Goal: Task Accomplishment & Management: Manage account settings

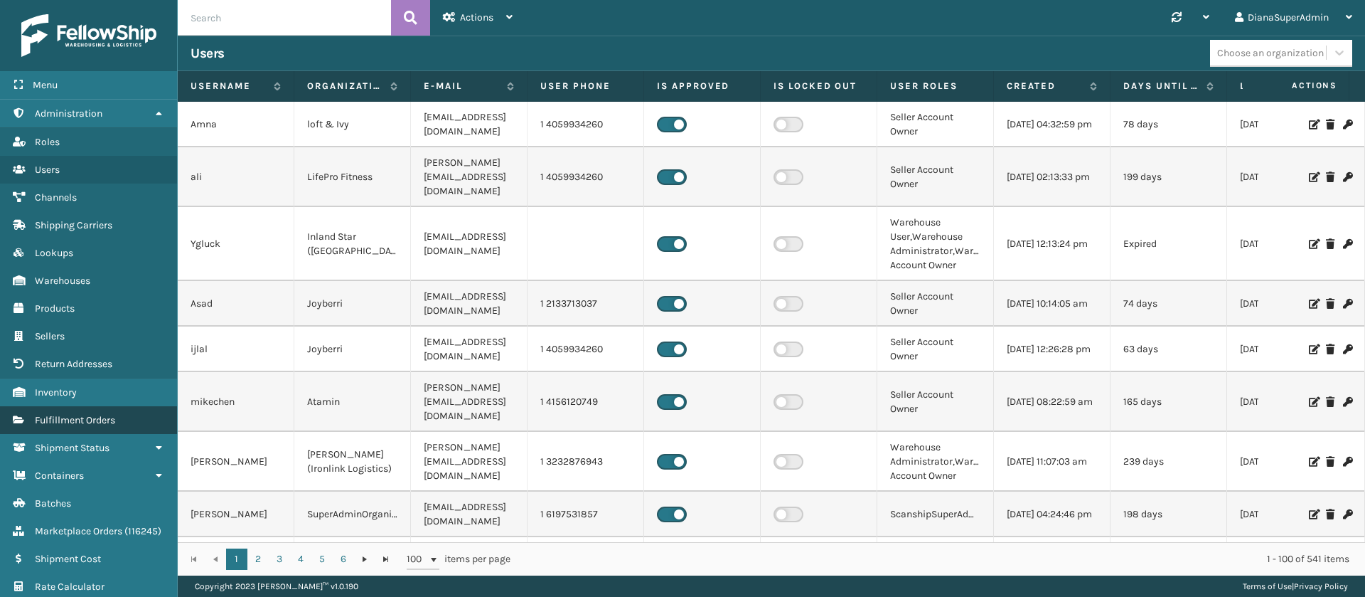
click at [76, 417] on span "Fulfillment Orders" at bounding box center [75, 420] width 80 height 12
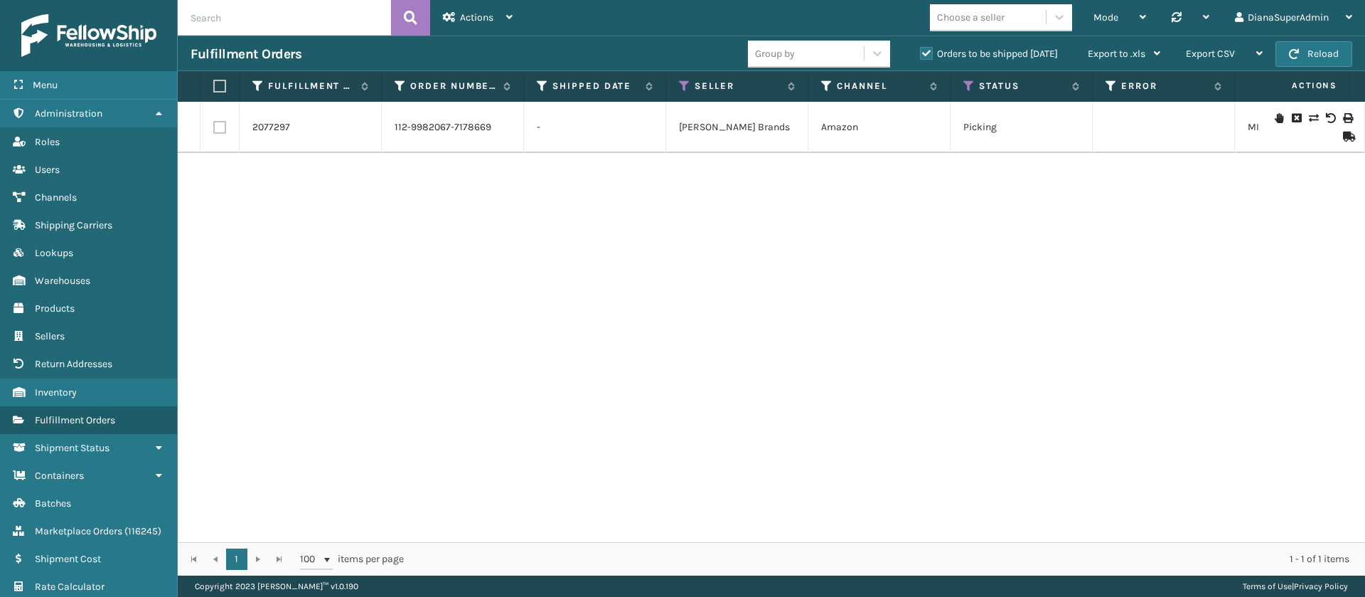
click at [287, 26] on input "text" at bounding box center [284, 18] width 213 height 36
paste input "2077297"
click at [408, 12] on icon at bounding box center [411, 17] width 14 height 21
type input "2077297"
click at [279, 125] on link "2077297" at bounding box center [271, 127] width 38 height 14
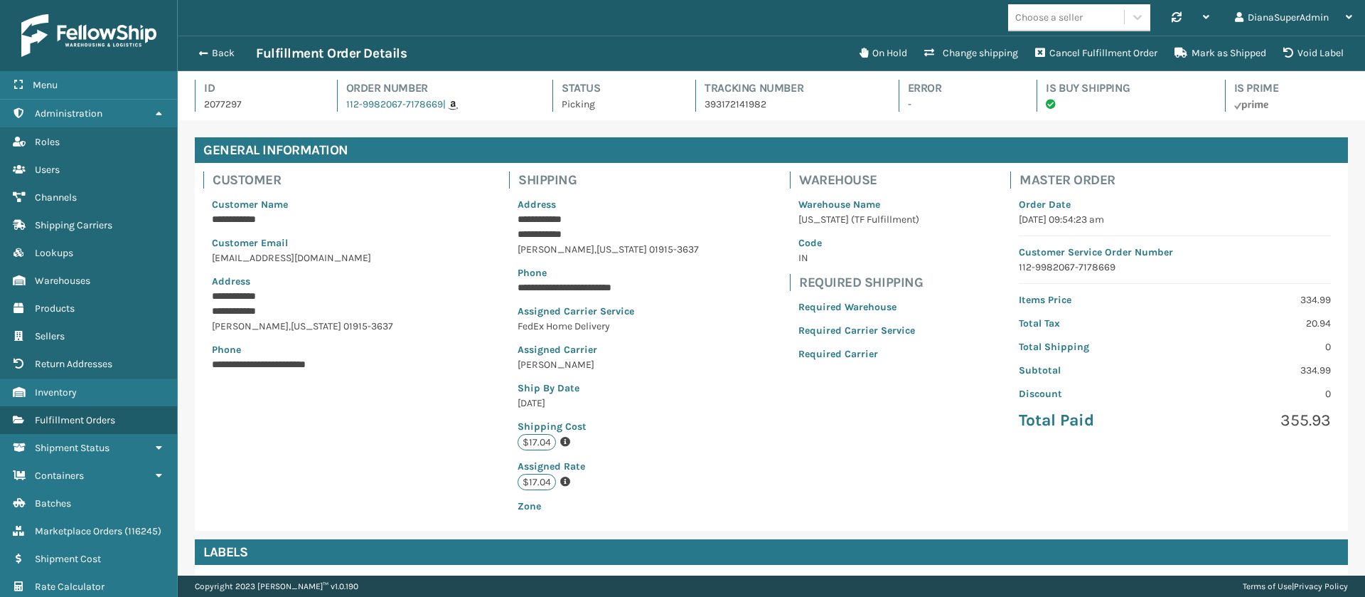
scroll to position [34, 1188]
click at [974, 58] on button "Change shipping" at bounding box center [971, 53] width 111 height 28
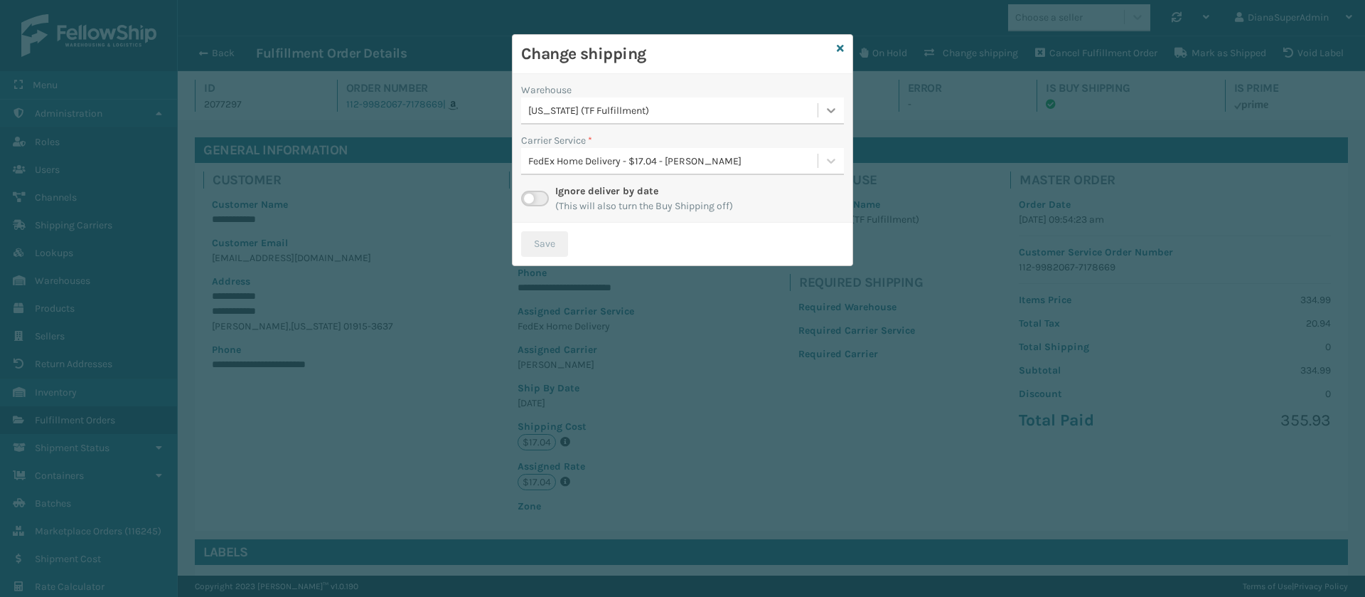
click at [833, 112] on icon at bounding box center [831, 110] width 14 height 14
click at [733, 144] on div "Haslet (Iron Mountain) 16" at bounding box center [682, 146] width 323 height 26
click at [540, 193] on label at bounding box center [535, 199] width 28 height 16
click at [531, 193] on input "checkbox" at bounding box center [525, 195] width 9 height 9
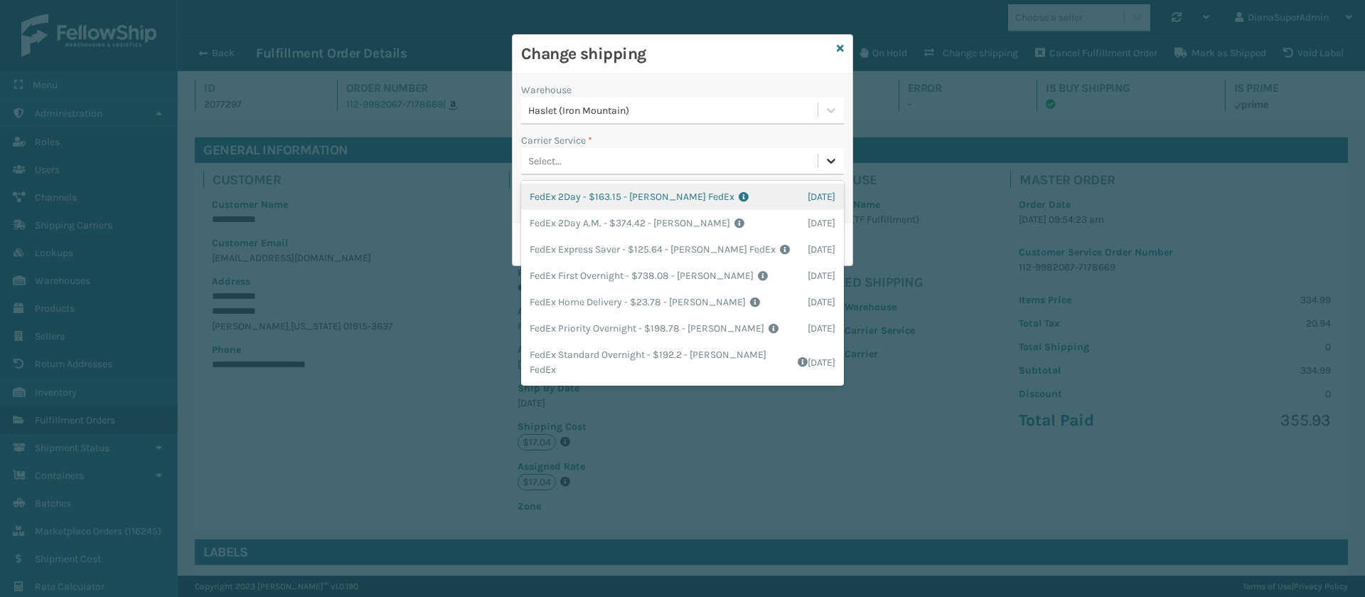
click at [830, 156] on icon at bounding box center [831, 161] width 14 height 14
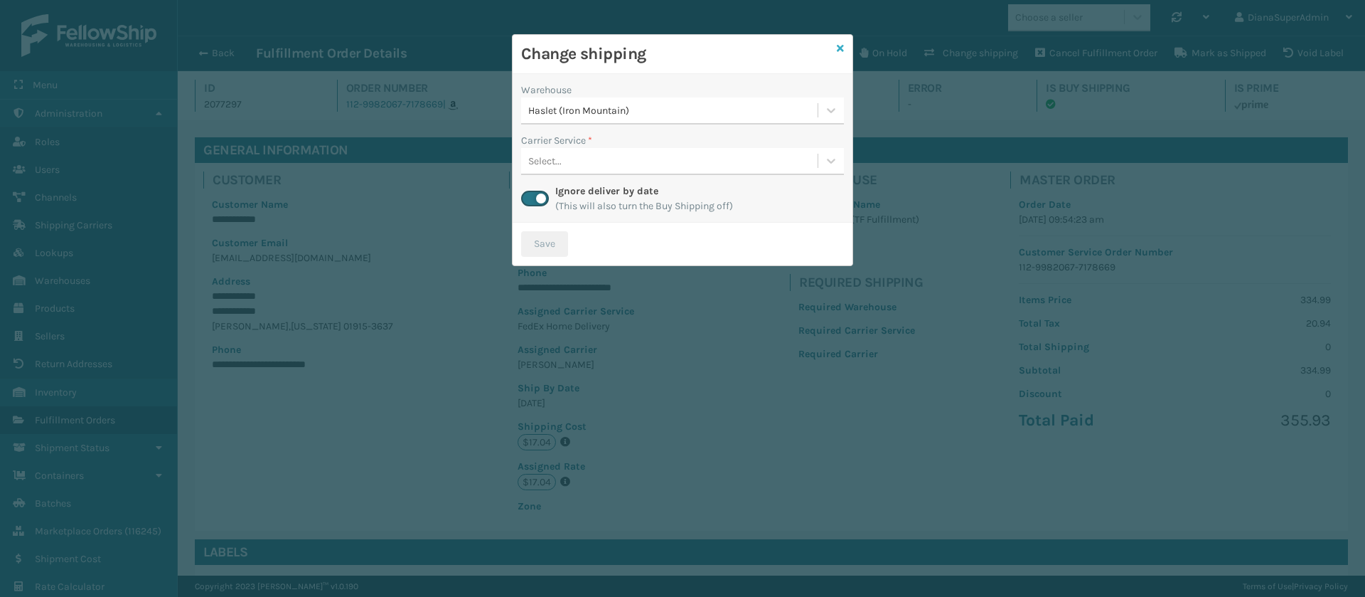
click at [842, 48] on icon at bounding box center [840, 48] width 7 height 10
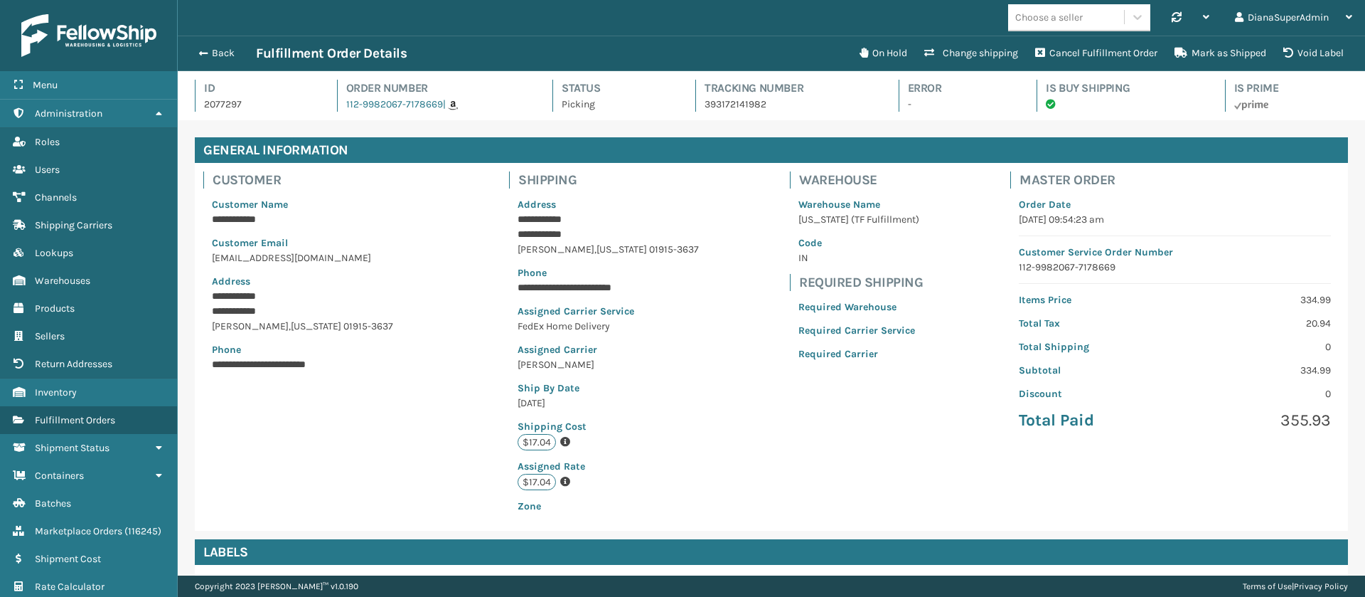
click at [95, 37] on img at bounding box center [88, 35] width 135 height 43
click at [127, 34] on img at bounding box center [88, 35] width 135 height 43
click at [211, 53] on button "Back" at bounding box center [223, 53] width 65 height 13
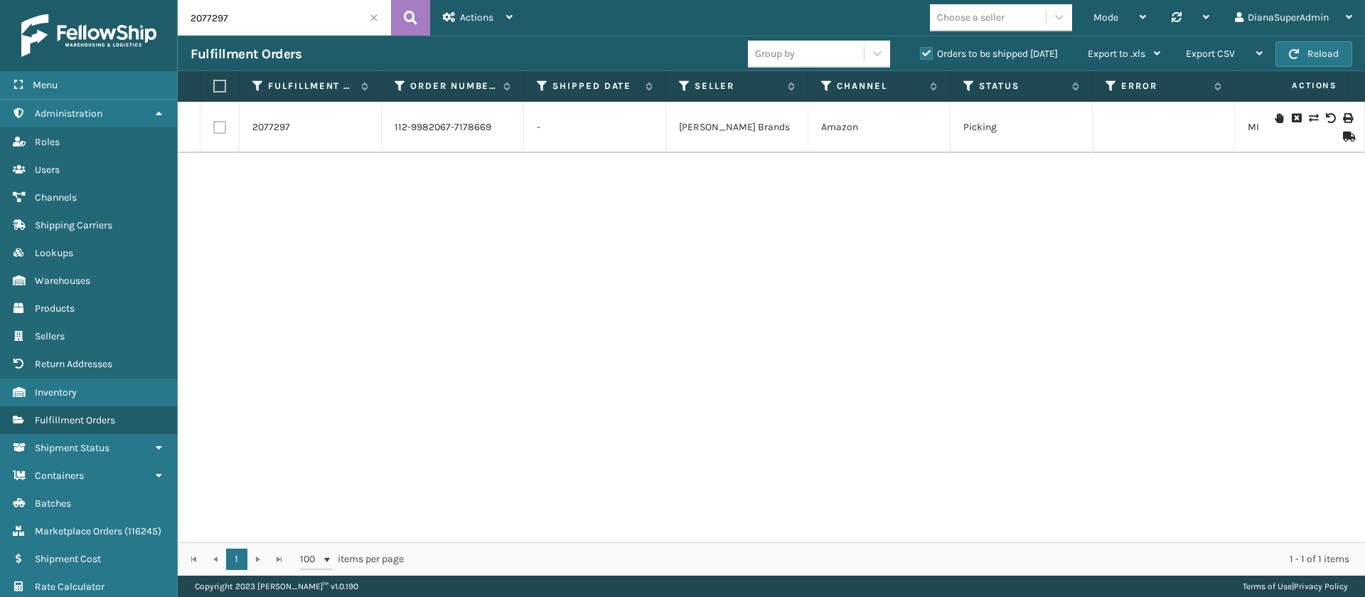
click at [371, 16] on span at bounding box center [374, 18] width 9 height 9
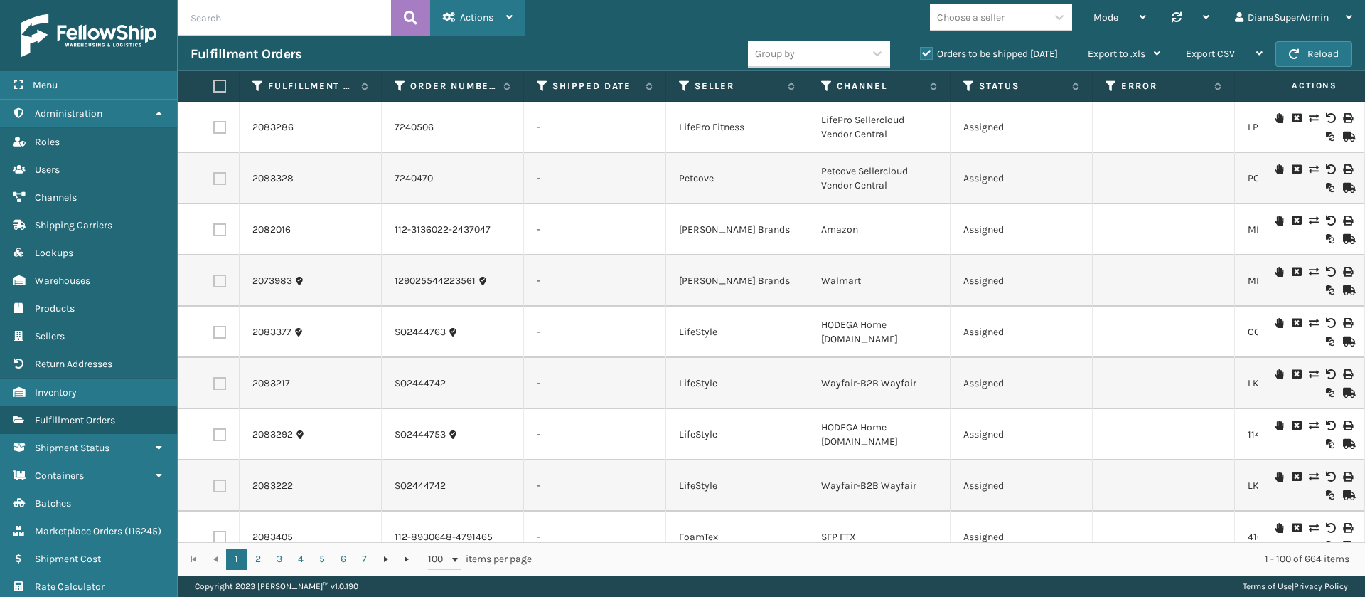
click at [494, 16] on div "Actions" at bounding box center [478, 18] width 70 height 36
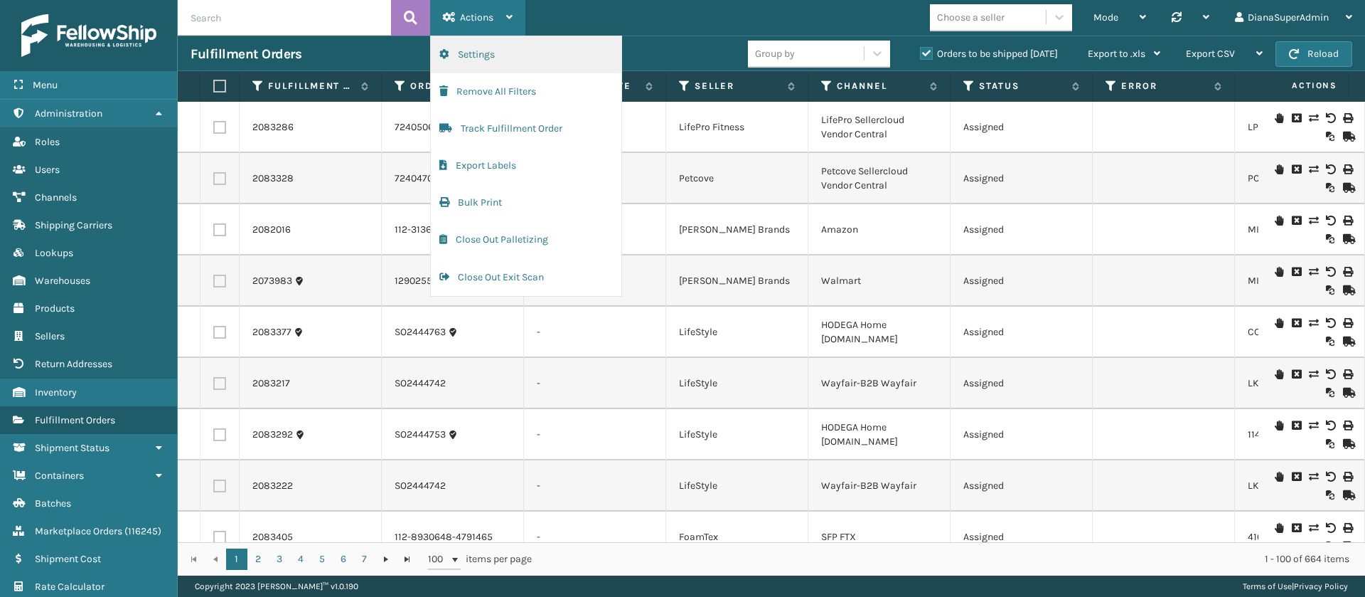
click at [489, 48] on button "Settings" at bounding box center [526, 54] width 191 height 37
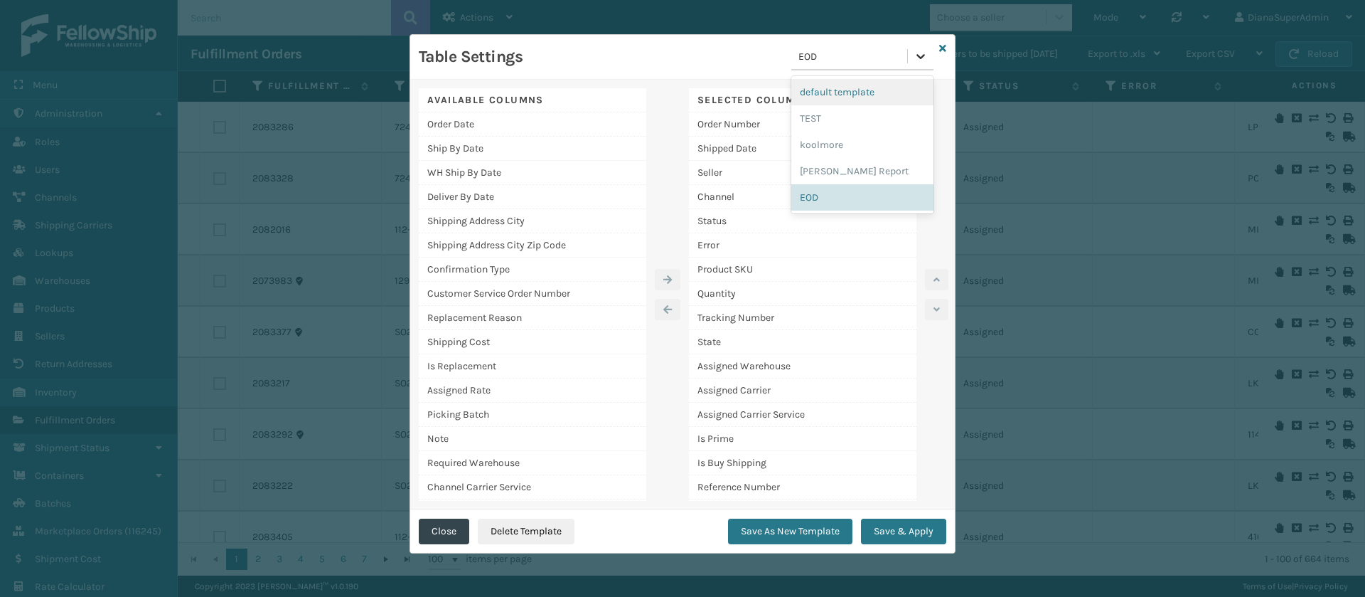
click at [912, 58] on div at bounding box center [921, 56] width 26 height 26
click at [836, 165] on div "[PERSON_NAME] Report" at bounding box center [863, 171] width 142 height 26
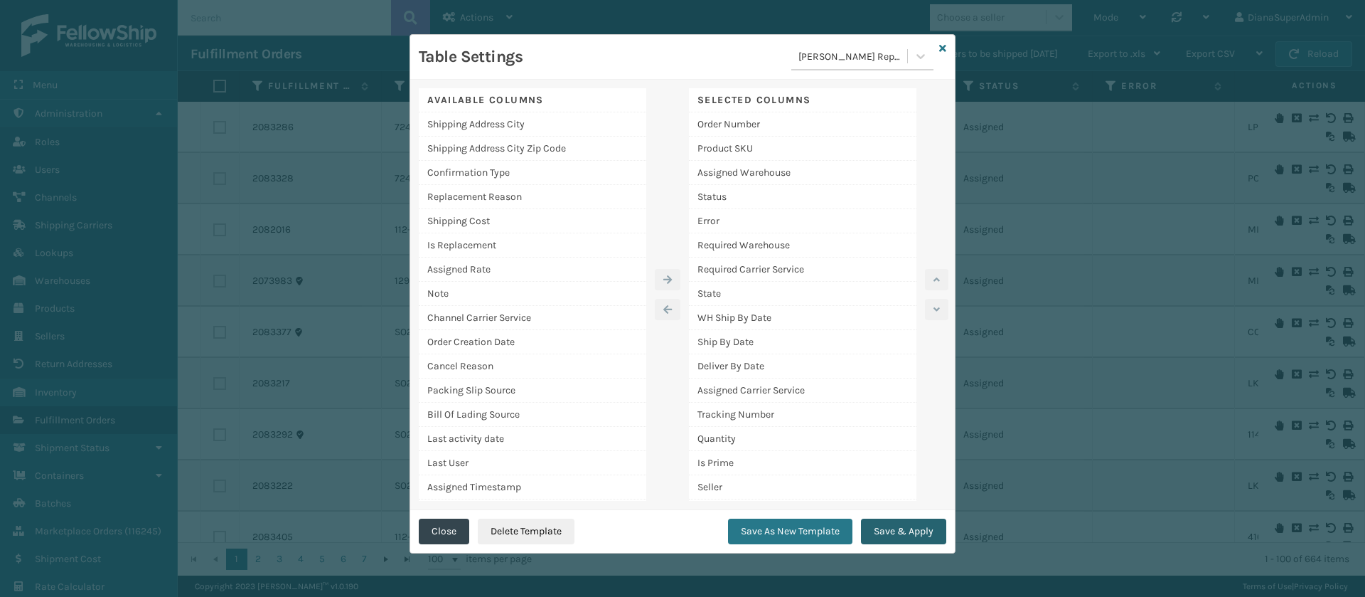
click at [900, 528] on button "Save & Apply" at bounding box center [903, 531] width 85 height 26
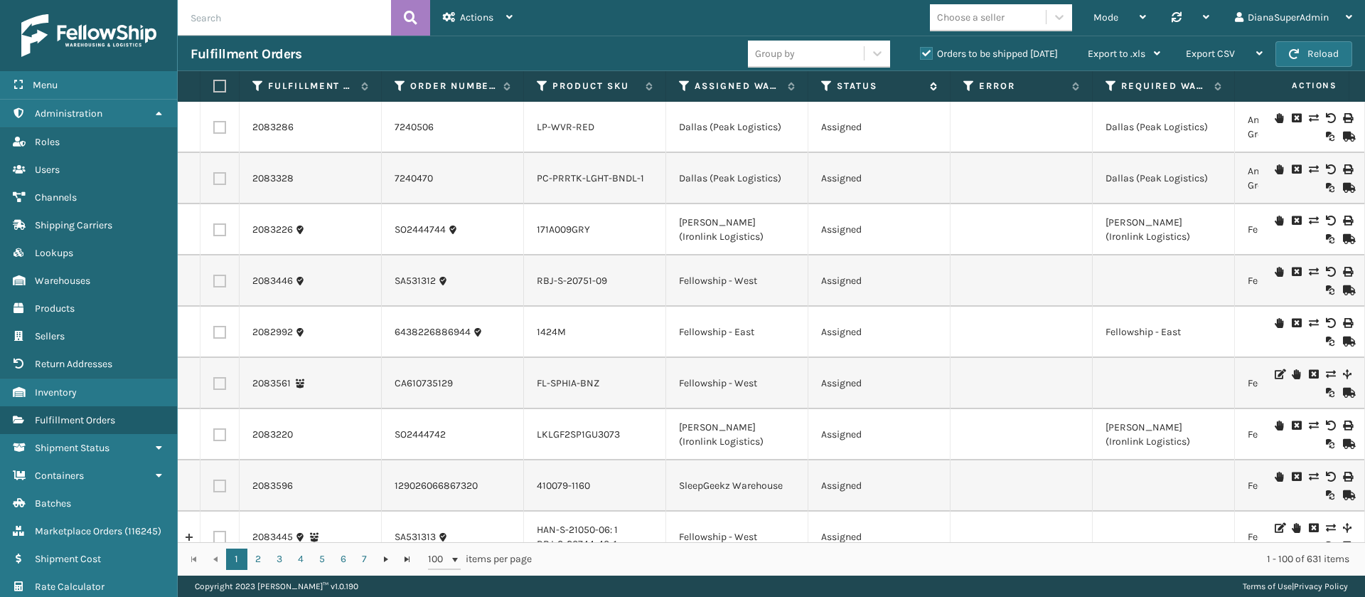
click at [825, 87] on icon at bounding box center [826, 86] width 11 height 13
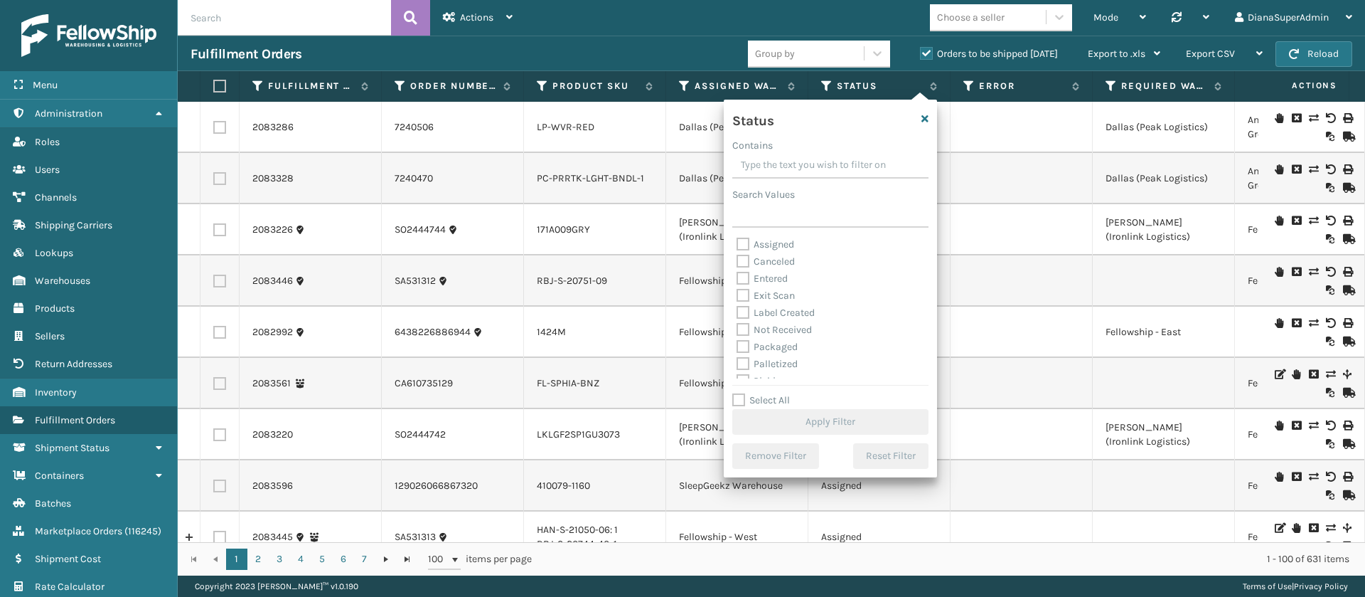
click at [739, 243] on label "Assigned" at bounding box center [766, 244] width 58 height 12
click at [737, 243] on input "Assigned" at bounding box center [737, 240] width 1 height 9
checkbox input "true"
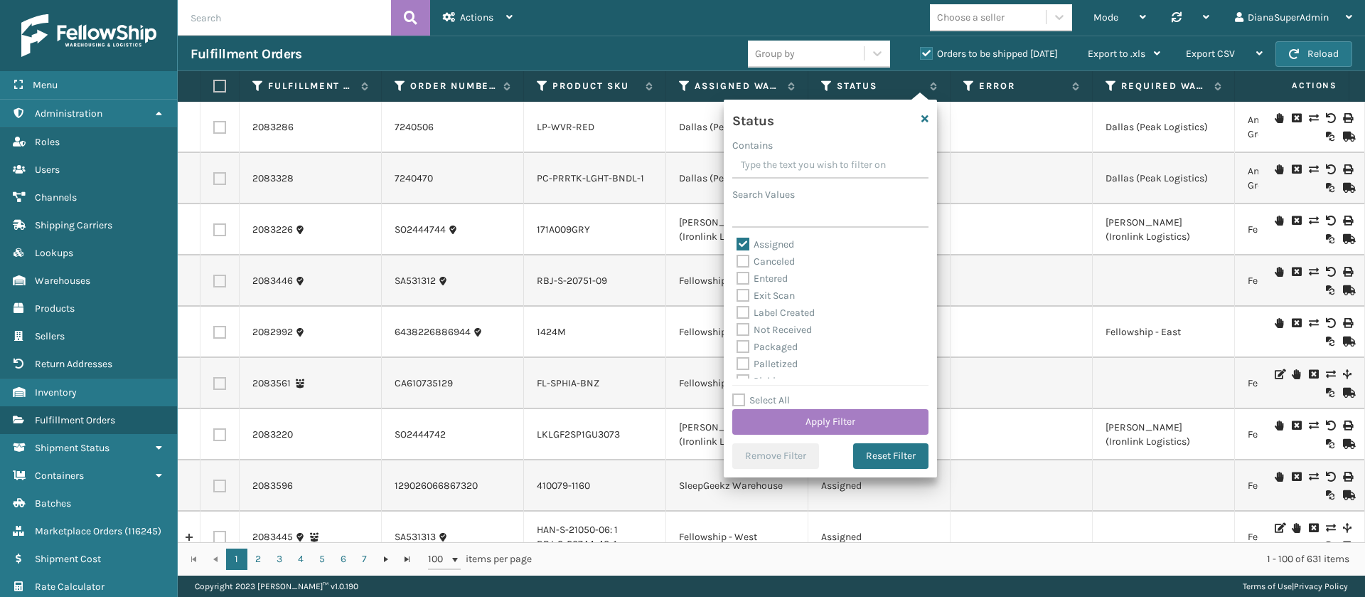
click at [742, 280] on label "Entered" at bounding box center [762, 278] width 51 height 12
click at [737, 279] on input "Entered" at bounding box center [737, 274] width 1 height 9
checkbox input "true"
click at [844, 416] on button "Apply Filter" at bounding box center [831, 422] width 196 height 26
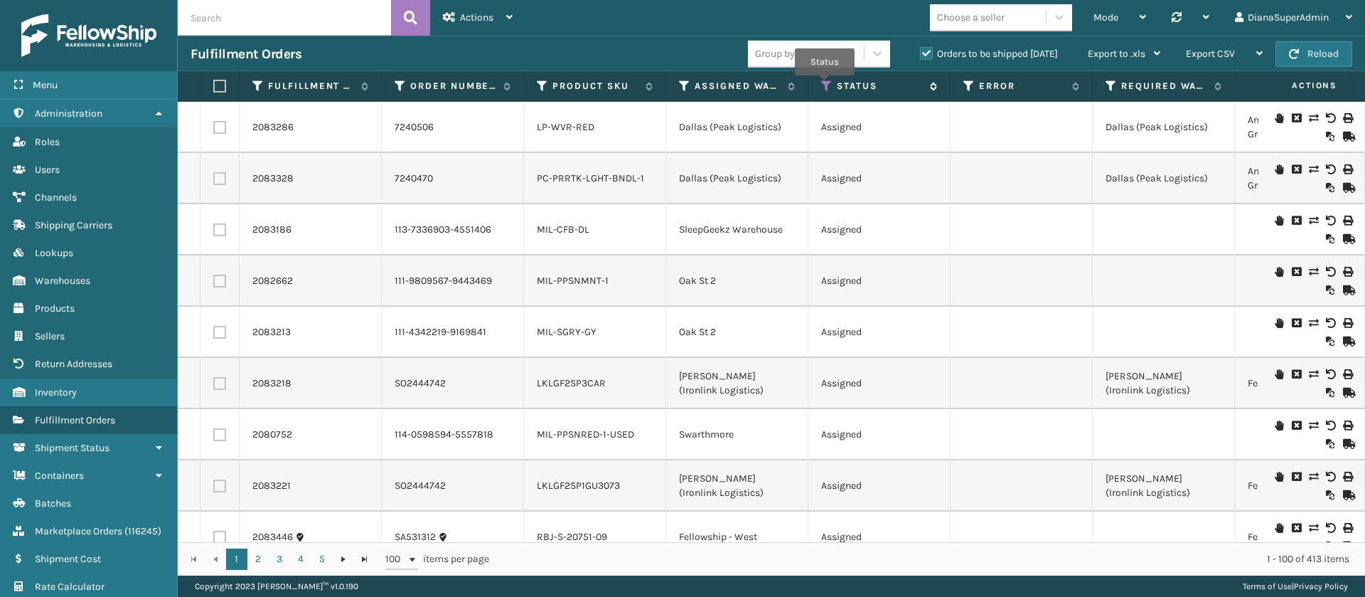
click at [825, 85] on icon at bounding box center [826, 86] width 11 height 13
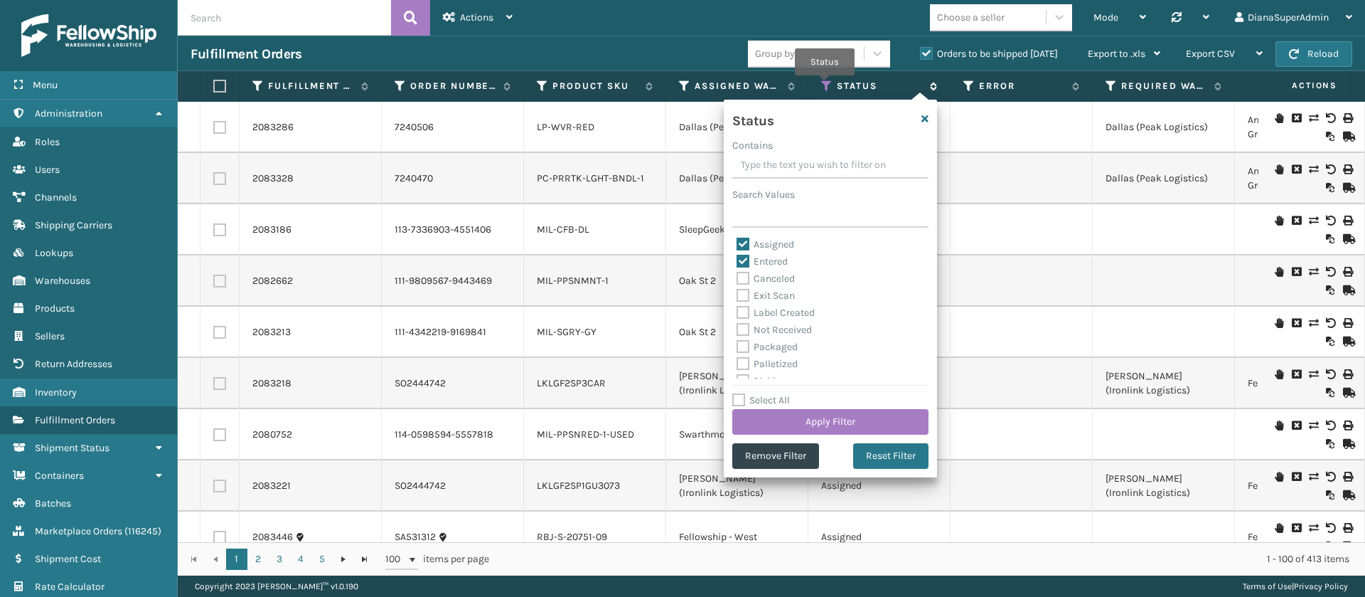
click at [825, 85] on icon at bounding box center [826, 86] width 11 height 13
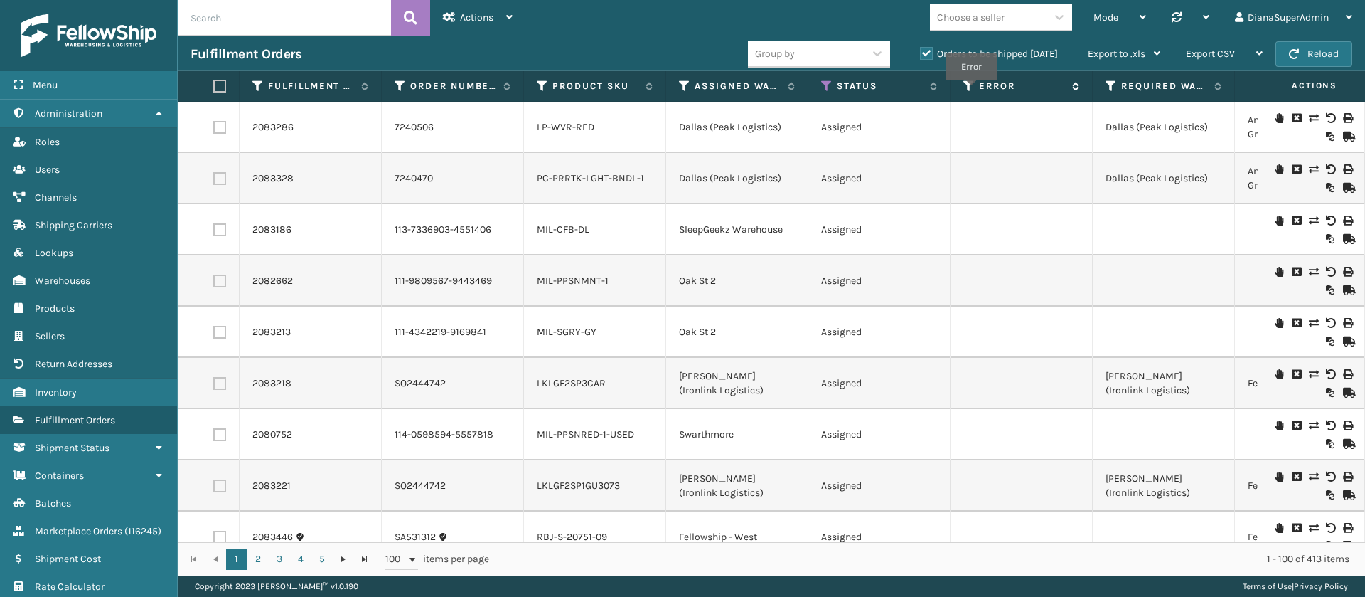
click at [971, 90] on icon at bounding box center [969, 86] width 11 height 13
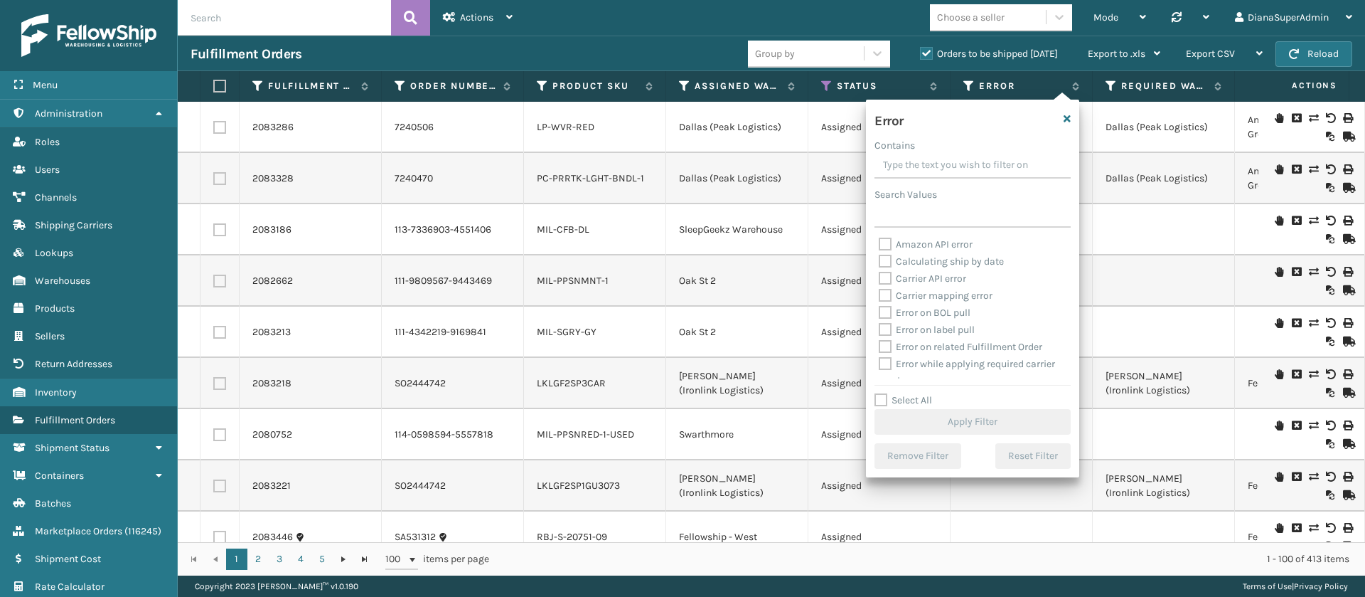
click at [884, 398] on label "Select All" at bounding box center [904, 400] width 58 height 12
click at [884, 393] on input "Select All" at bounding box center [981, 392] width 213 height 1
checkbox input "true"
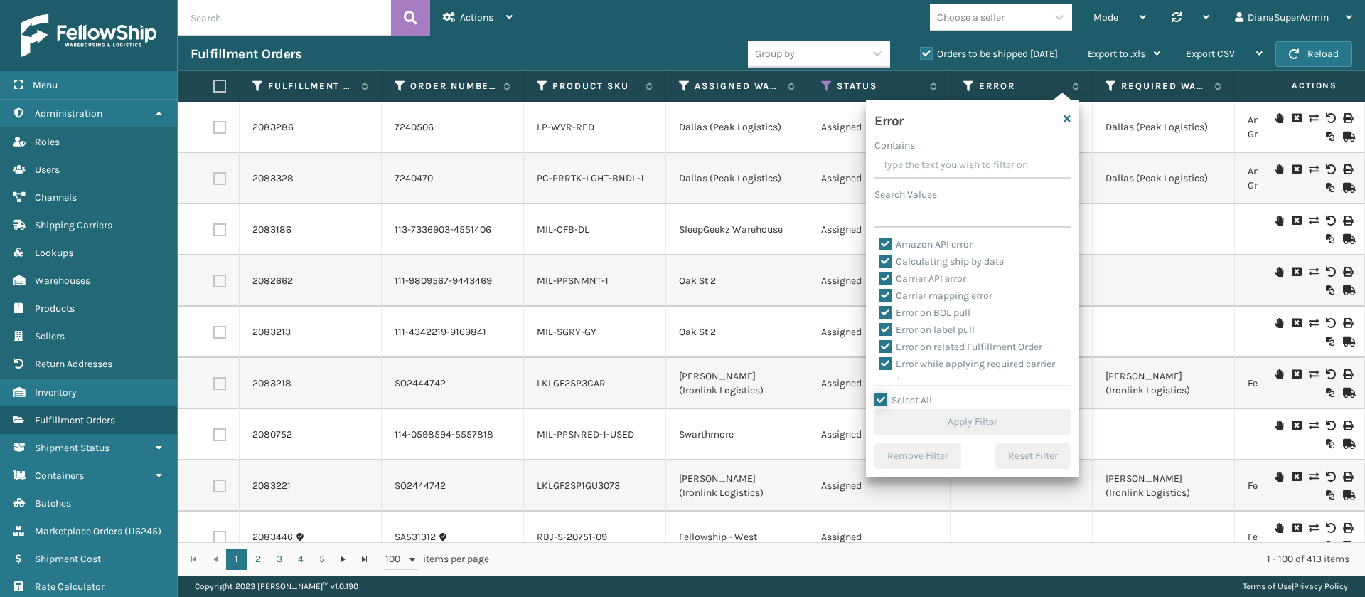
checkbox input "true"
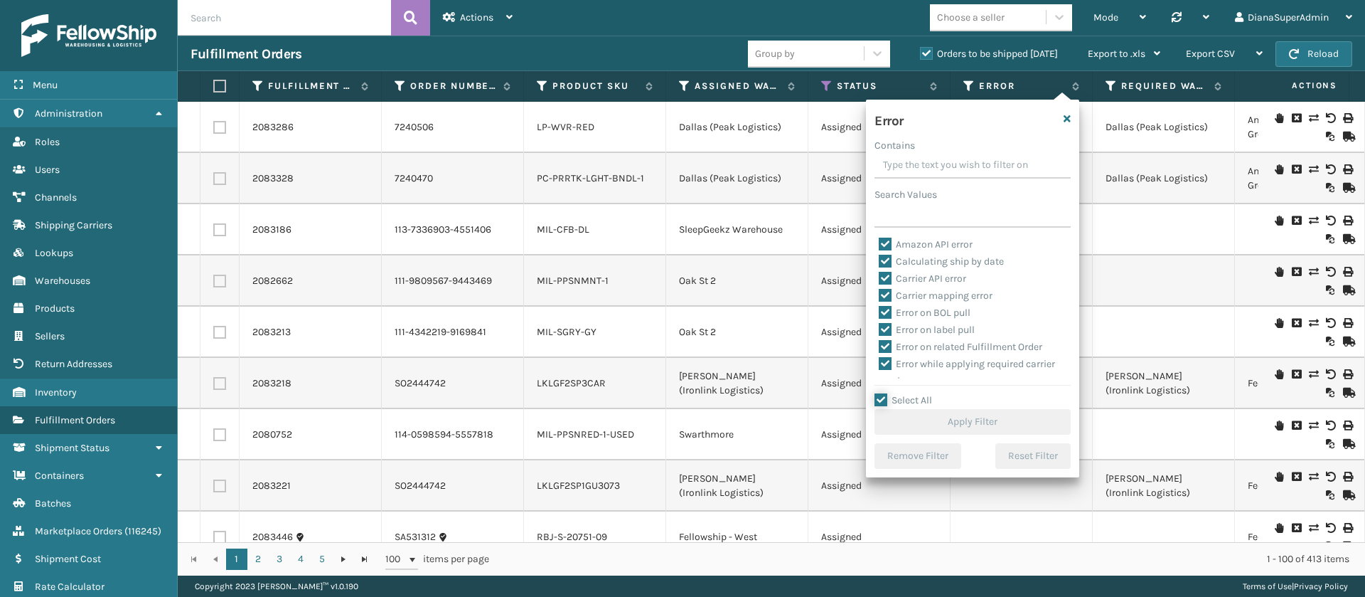
checkbox input "true"
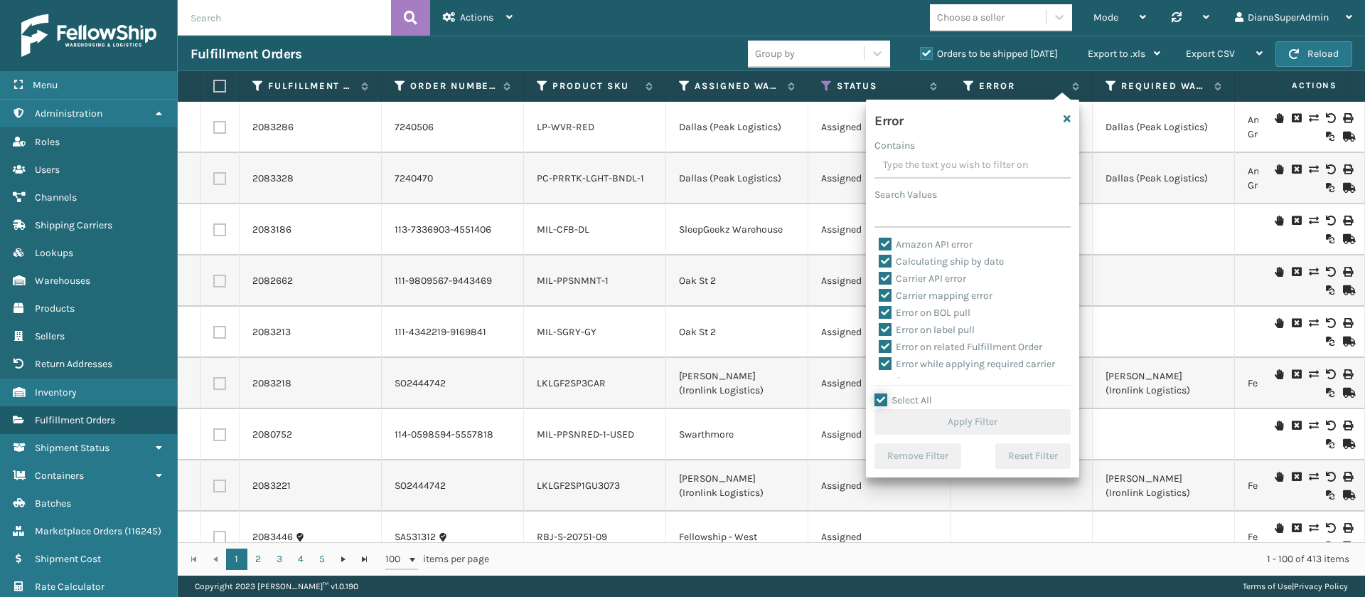
checkbox input "true"
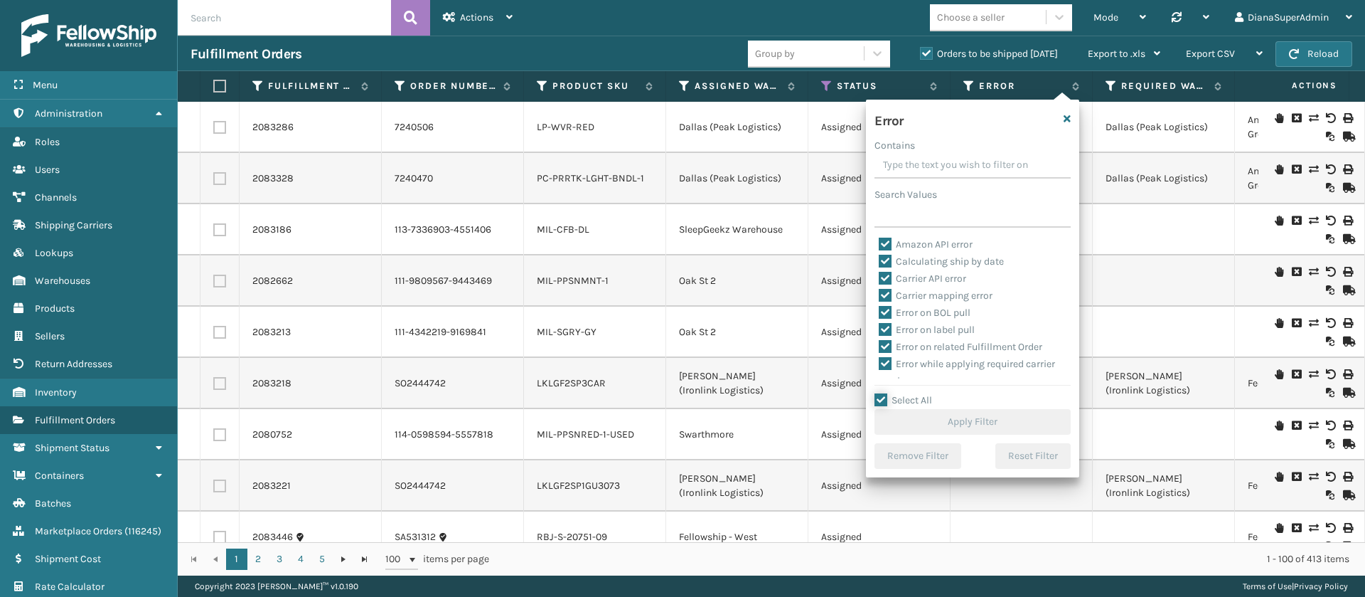
checkbox input "true"
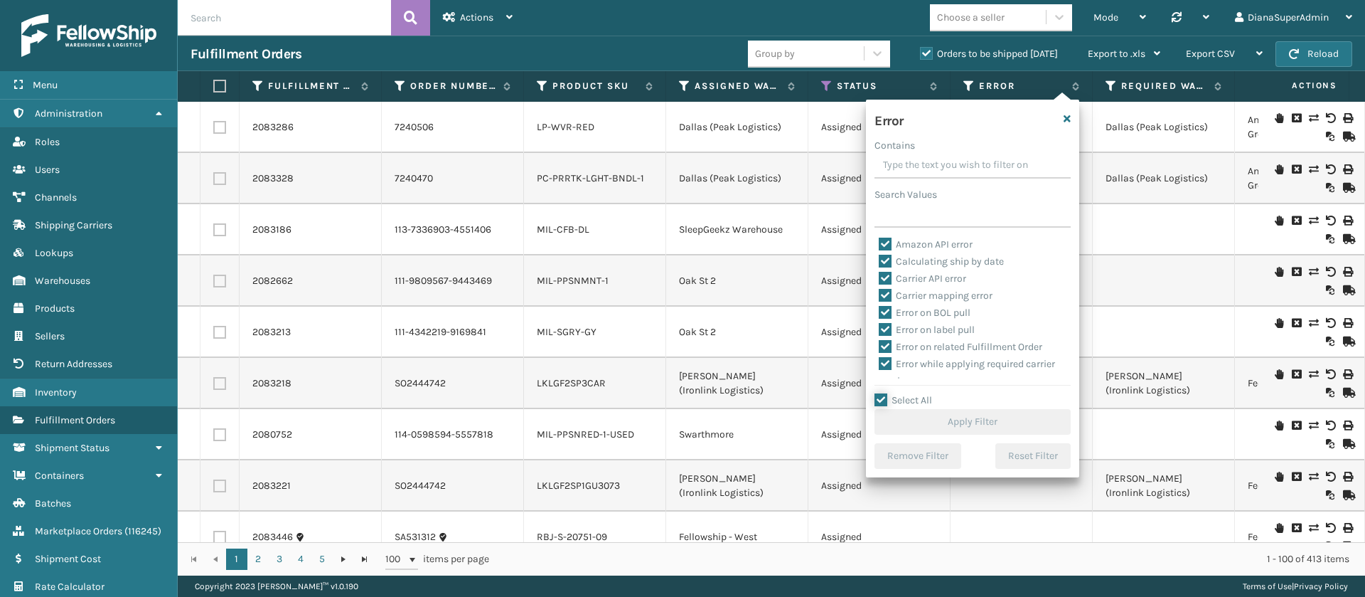
checkbox input "true"
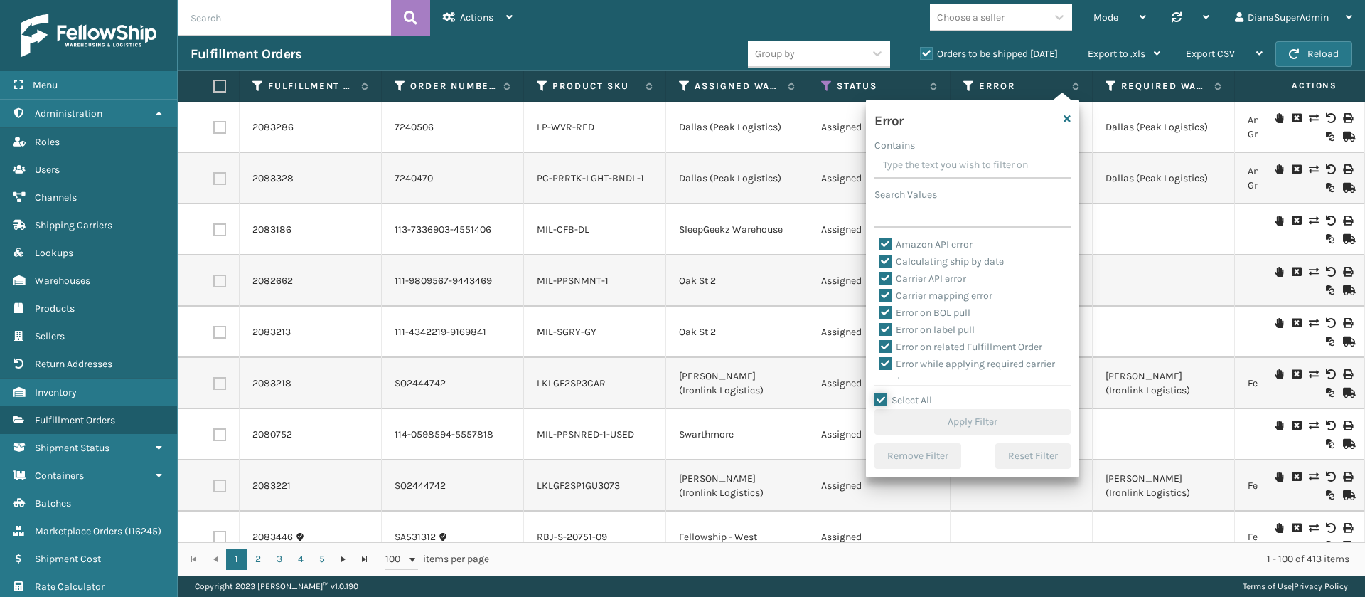
checkbox input "true"
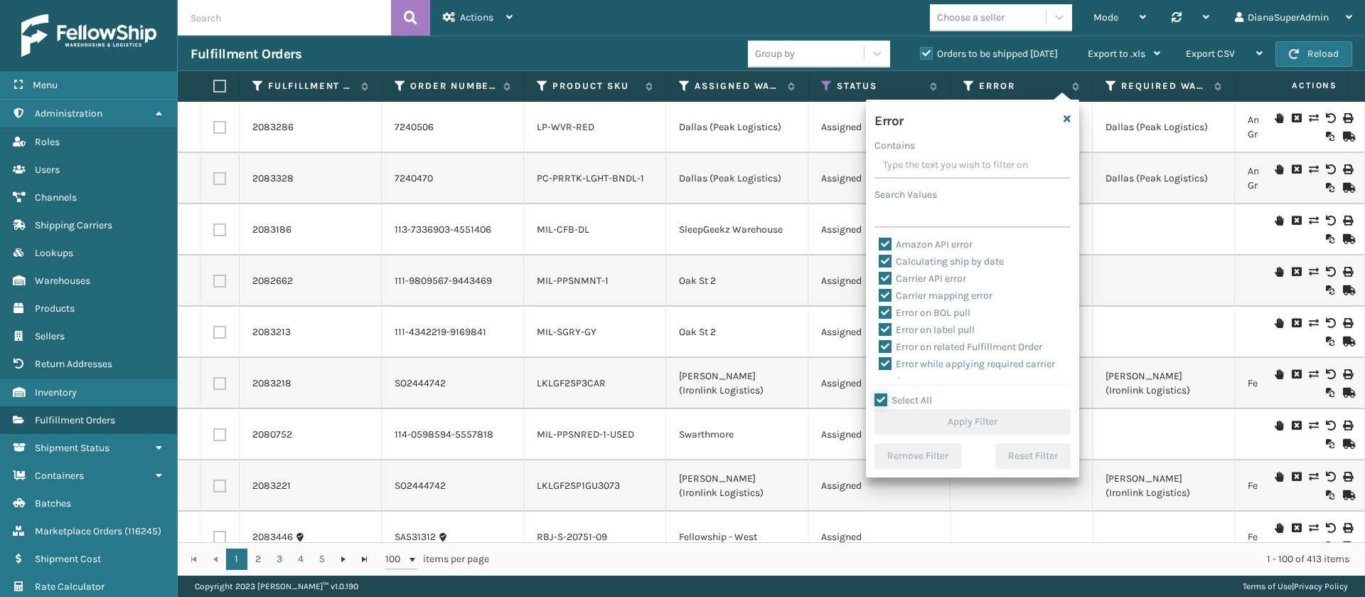
checkbox input "true"
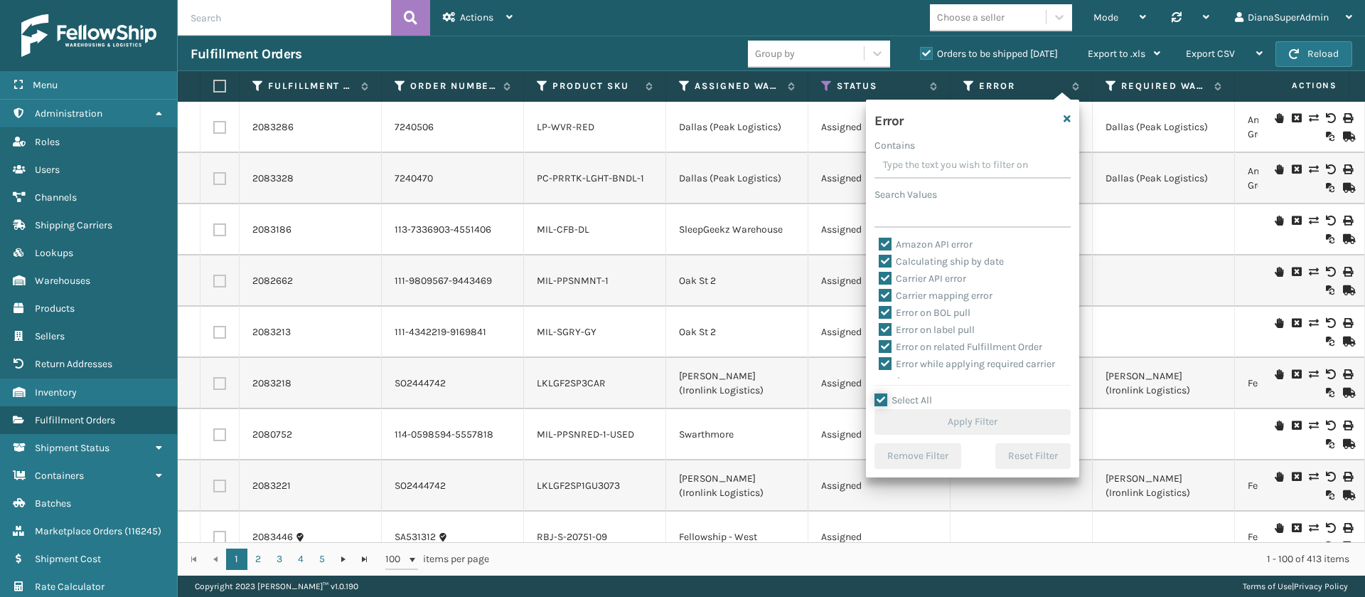
checkbox input "true"
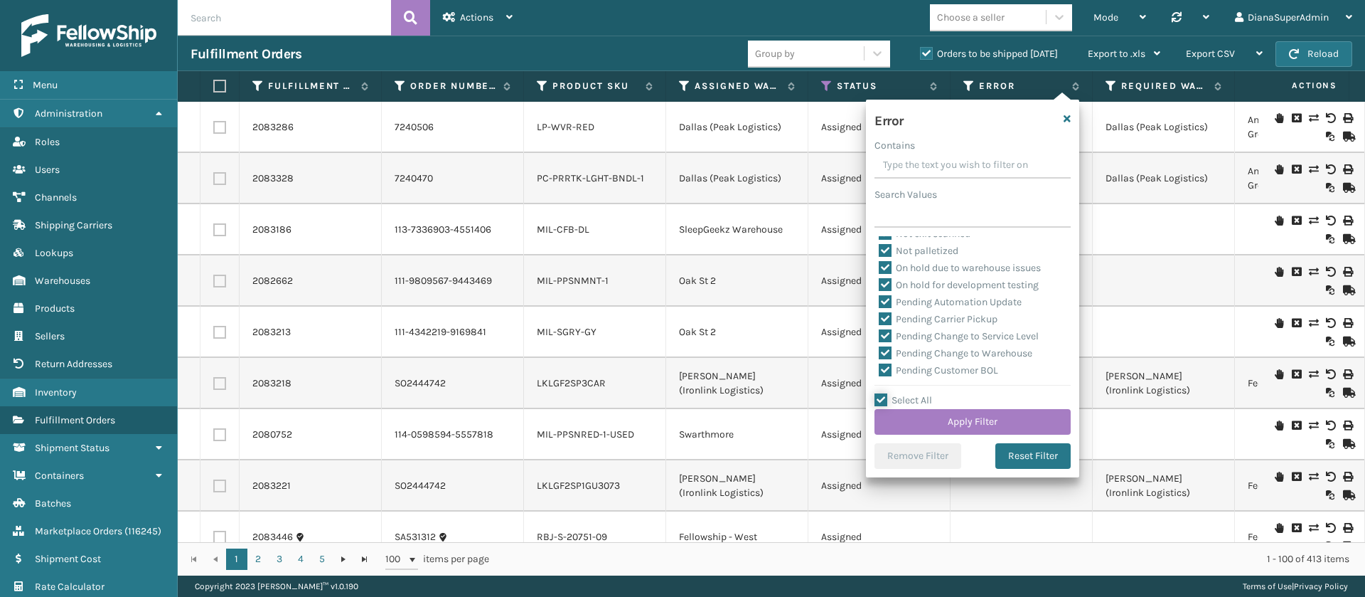
scroll to position [320, 0]
click at [889, 296] on label "Pending Automation Update" at bounding box center [950, 300] width 143 height 12
click at [880, 296] on input "Pending Automation Update" at bounding box center [879, 296] width 1 height 9
checkbox input "false"
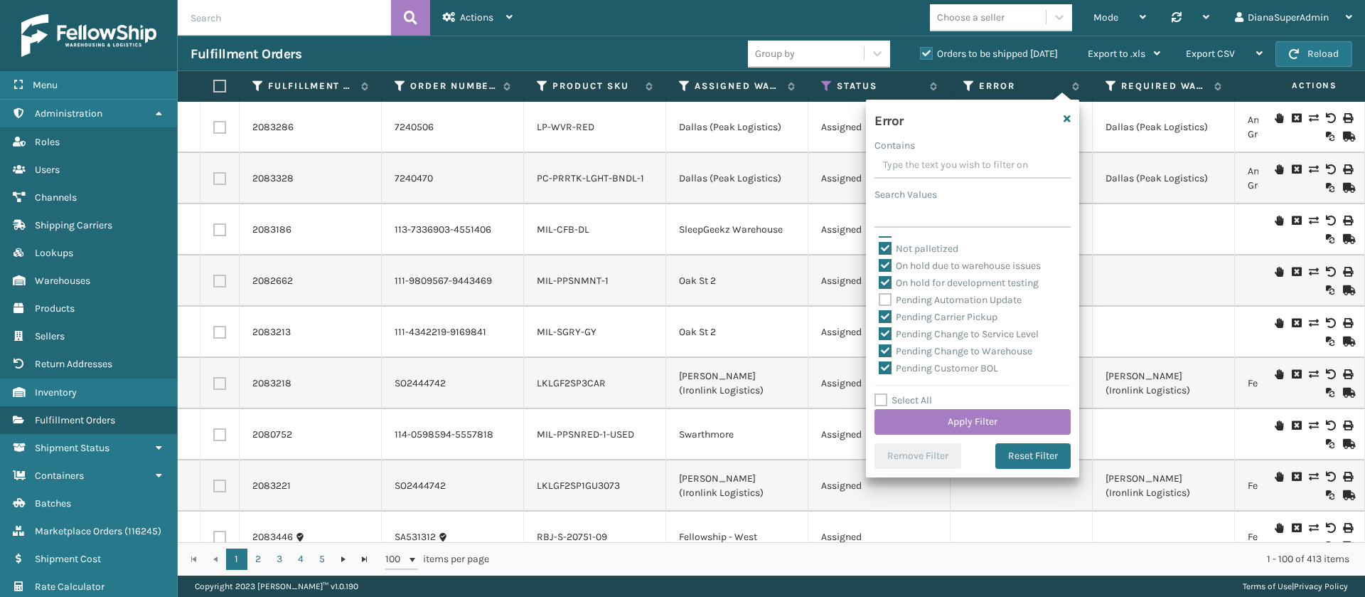
click at [885, 314] on label "Pending Carrier Pickup" at bounding box center [938, 317] width 119 height 12
click at [880, 314] on input "Pending Carrier Pickup" at bounding box center [879, 313] width 1 height 9
checkbox input "false"
click at [885, 328] on label "Pending Change to Service Level" at bounding box center [959, 334] width 160 height 12
click at [880, 327] on input "Pending Change to Service Level" at bounding box center [879, 330] width 1 height 9
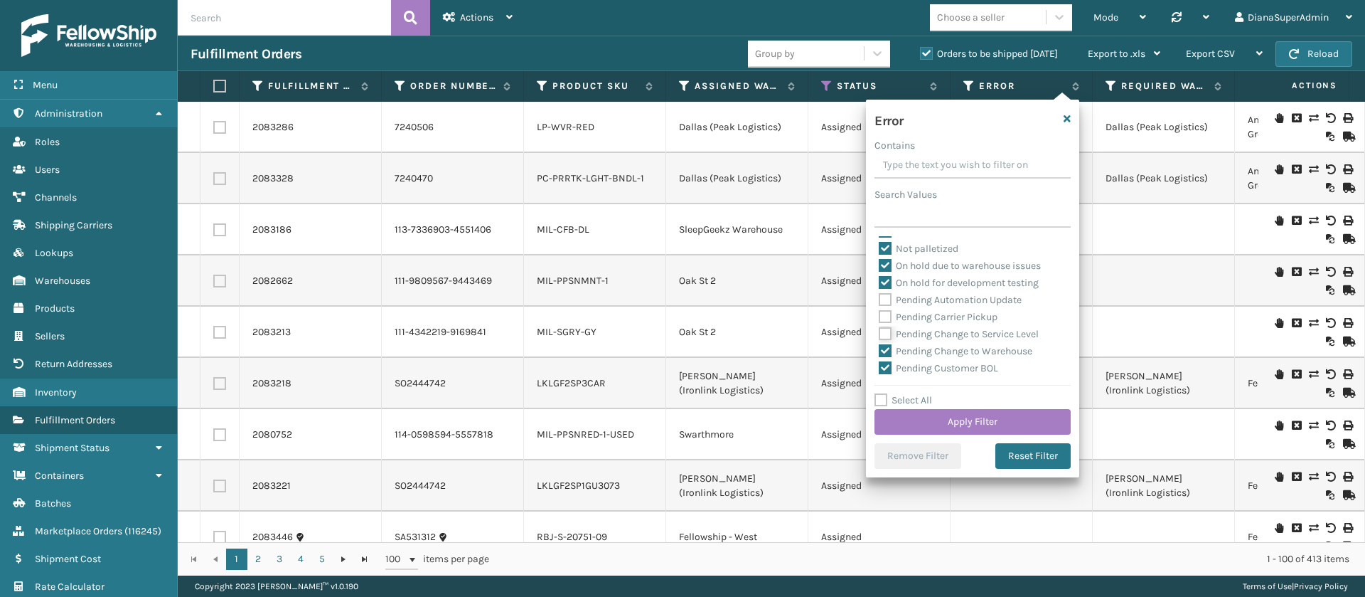
checkbox input "false"
click at [885, 348] on label "Pending Change to Warehouse" at bounding box center [956, 351] width 154 height 12
click at [880, 348] on input "Pending Change to Warehouse" at bounding box center [879, 347] width 1 height 9
checkbox input "false"
click at [885, 368] on label "Pending Customer BOL" at bounding box center [938, 368] width 119 height 12
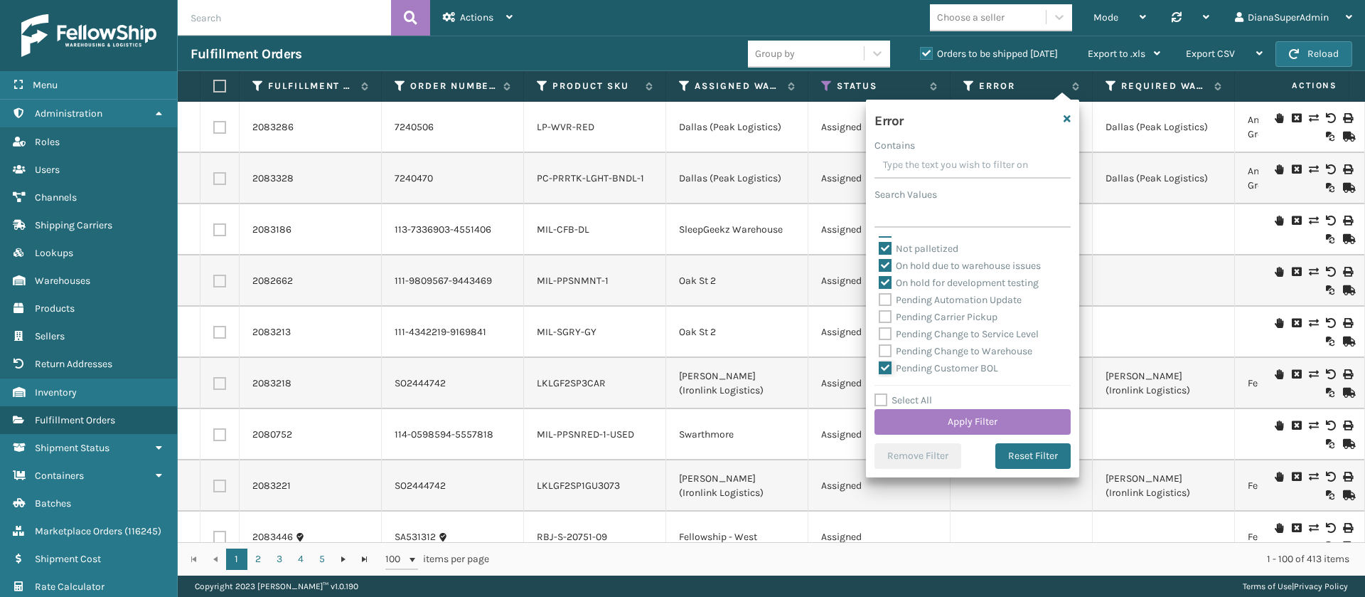
click at [880, 368] on input "Pending Customer BOL" at bounding box center [879, 364] width 1 height 9
checkbox input "false"
click at [884, 304] on label "Pending Customer Expensive Service" at bounding box center [969, 306] width 181 height 12
click at [880, 304] on input "Pending Customer Expensive Service" at bounding box center [879, 302] width 1 height 9
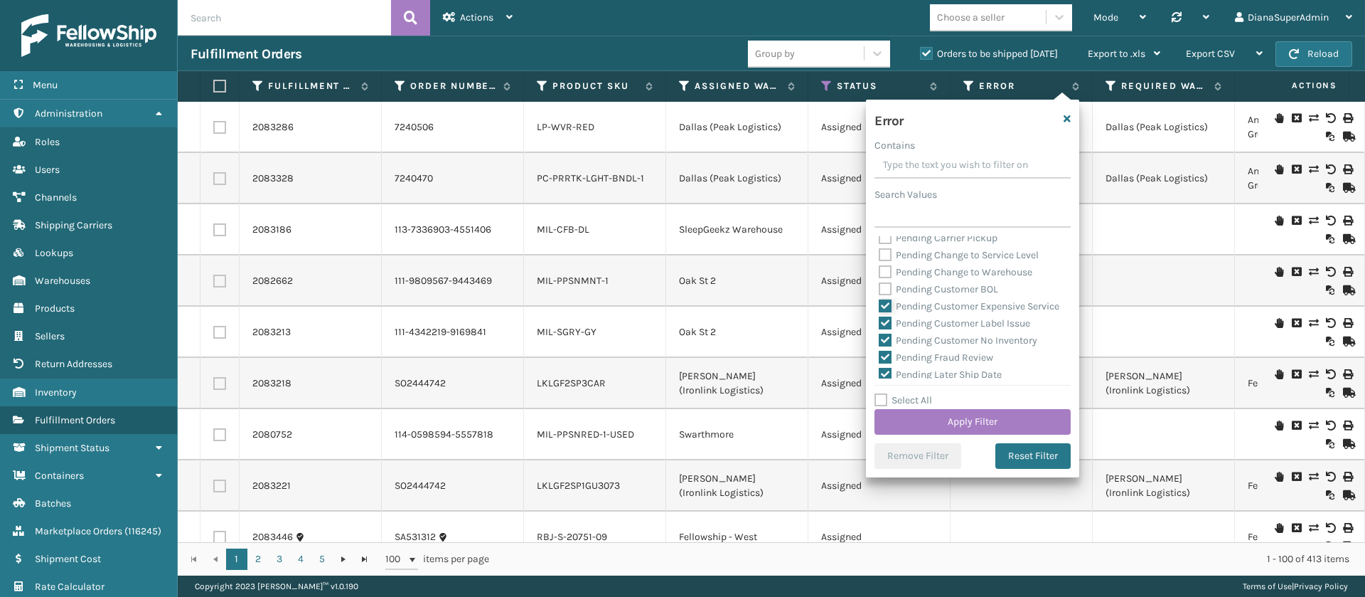
checkbox input "false"
click at [888, 329] on label "Pending Customer Label Issue" at bounding box center [954, 323] width 151 height 12
click at [880, 324] on input "Pending Customer Label Issue" at bounding box center [879, 319] width 1 height 9
checkbox input "false"
click at [888, 346] on label "Pending Customer No Inventory" at bounding box center [958, 340] width 159 height 12
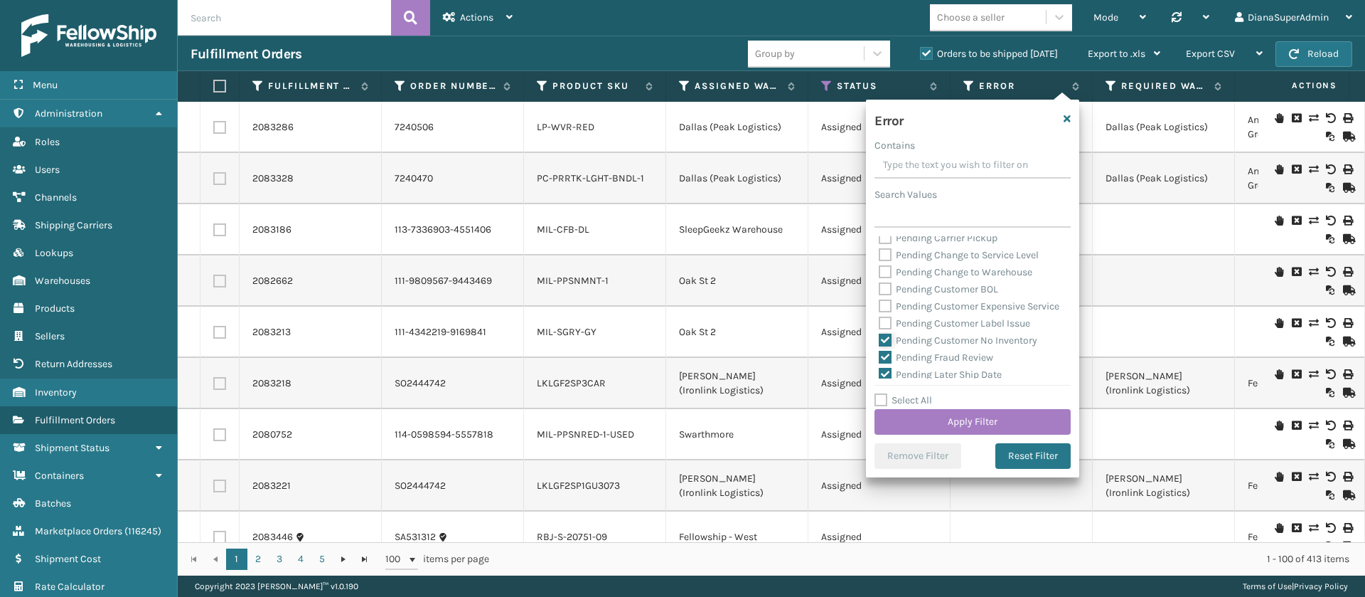
click at [880, 341] on input "Pending Customer No Inventory" at bounding box center [879, 336] width 1 height 9
checkbox input "false"
click at [884, 261] on label "Pending Fraud Review" at bounding box center [936, 255] width 114 height 12
click at [880, 256] on input "Pending Fraud Review" at bounding box center [879, 251] width 1 height 9
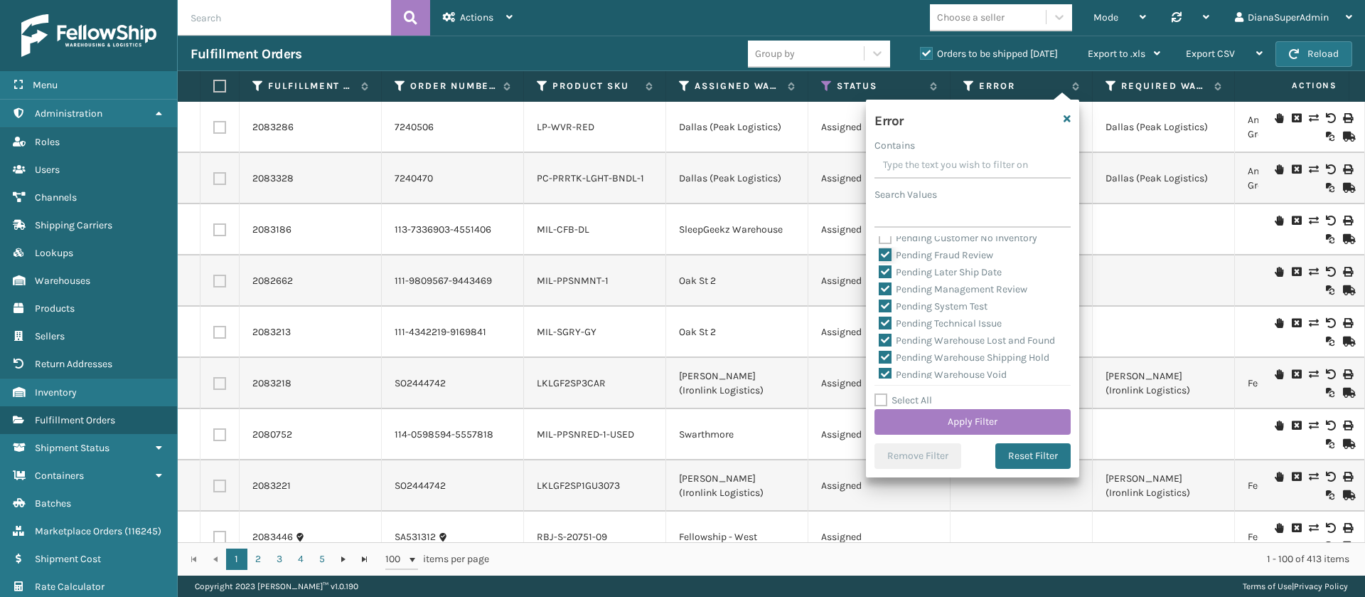
checkbox input "false"
click at [885, 278] on label "Pending Later Ship Date" at bounding box center [940, 272] width 123 height 12
click at [880, 273] on input "Pending Later Ship Date" at bounding box center [879, 268] width 1 height 9
checkbox input "false"
click at [887, 295] on label "Pending Management Review" at bounding box center [953, 289] width 149 height 12
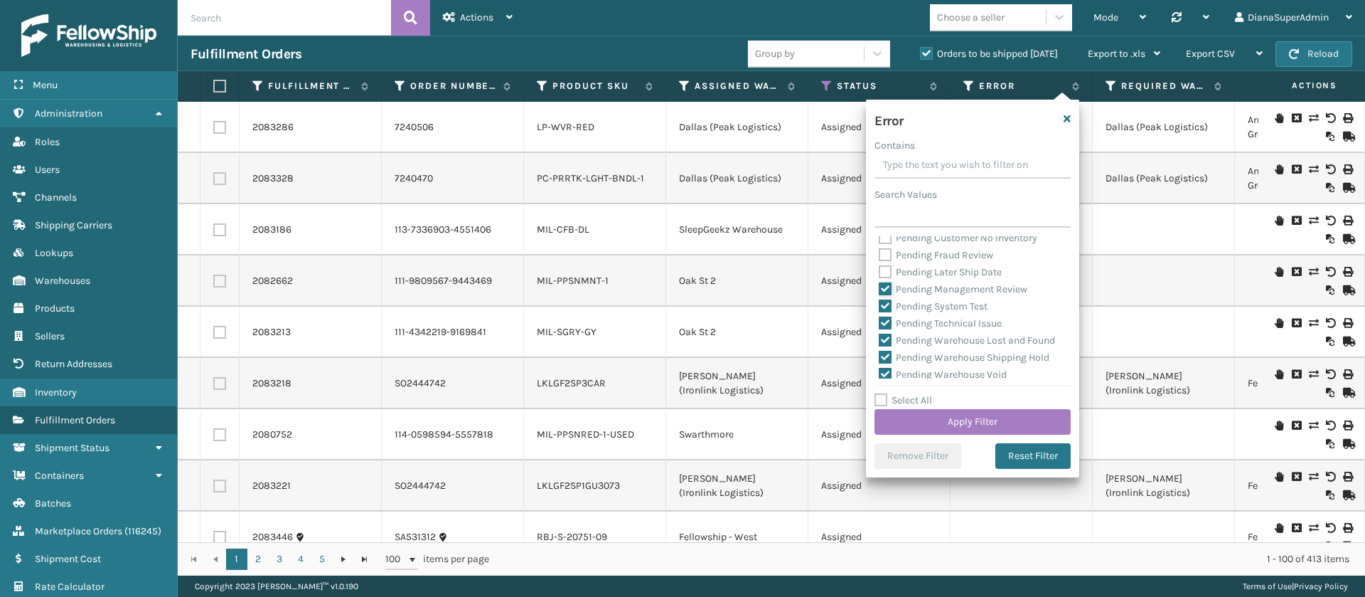
click at [880, 290] on input "Pending Management Review" at bounding box center [879, 285] width 1 height 9
checkbox input "false"
click at [887, 312] on label "Pending System Test" at bounding box center [933, 306] width 109 height 12
click at [880, 307] on input "Pending System Test" at bounding box center [879, 302] width 1 height 9
checkbox input "false"
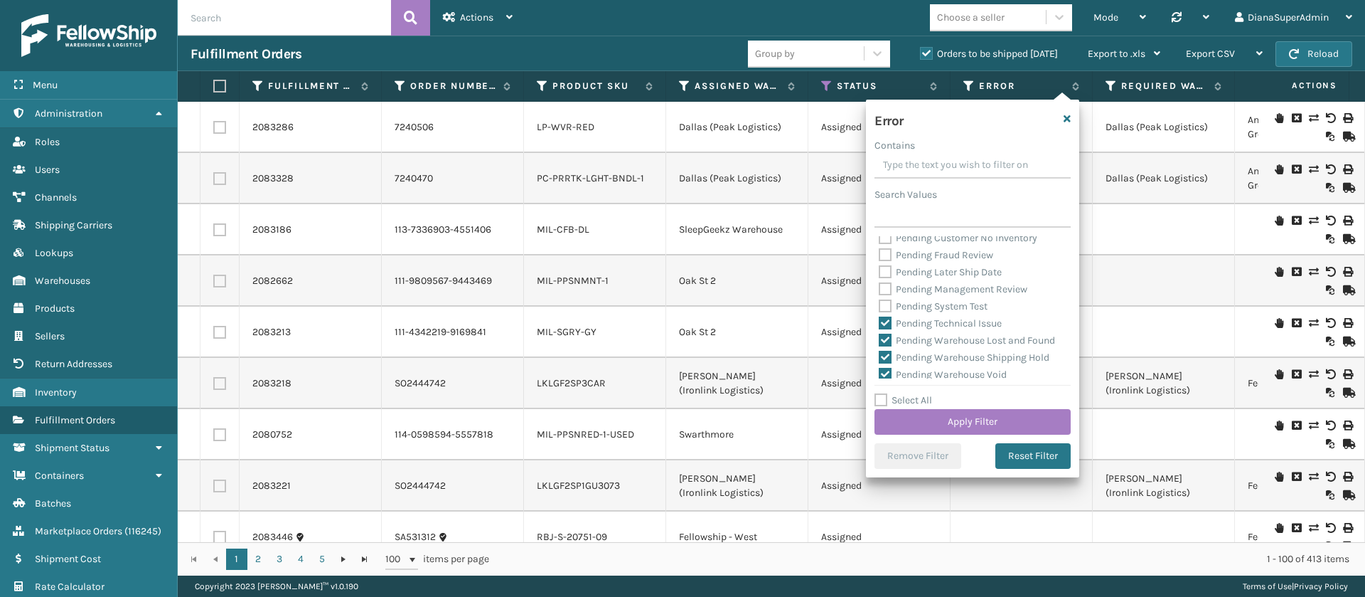
click at [887, 329] on label "Pending Technical Issue" at bounding box center [940, 323] width 123 height 12
click at [880, 324] on input "Pending Technical Issue" at bounding box center [879, 319] width 1 height 9
checkbox input "false"
click at [887, 346] on label "Pending Warehouse Lost and Found" at bounding box center [967, 340] width 176 height 12
click at [880, 341] on input "Pending Warehouse Lost and Found" at bounding box center [879, 336] width 1 height 9
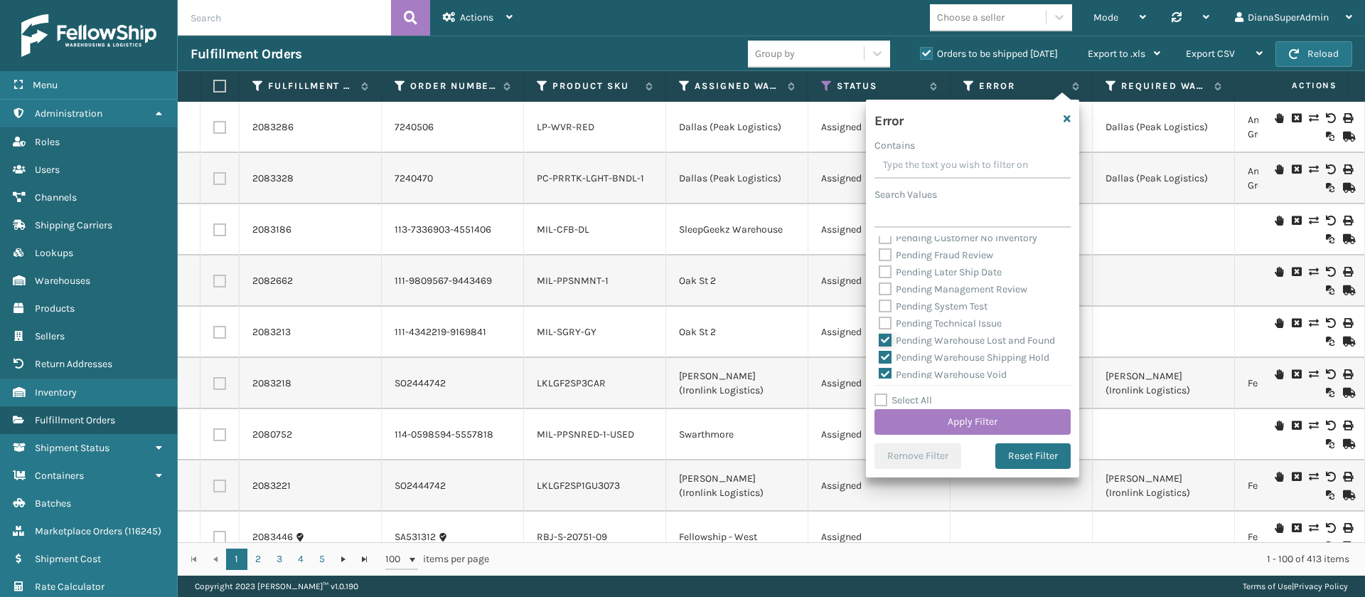
checkbox input "false"
click at [887, 324] on label "Pending Warehouse Shipping Hold" at bounding box center [964, 317] width 171 height 12
click at [880, 319] on input "Pending Warehouse Shipping Hold" at bounding box center [879, 313] width 1 height 9
checkbox input "false"
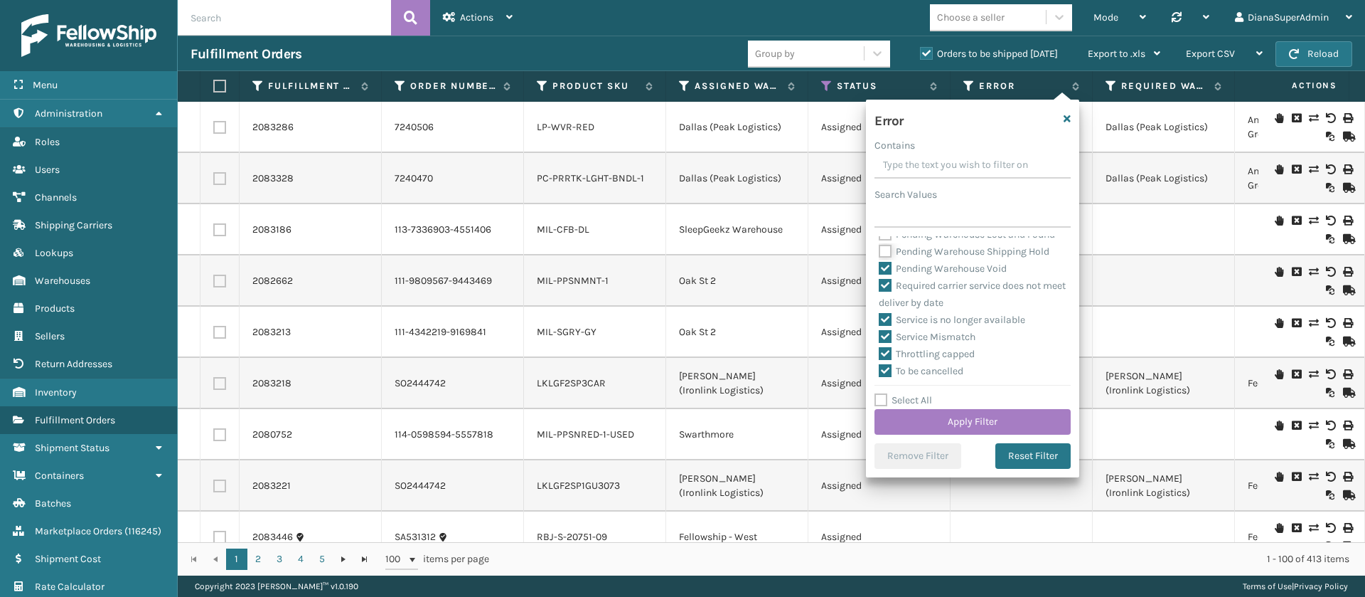
scroll to position [608, 0]
click at [887, 274] on label "Pending Warehouse Void" at bounding box center [943, 268] width 128 height 12
click at [880, 269] on input "Pending Warehouse Void" at bounding box center [879, 264] width 1 height 9
checkbox input "false"
click at [969, 417] on button "Apply Filter" at bounding box center [973, 422] width 196 height 26
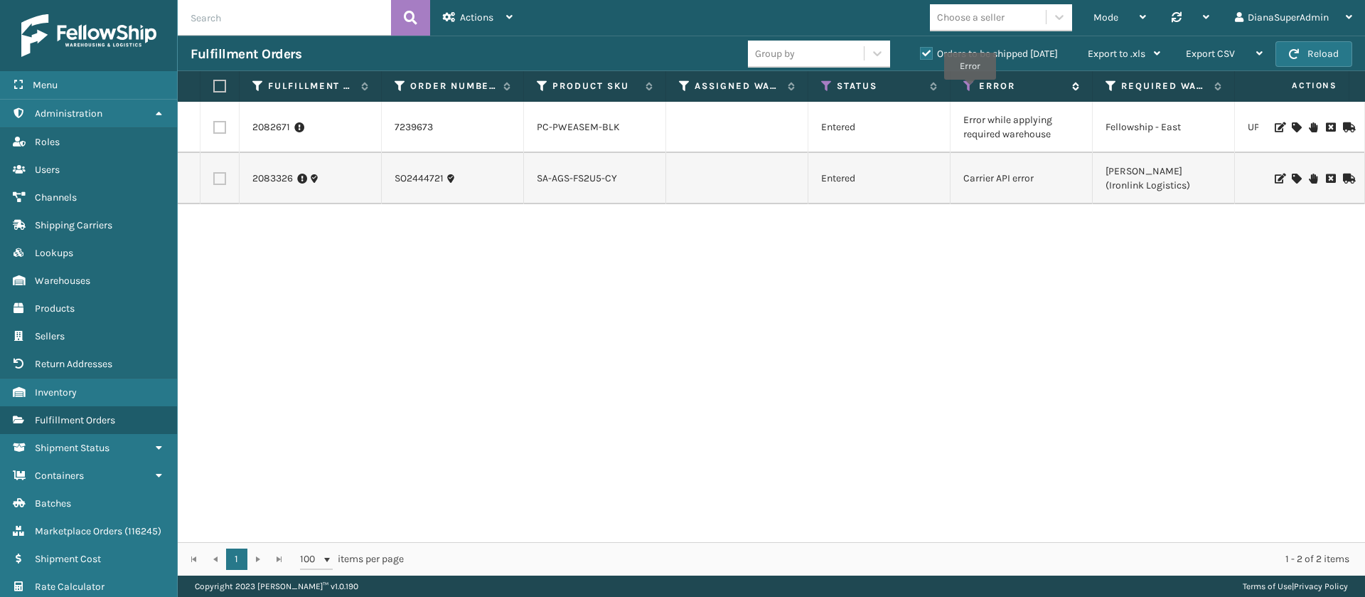
click at [970, 90] on icon at bounding box center [969, 86] width 11 height 13
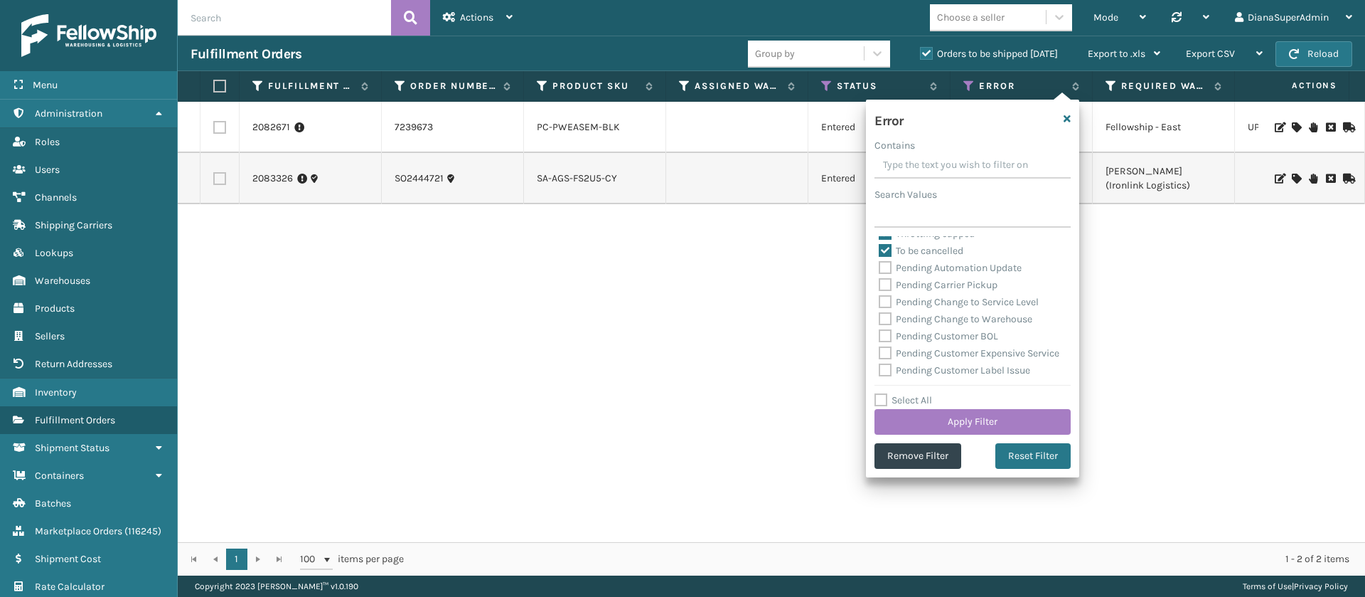
scroll to position [456, 0]
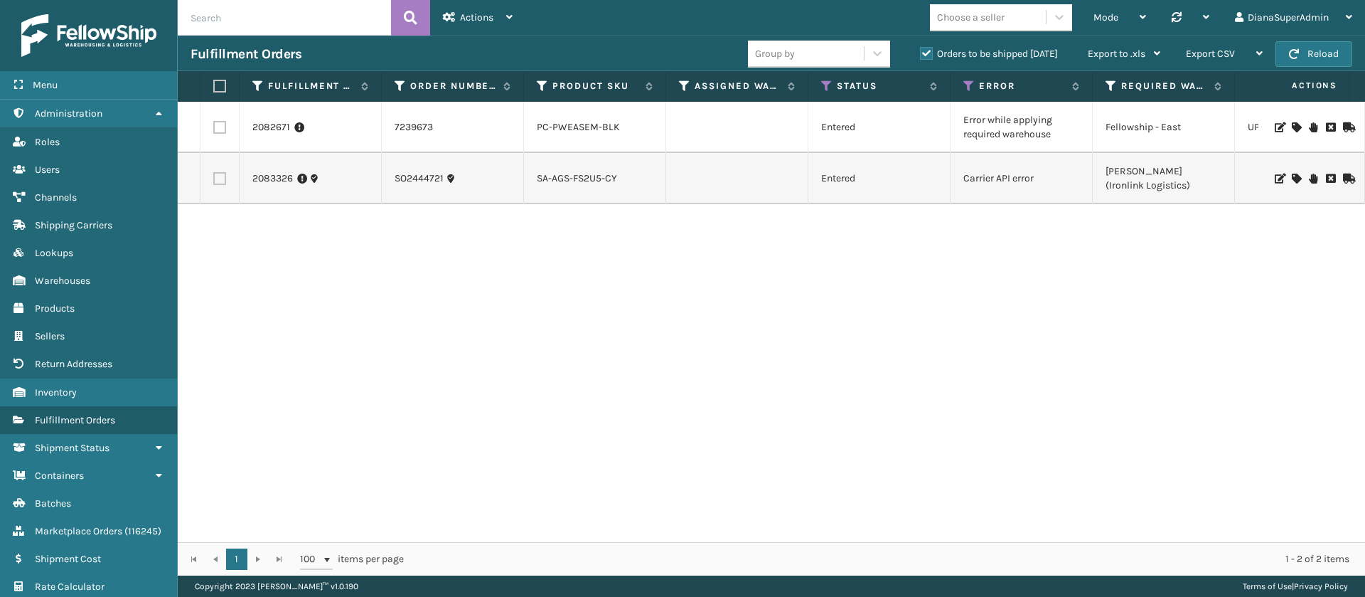
click at [614, 272] on div "2082671 7239673 PC-PWEASEM-BLK Entered Error while applying required warehouse …" at bounding box center [772, 322] width 1188 height 440
click at [927, 51] on label "Orders to be shipped [DATE]" at bounding box center [989, 54] width 138 height 12
click at [921, 51] on input "Orders to be shipped [DATE]" at bounding box center [920, 50] width 1 height 9
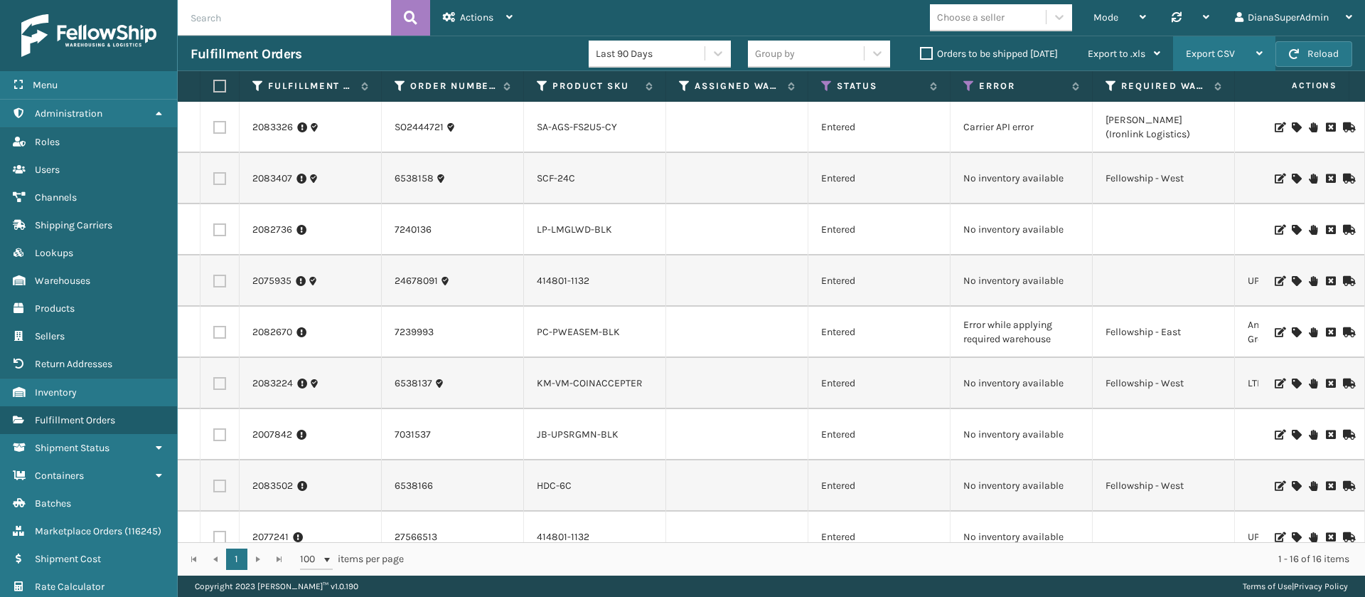
click at [1226, 50] on span "Export CSV" at bounding box center [1210, 54] width 49 height 12
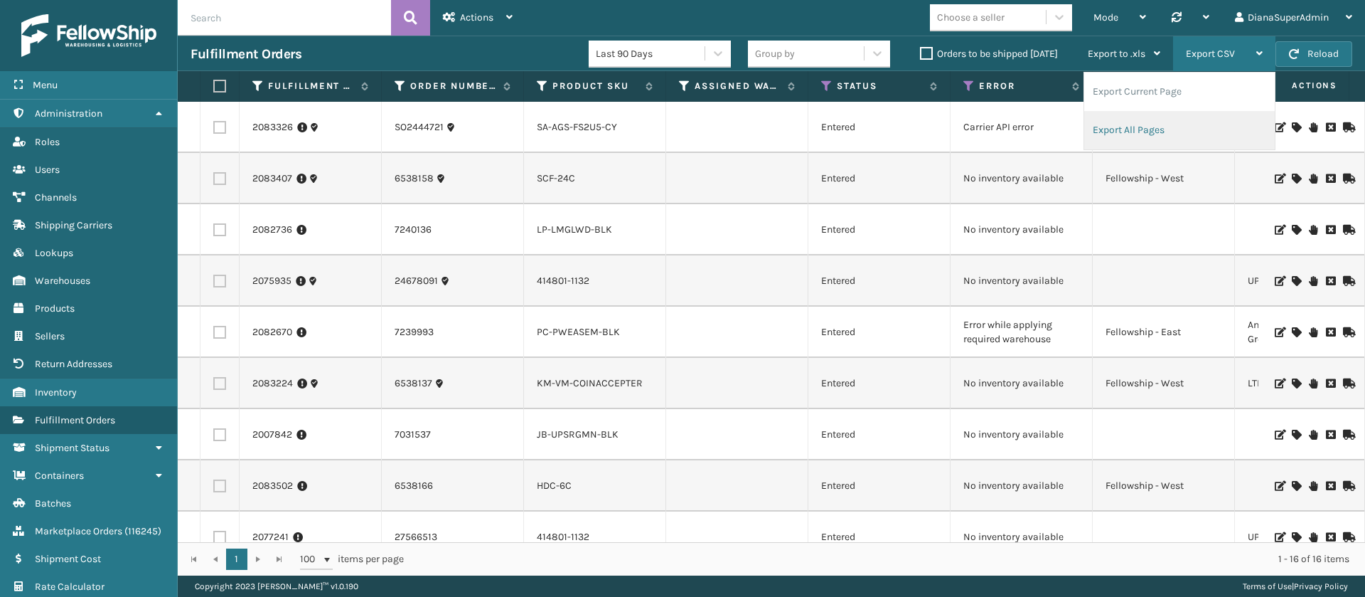
click at [1171, 123] on li "Export All Pages" at bounding box center [1180, 130] width 191 height 38
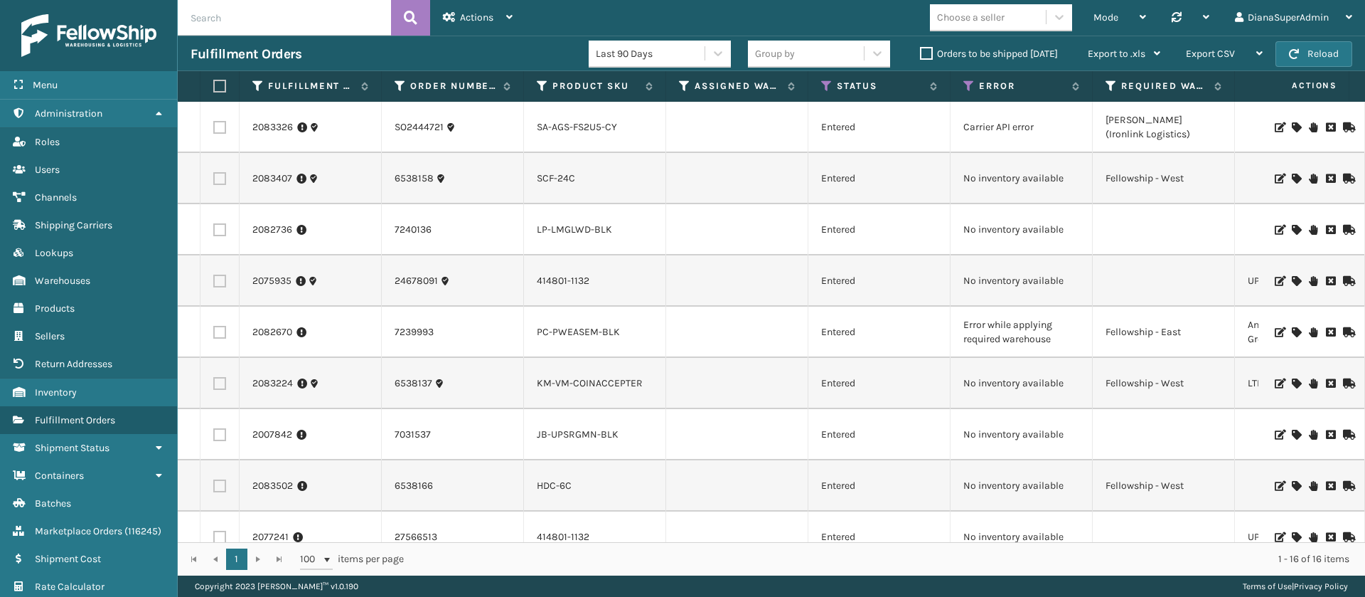
click at [926, 57] on label "Orders to be shipped [DATE]" at bounding box center [989, 54] width 138 height 12
click at [921, 55] on input "Orders to be shipped [DATE]" at bounding box center [920, 50] width 1 height 9
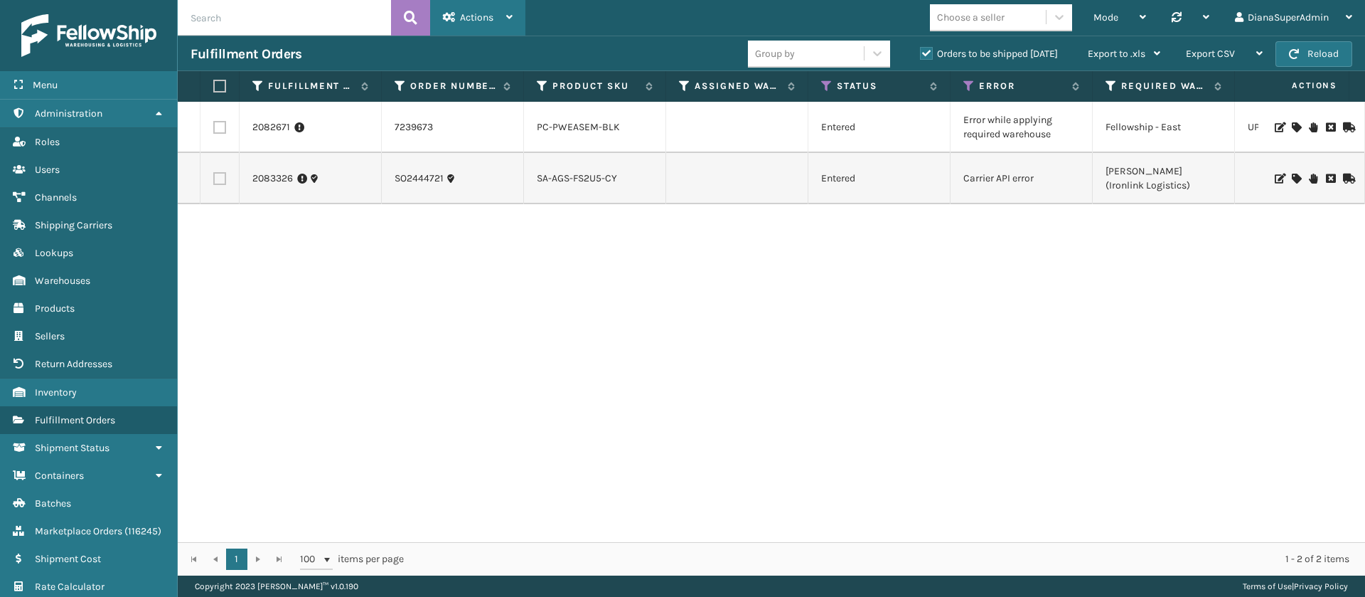
click at [491, 17] on span "Actions" at bounding box center [476, 17] width 33 height 12
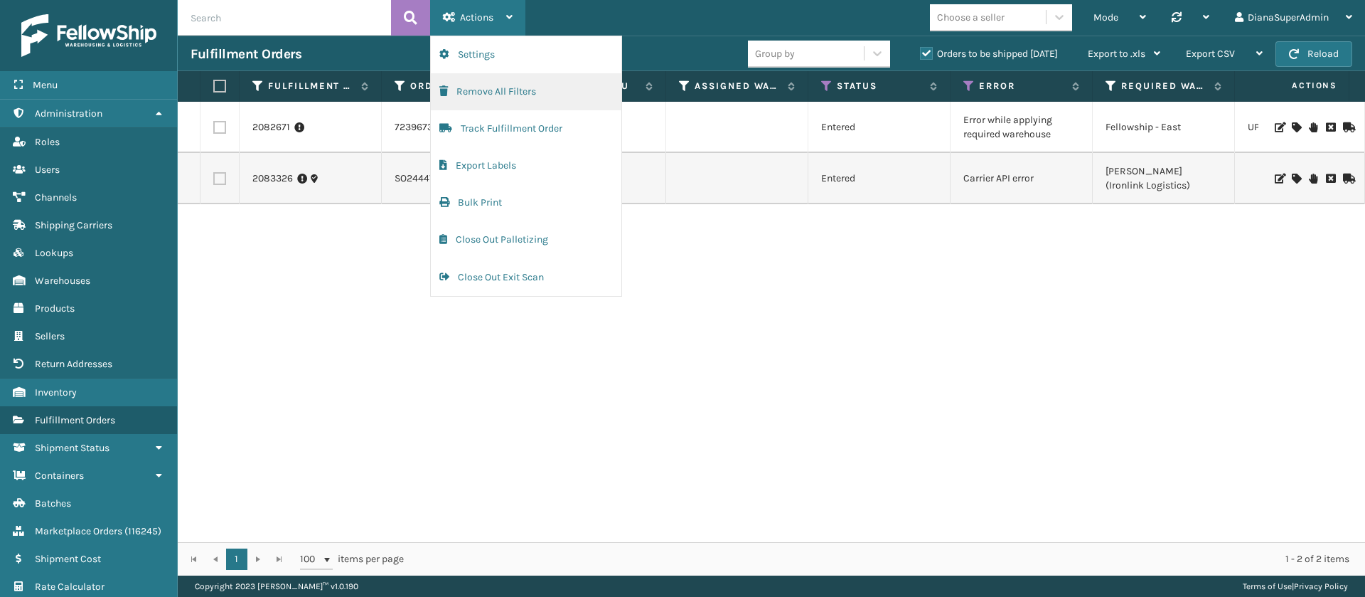
click at [518, 91] on button "Remove All Filters" at bounding box center [526, 91] width 191 height 37
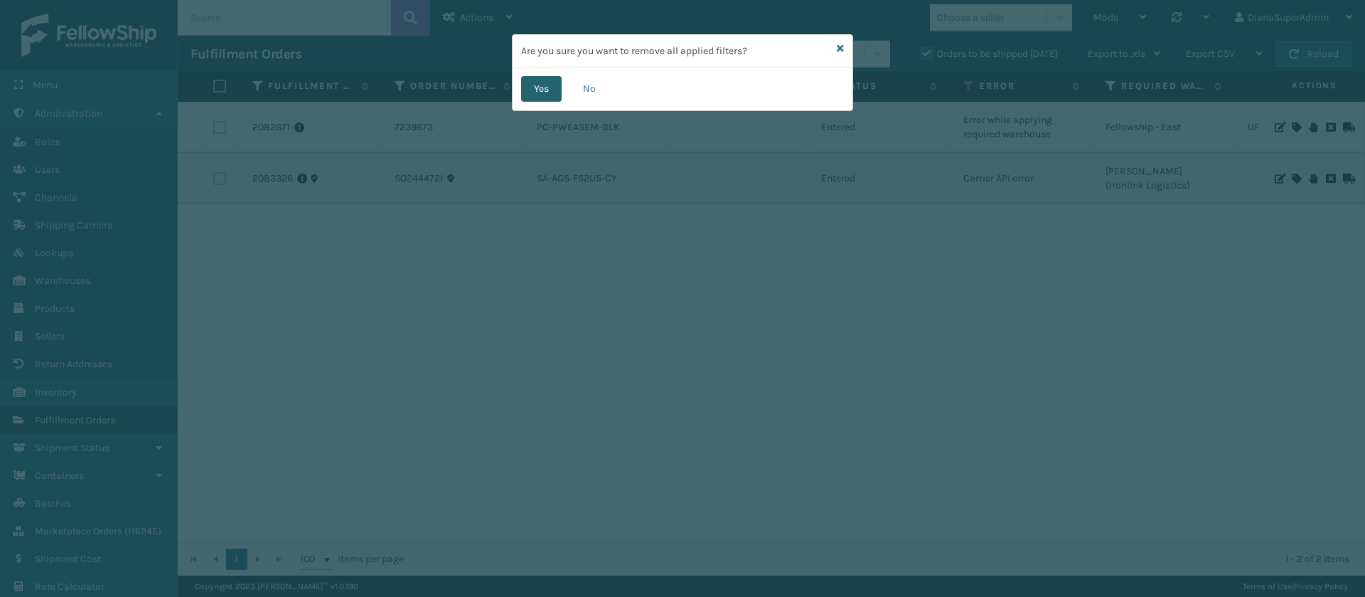
click at [540, 89] on button "Yes" at bounding box center [541, 89] width 41 height 26
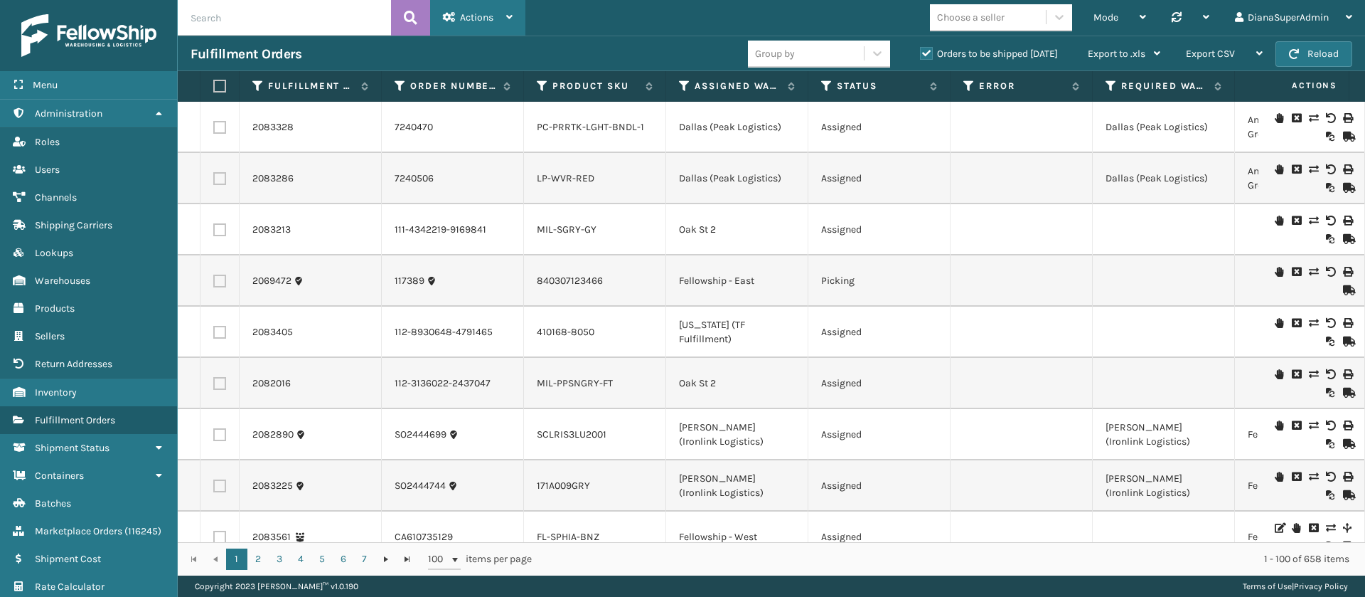
click at [488, 10] on div "Actions" at bounding box center [478, 18] width 70 height 36
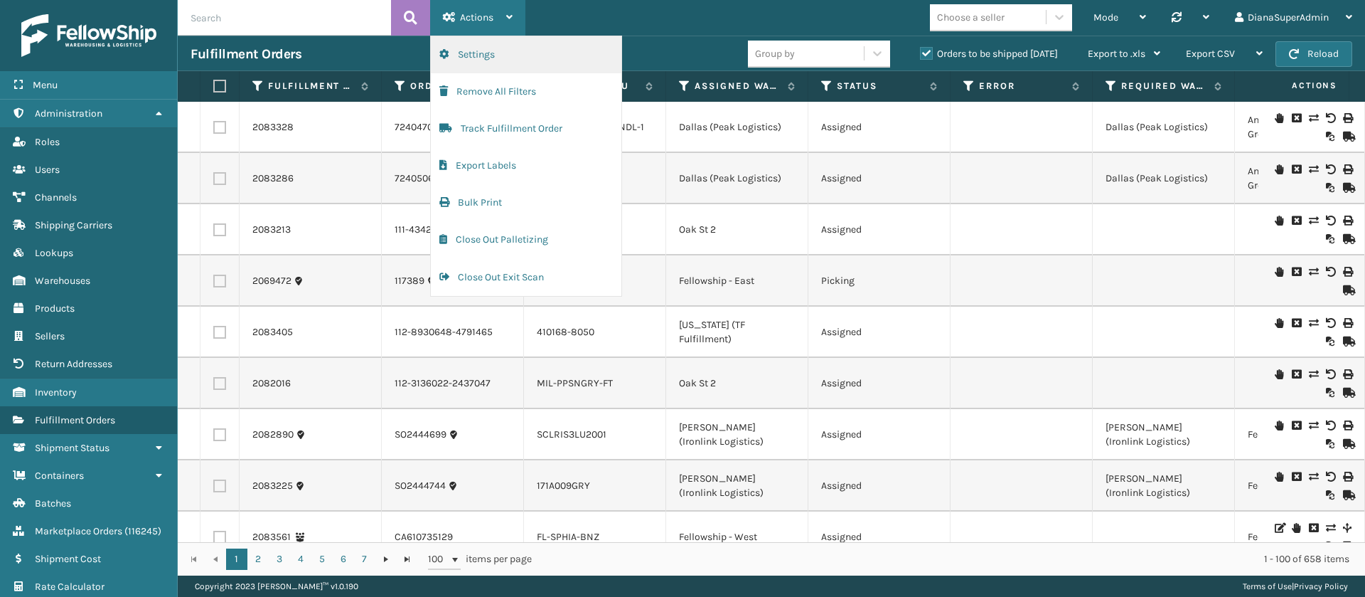
click at [560, 66] on button "Settings" at bounding box center [526, 54] width 191 height 37
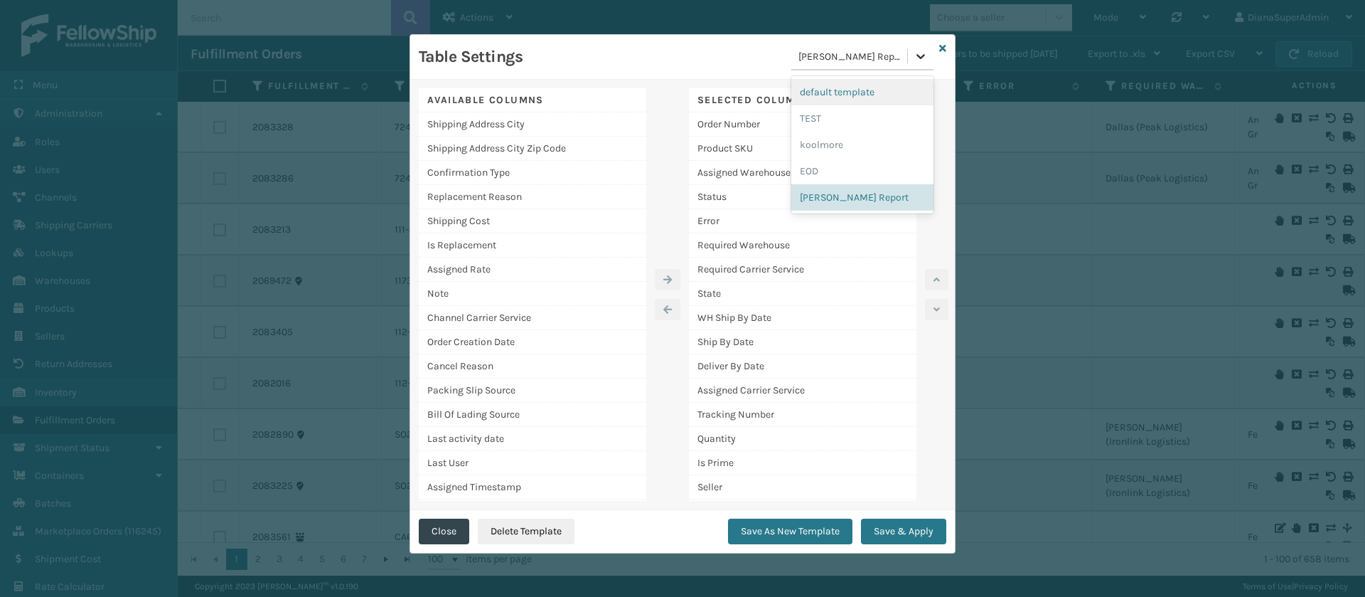
click at [910, 63] on div at bounding box center [921, 56] width 26 height 26
click at [834, 174] on div "EOD" at bounding box center [863, 171] width 142 height 26
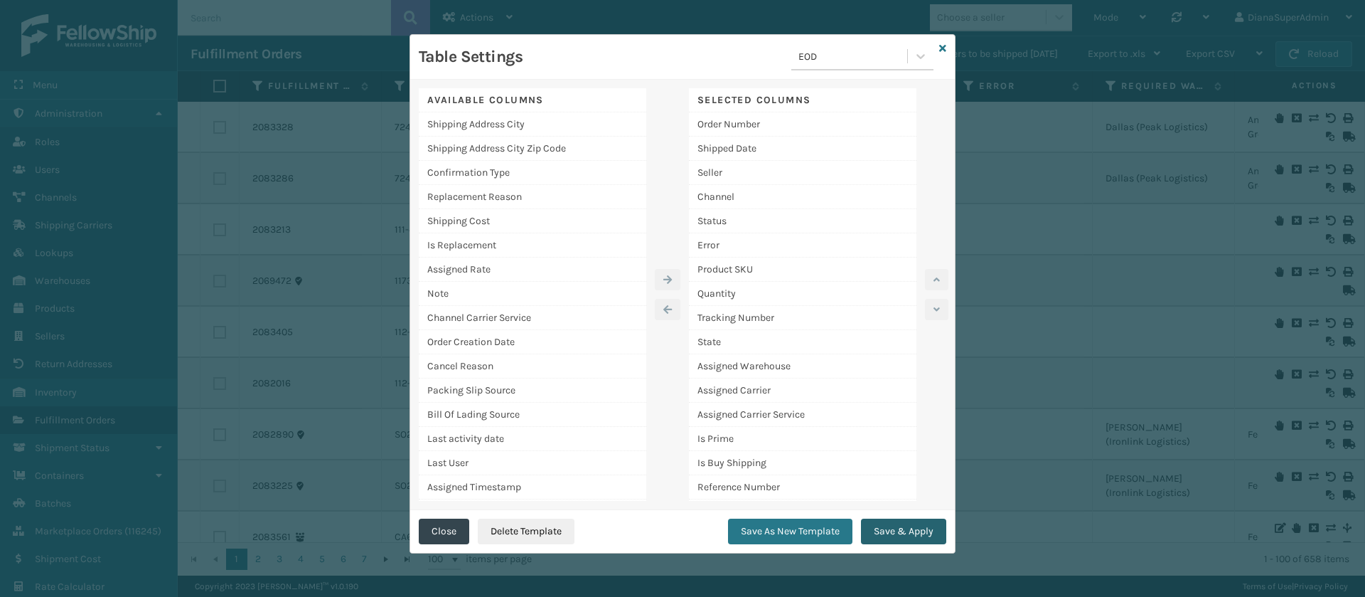
click at [915, 531] on button "Save & Apply" at bounding box center [903, 531] width 85 height 26
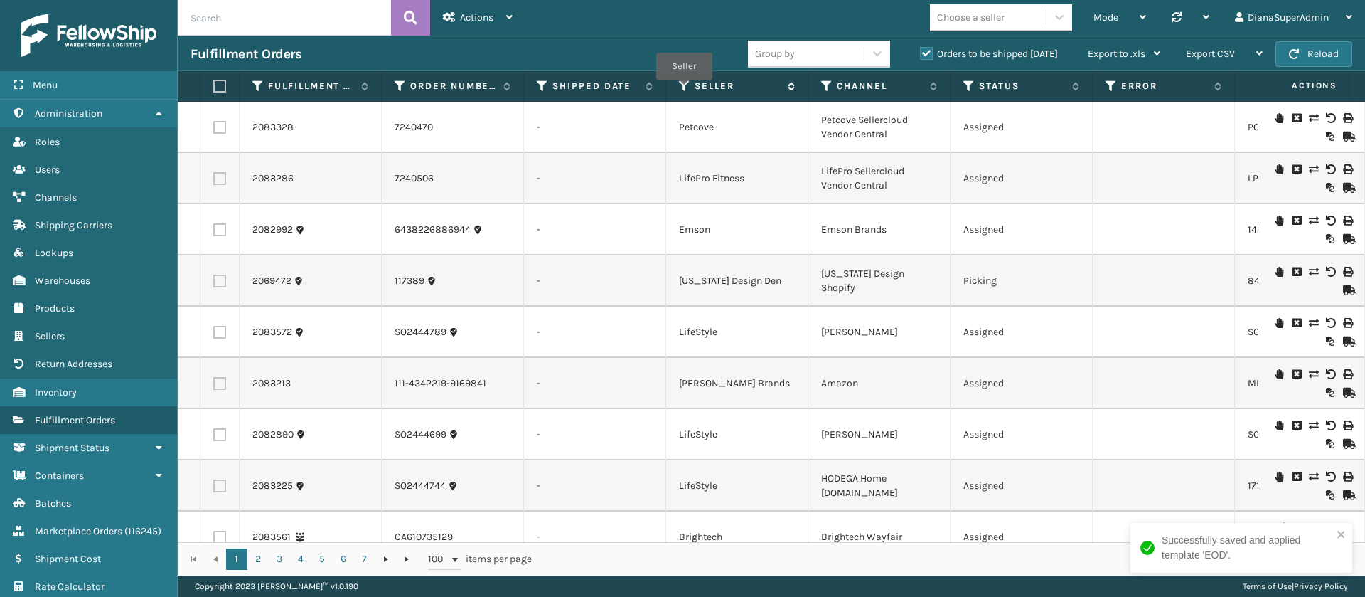
click at [684, 90] on icon at bounding box center [684, 86] width 11 height 13
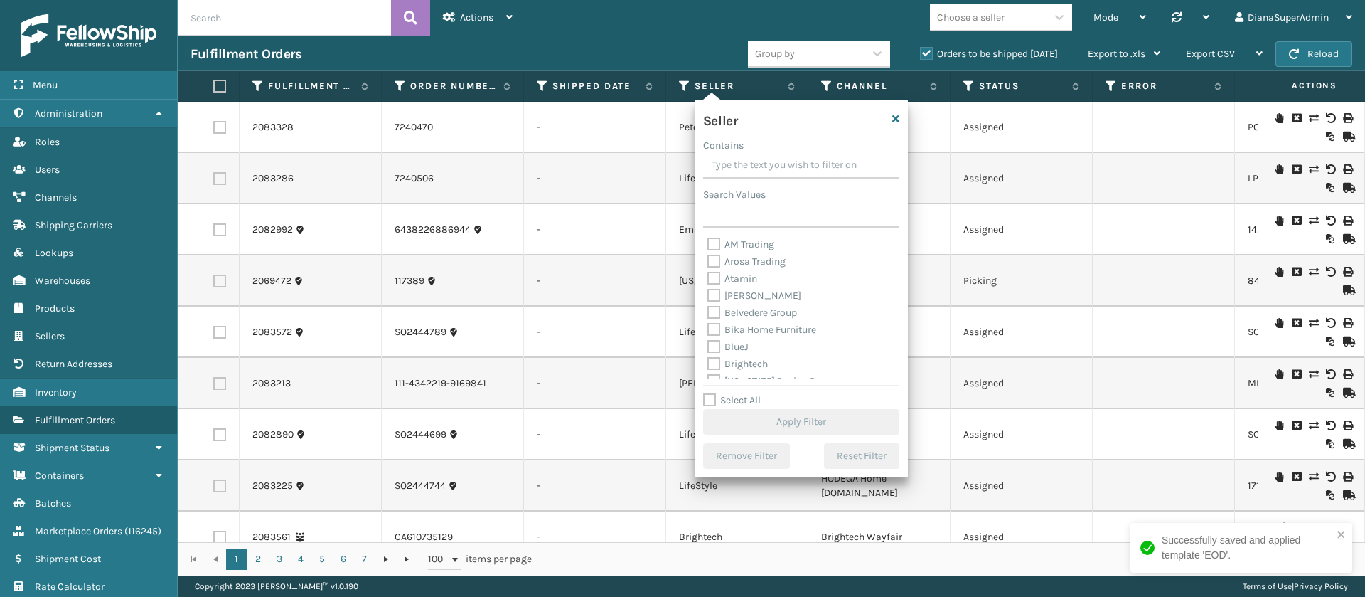
scroll to position [455, 0]
click at [708, 405] on label "Select All" at bounding box center [732, 400] width 58 height 12
click at [708, 393] on input "Select All" at bounding box center [809, 392] width 213 height 1
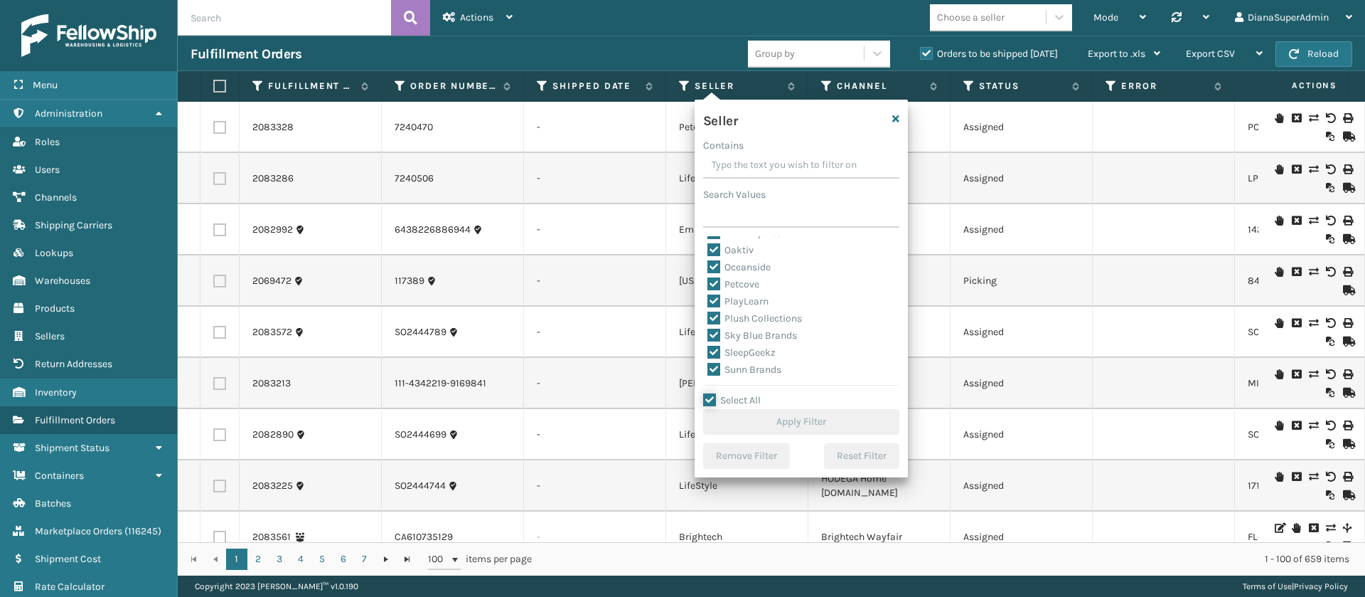
checkbox input "true"
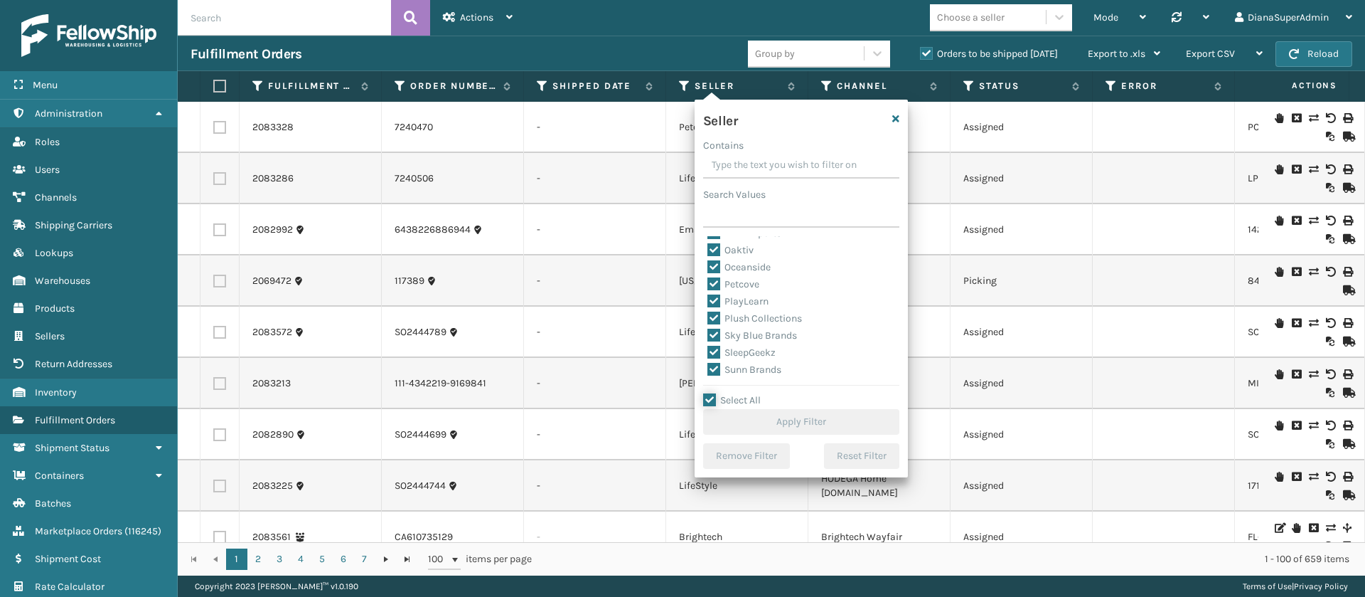
checkbox input "true"
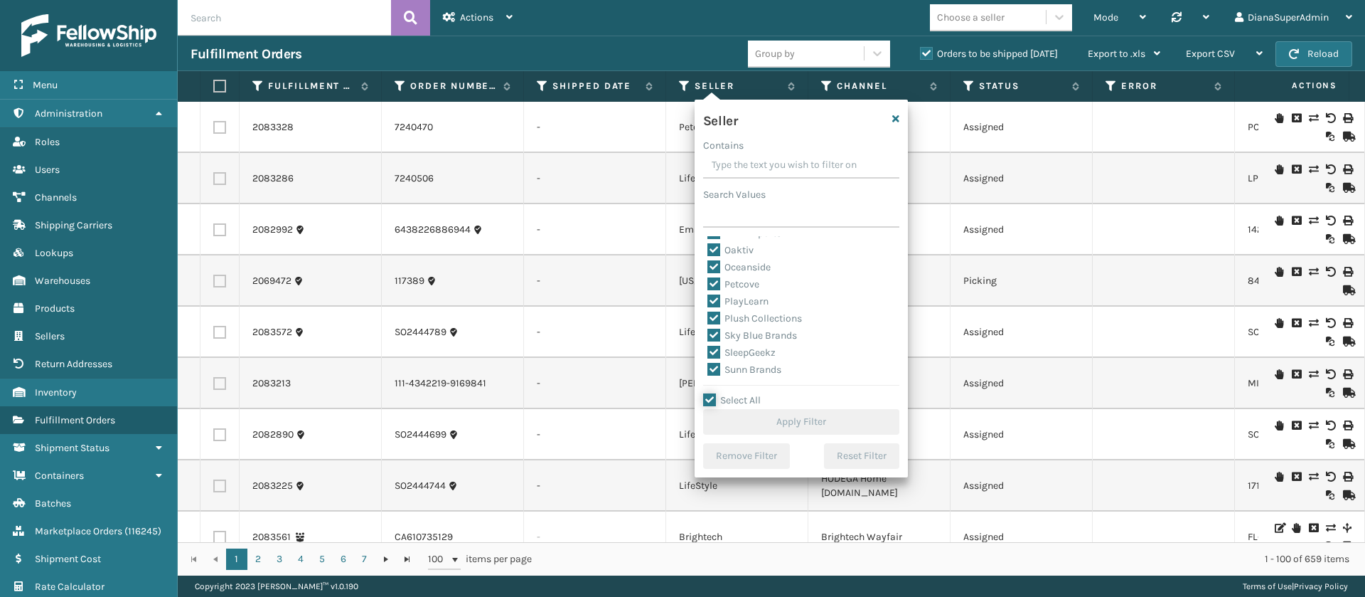
checkbox input "true"
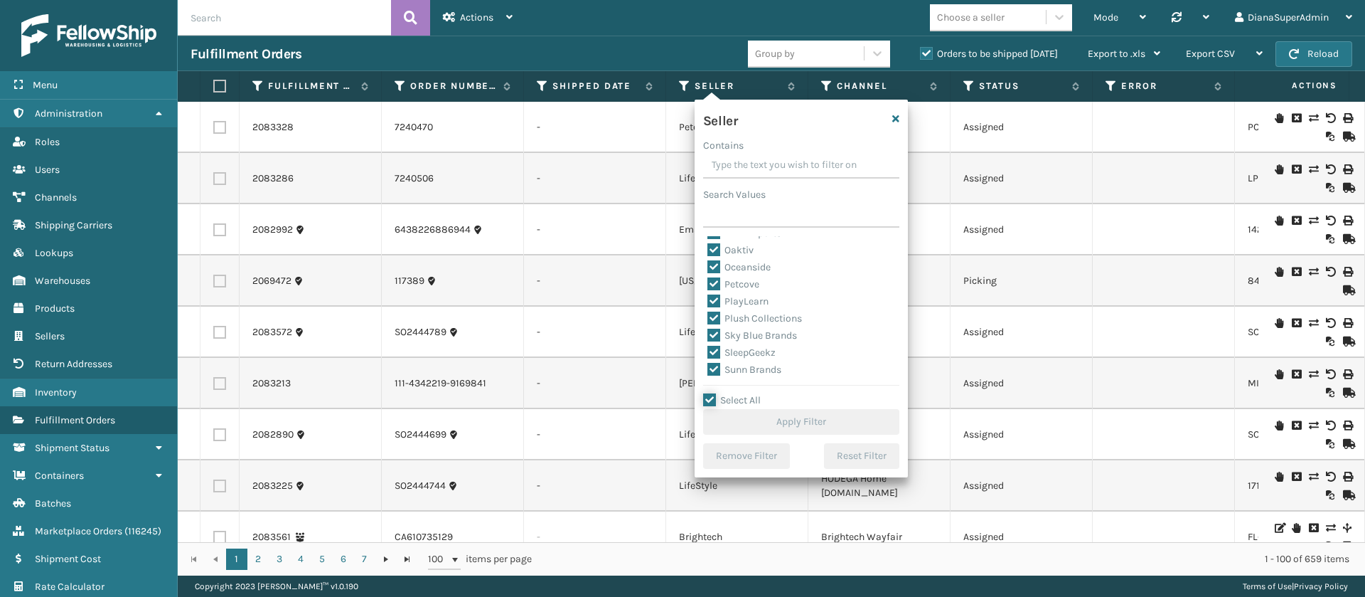
checkbox input "true"
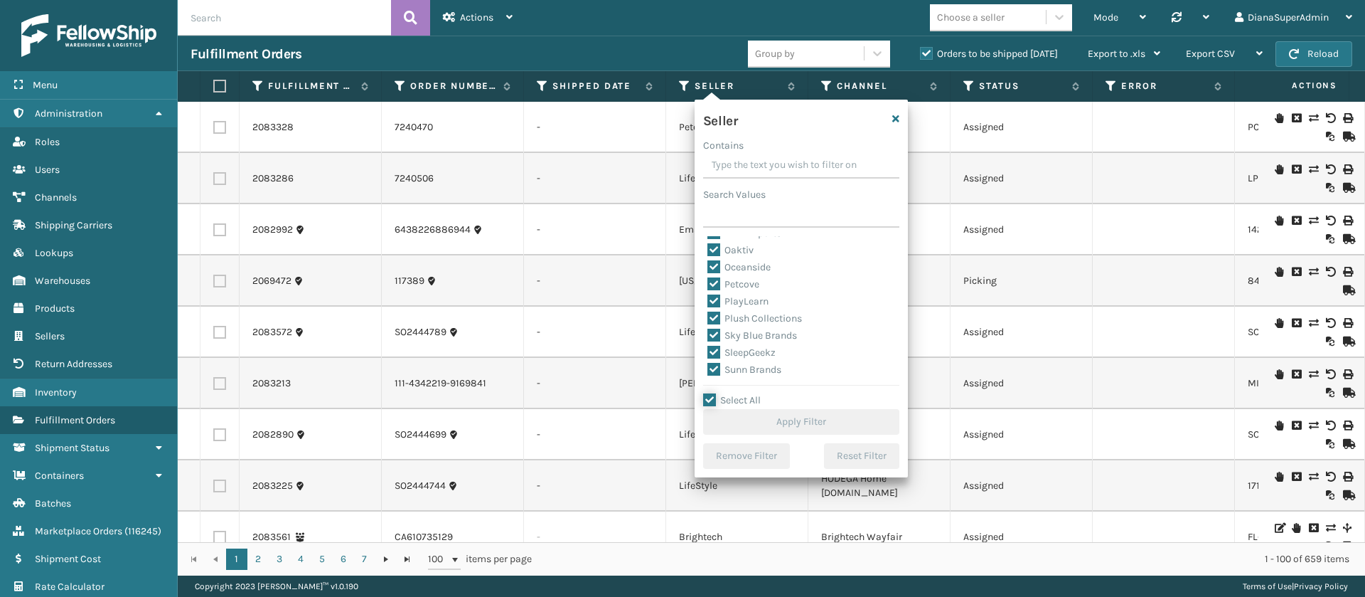
checkbox input "true"
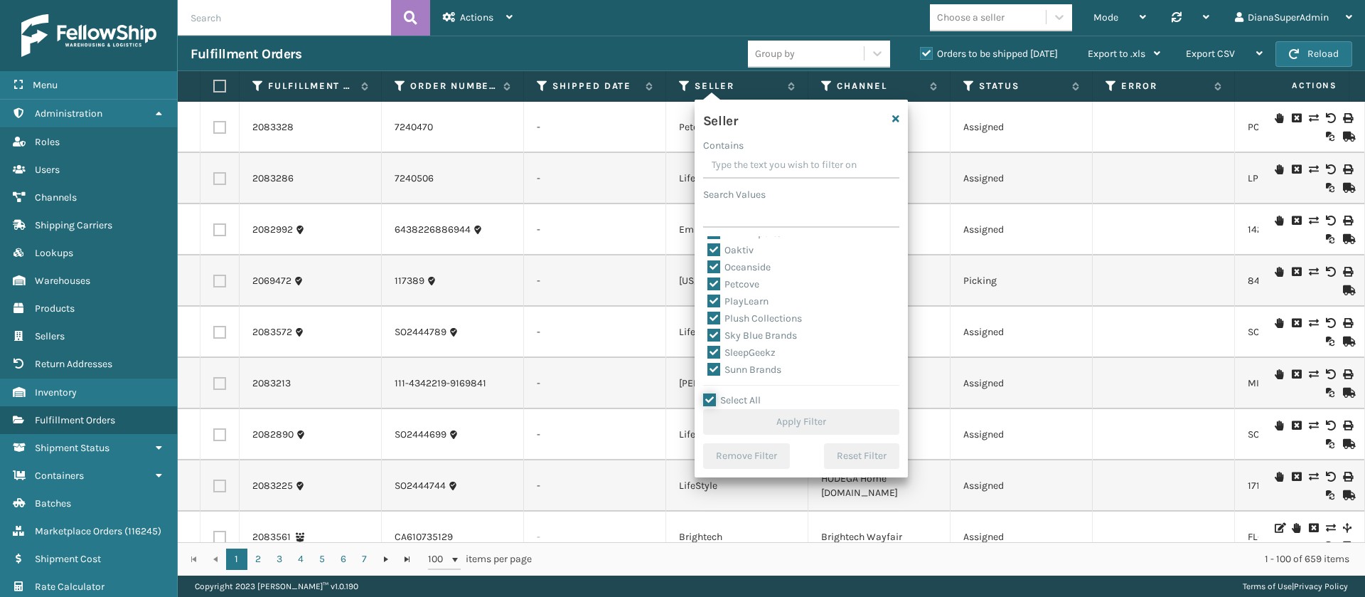
checkbox input "true"
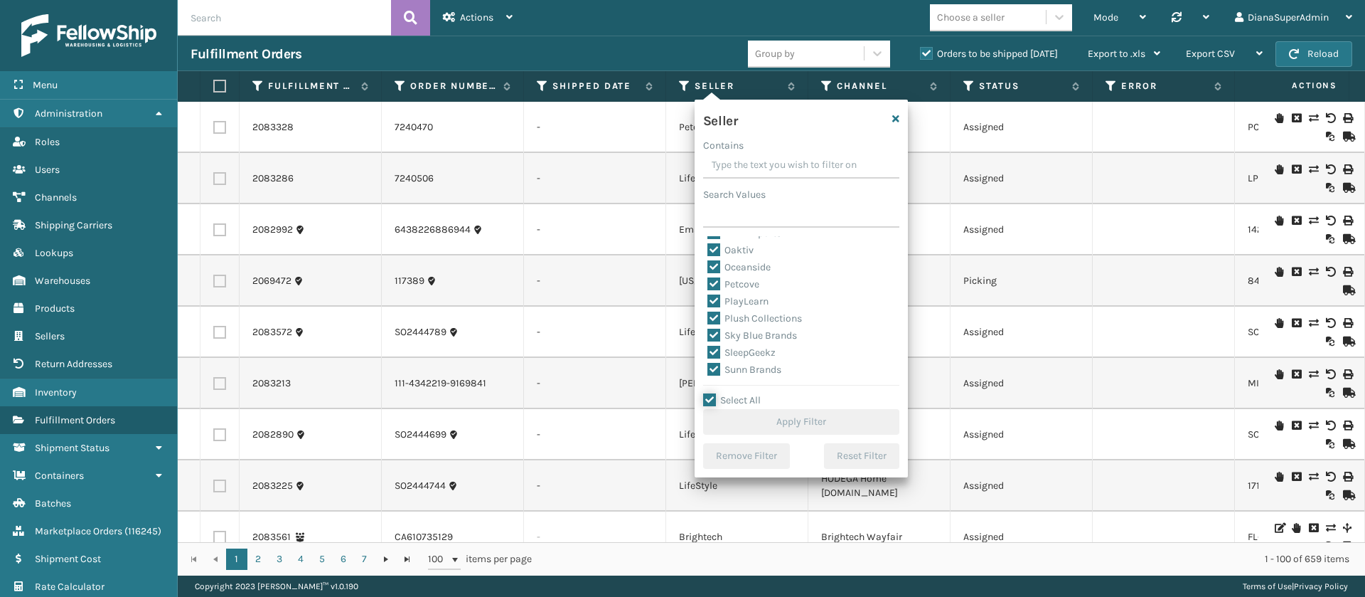
checkbox input "true"
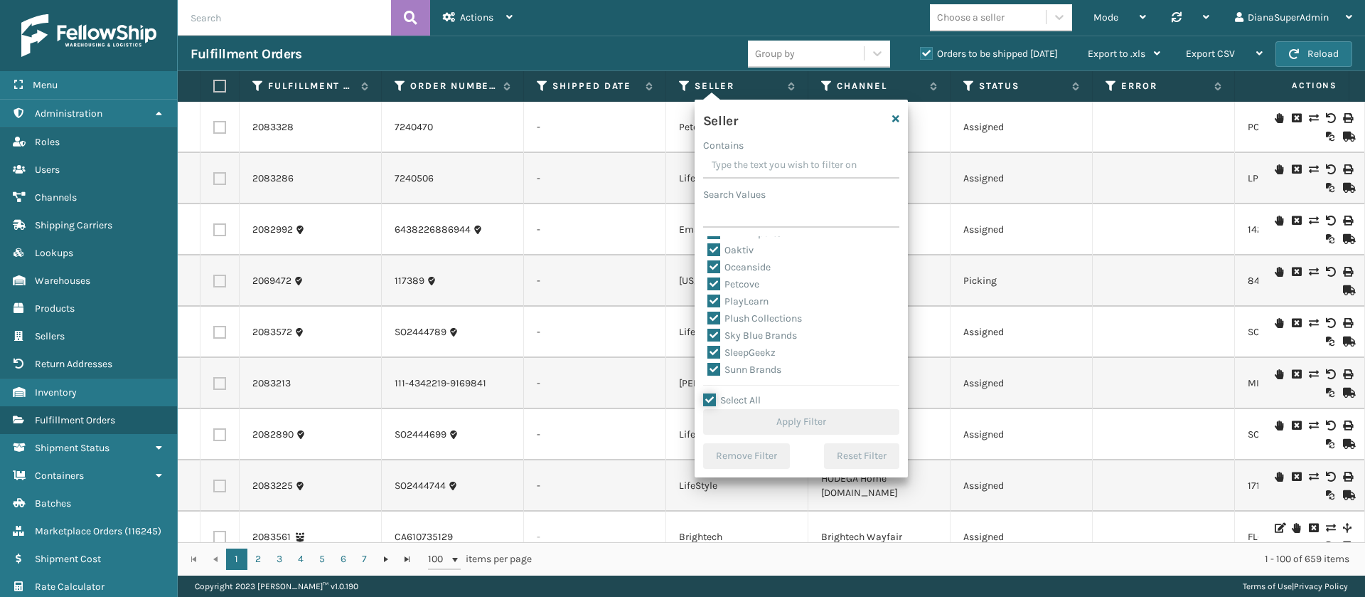
checkbox input "true"
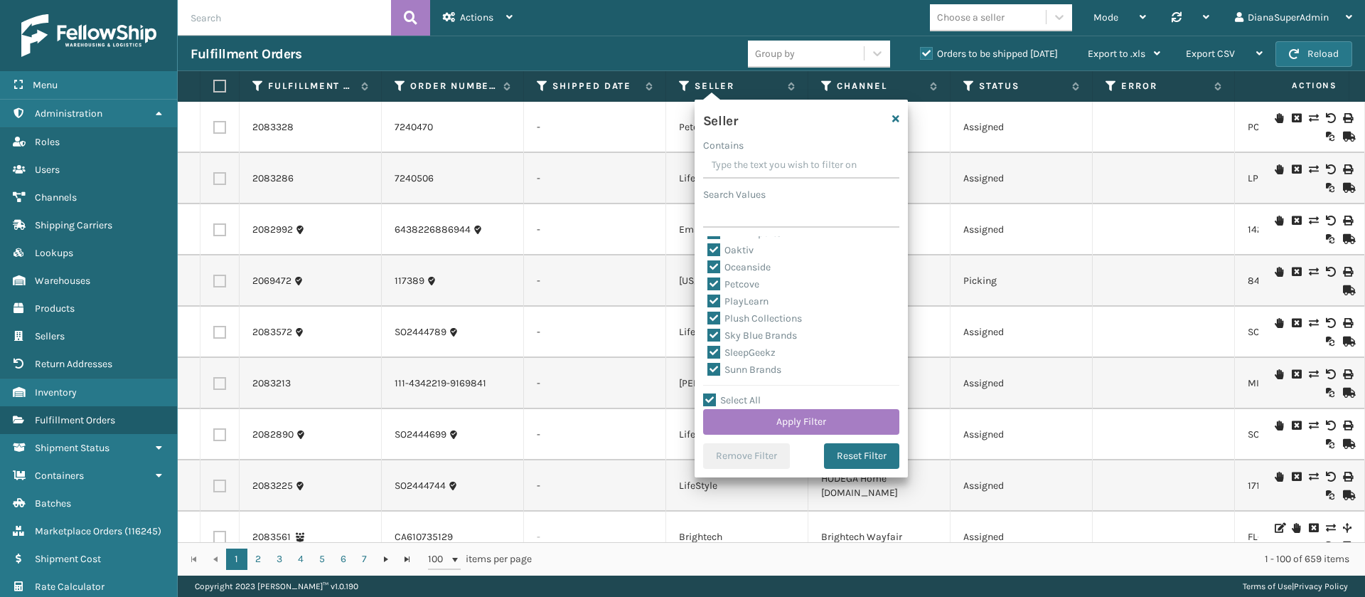
click at [713, 348] on label "SleepGeekz" at bounding box center [742, 352] width 68 height 12
click at [708, 348] on input "SleepGeekz" at bounding box center [708, 348] width 1 height 9
checkbox input "false"
click at [792, 417] on button "Apply Filter" at bounding box center [801, 422] width 196 height 26
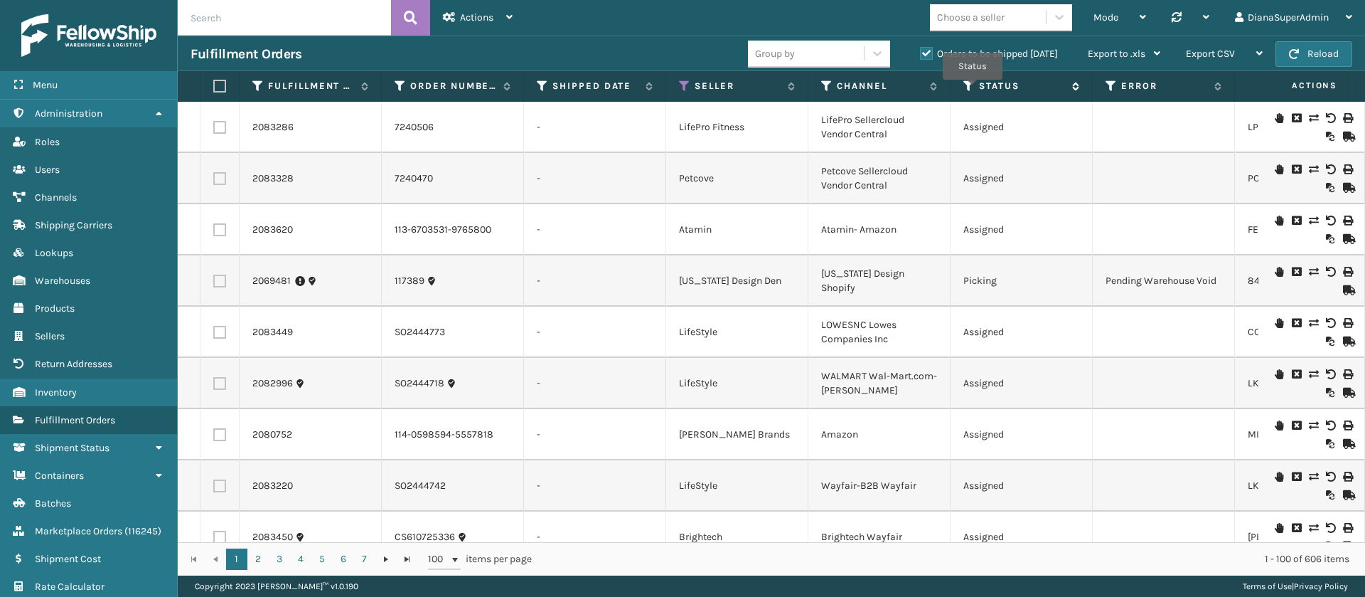
click at [973, 90] on icon at bounding box center [969, 86] width 11 height 13
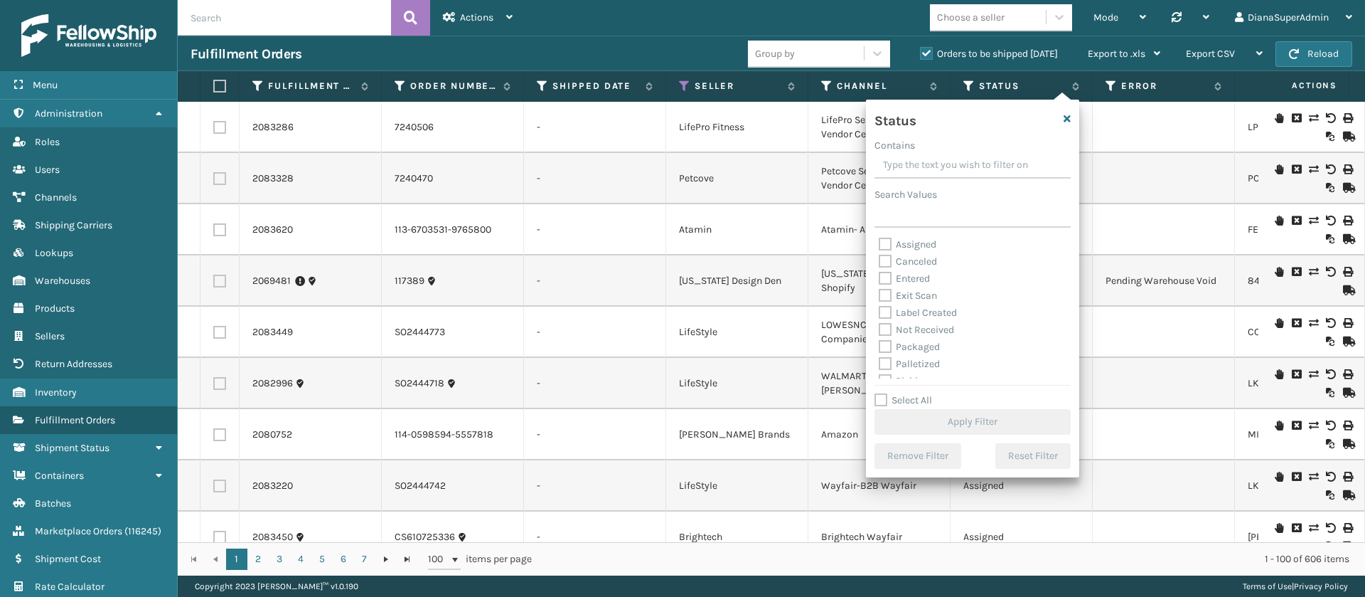
click at [881, 310] on label "Label Created" at bounding box center [918, 313] width 78 height 12
click at [880, 310] on input "Label Created" at bounding box center [879, 308] width 1 height 9
checkbox input "true"
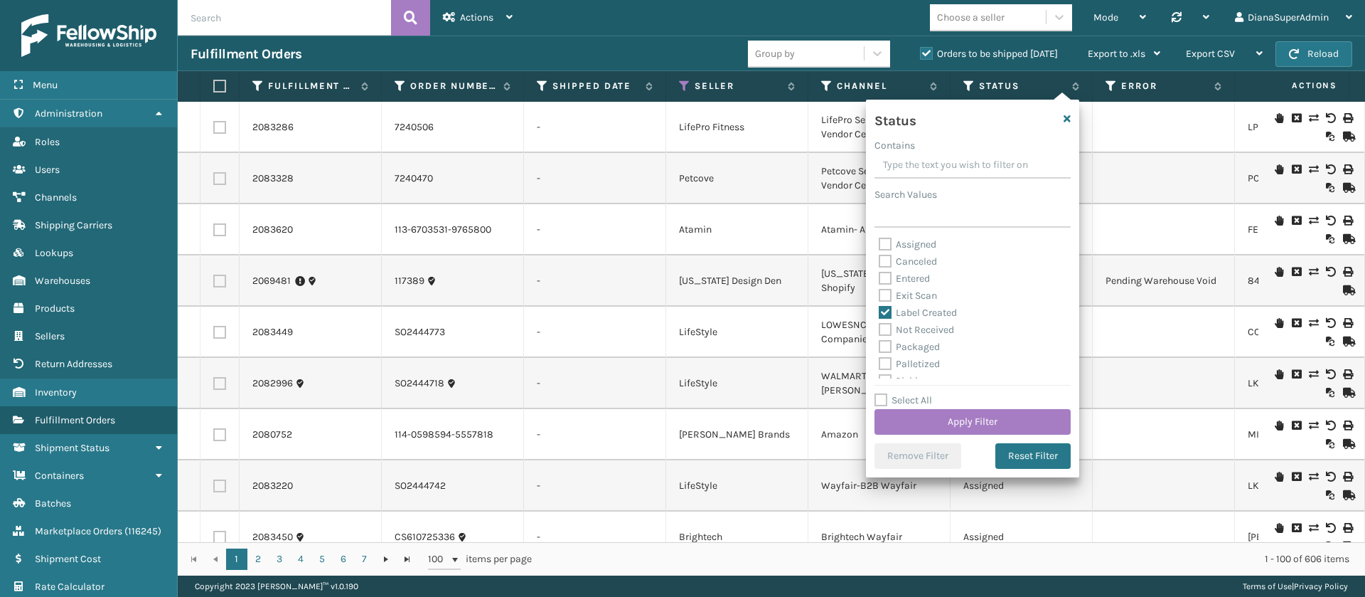
click at [883, 347] on label "Packaged" at bounding box center [909, 347] width 61 height 12
click at [880, 347] on input "Packaged" at bounding box center [879, 343] width 1 height 9
checkbox input "true"
click at [883, 361] on label "Palletized" at bounding box center [909, 364] width 61 height 12
click at [880, 361] on input "Palletized" at bounding box center [879, 360] width 1 height 9
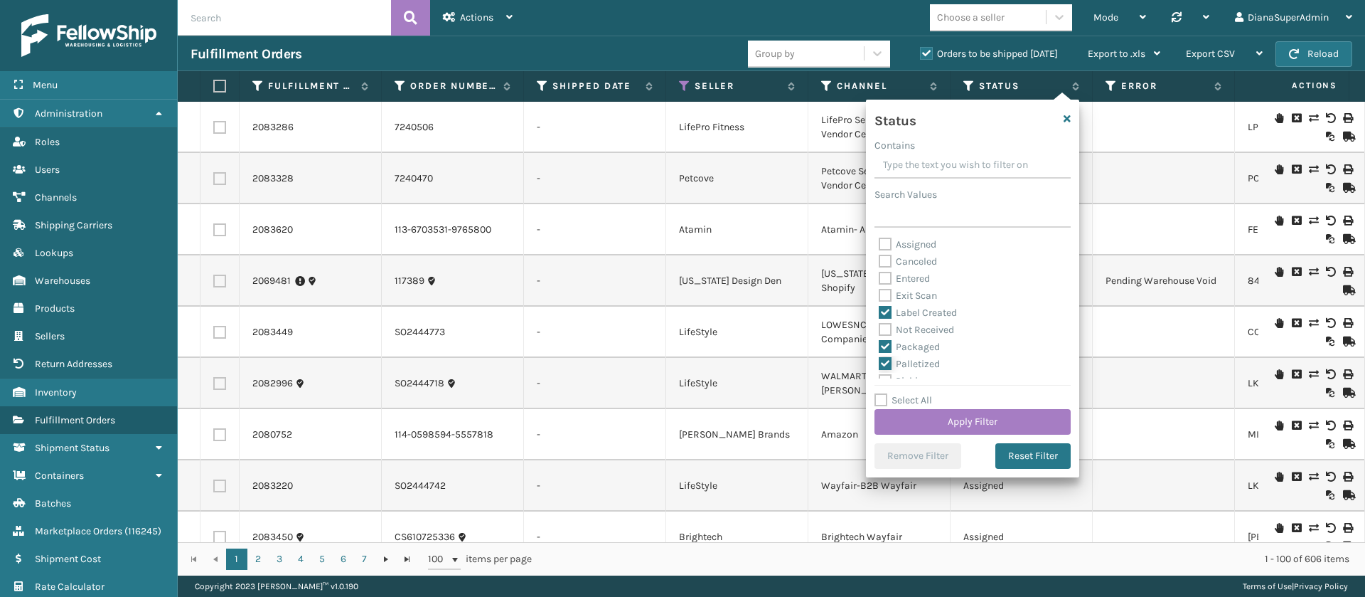
checkbox input "true"
click at [889, 357] on label "Picking" at bounding box center [904, 362] width 50 height 12
click at [880, 357] on input "Picking" at bounding box center [879, 357] width 1 height 9
checkbox input "true"
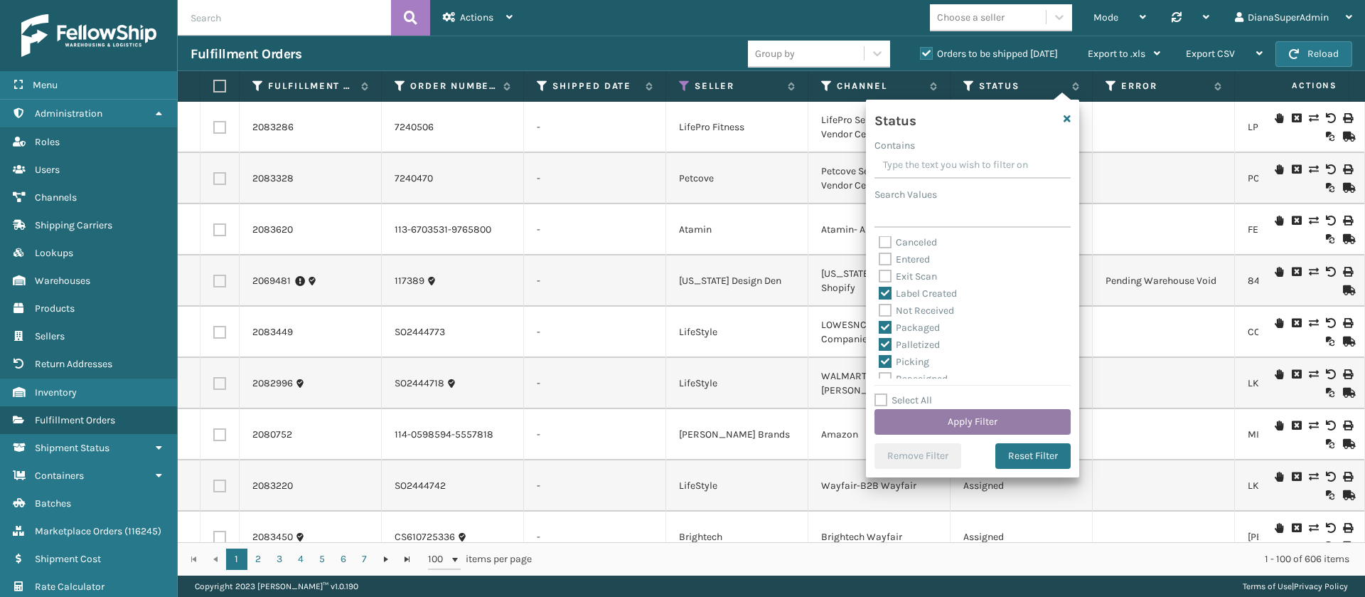
click at [949, 414] on button "Apply Filter" at bounding box center [973, 422] width 196 height 26
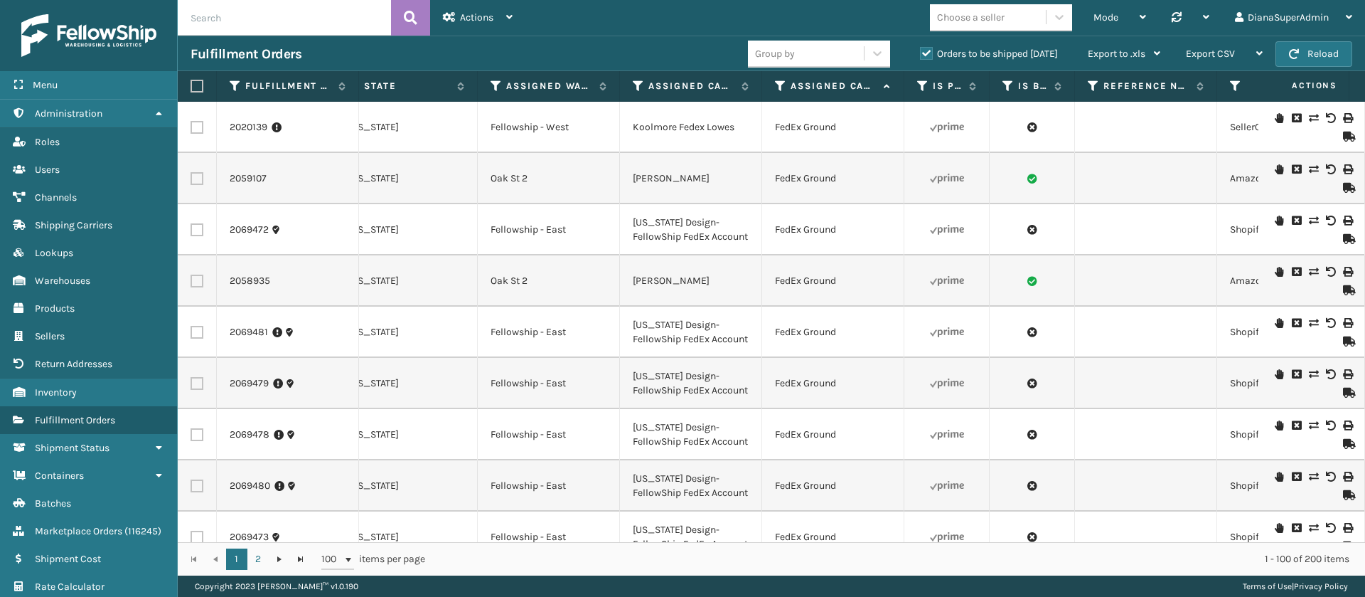
scroll to position [0, 0]
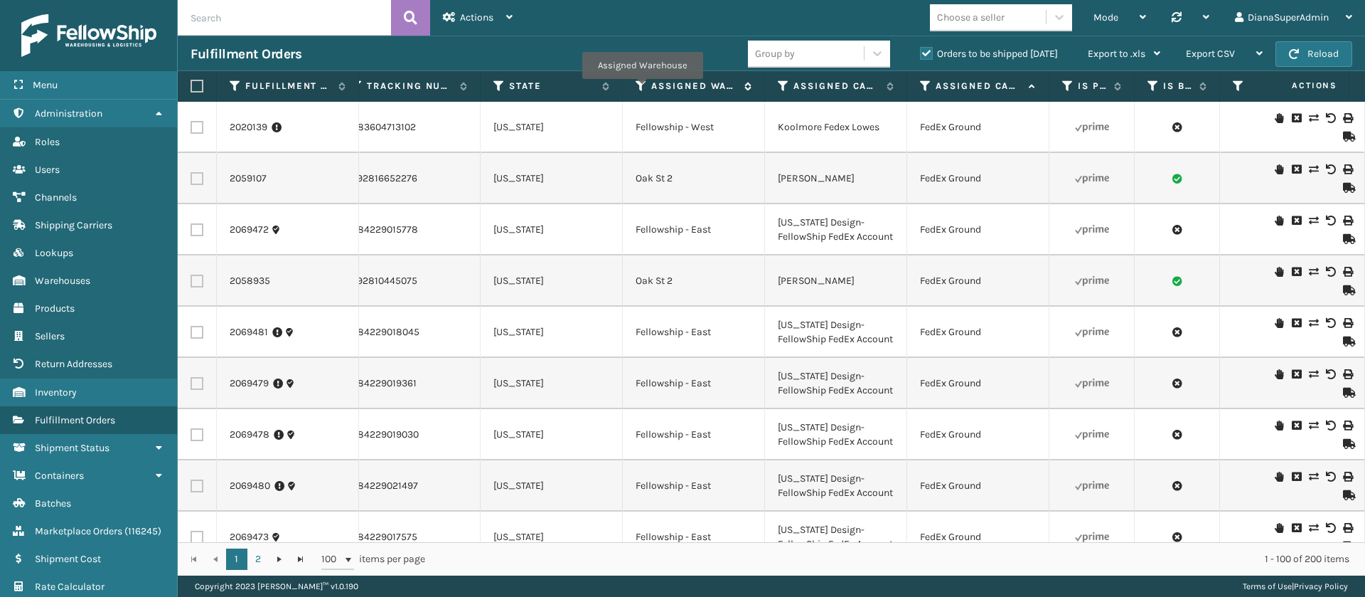
click at [642, 89] on icon at bounding box center [641, 86] width 11 height 13
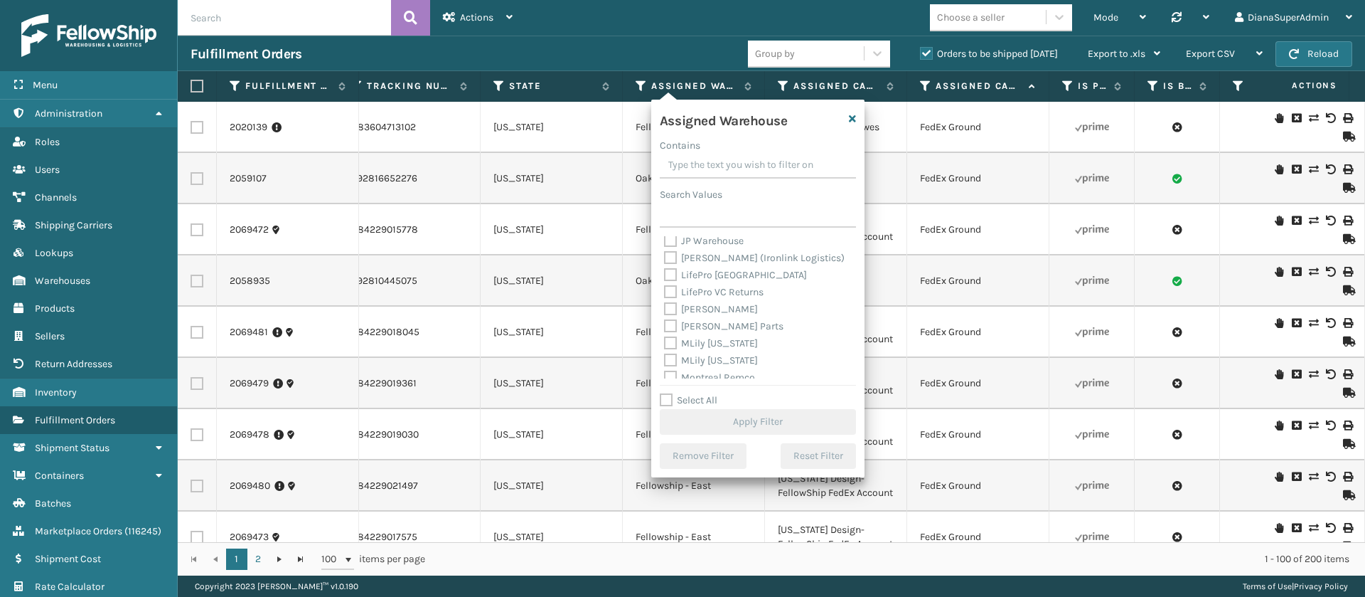
click at [673, 303] on label "[PERSON_NAME]" at bounding box center [711, 309] width 94 height 12
click at [665, 302] on input "[PERSON_NAME]" at bounding box center [664, 305] width 1 height 9
checkbox input "true"
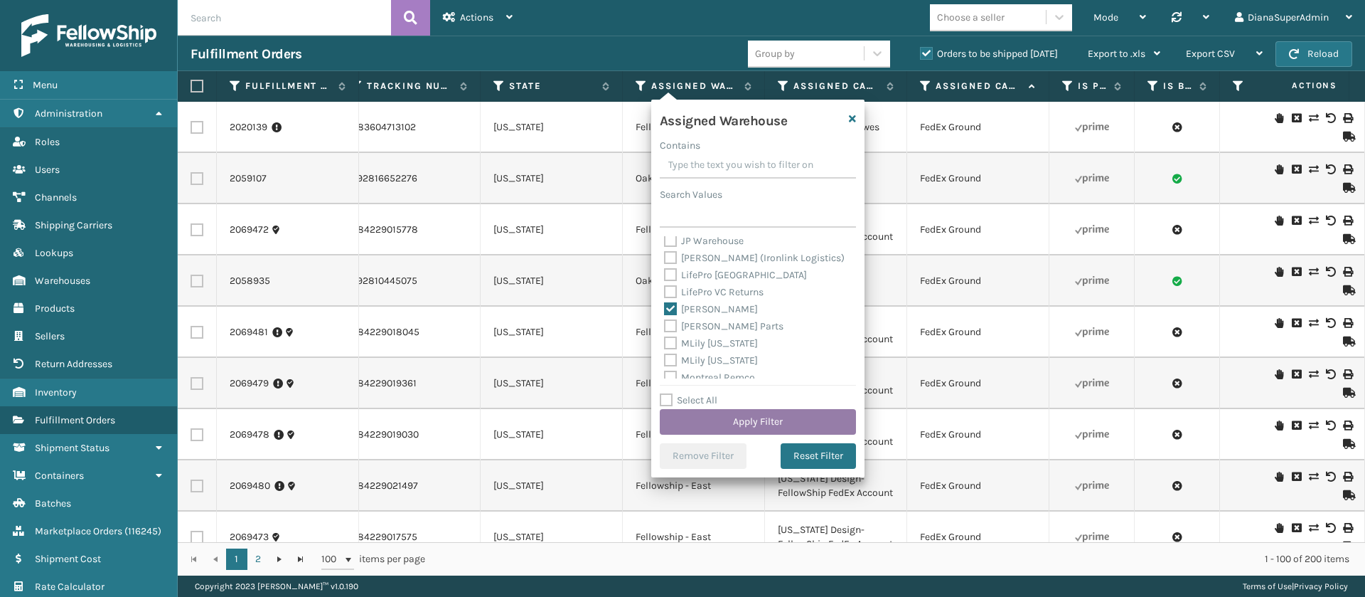
click at [771, 419] on button "Apply Filter" at bounding box center [758, 422] width 196 height 26
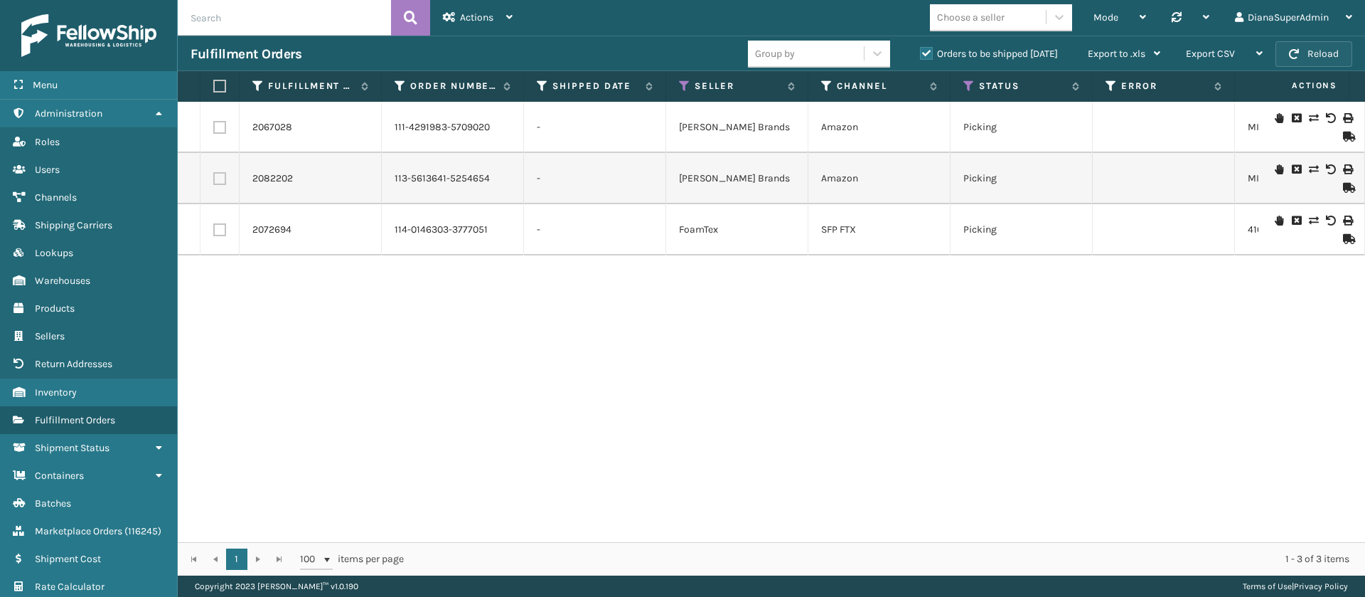
click at [1311, 47] on button "Reload" at bounding box center [1314, 54] width 77 height 26
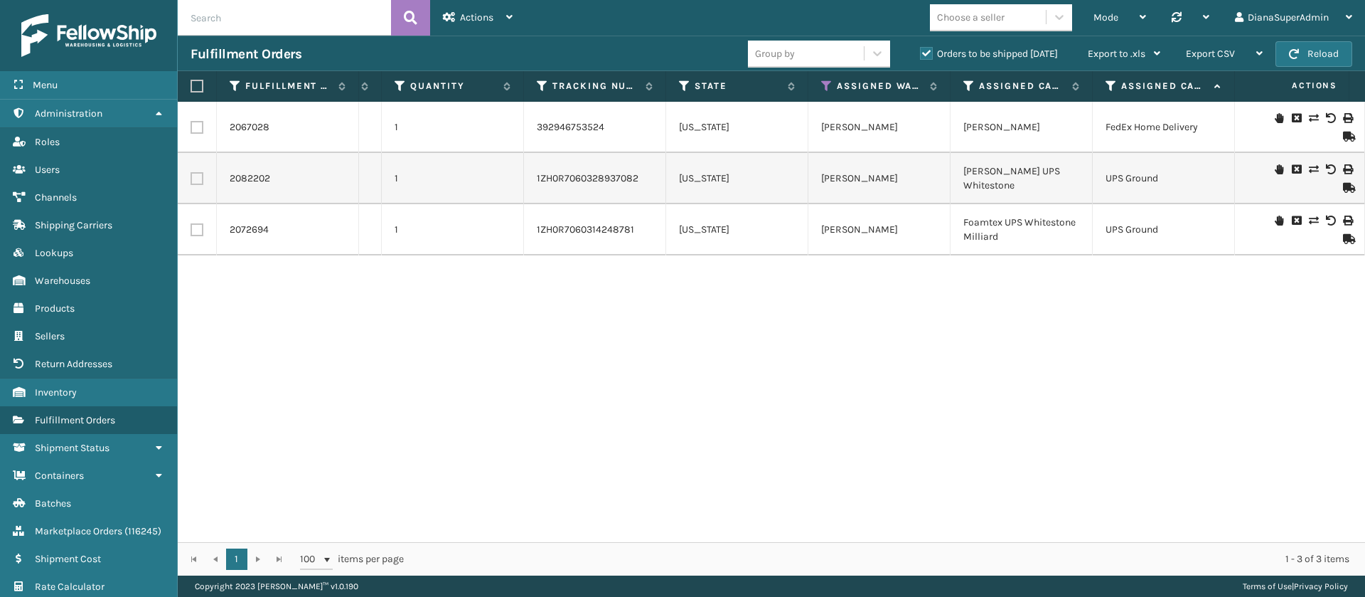
scroll to position [0, 1120]
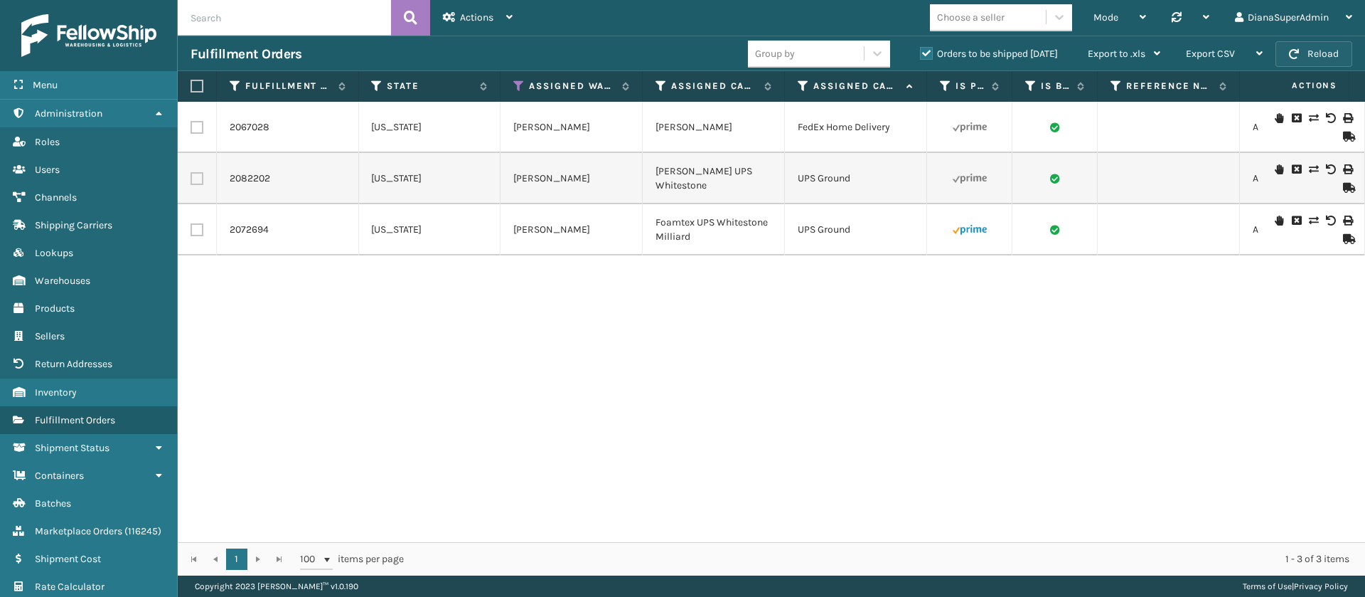
click at [1315, 55] on button "Reload" at bounding box center [1314, 54] width 77 height 26
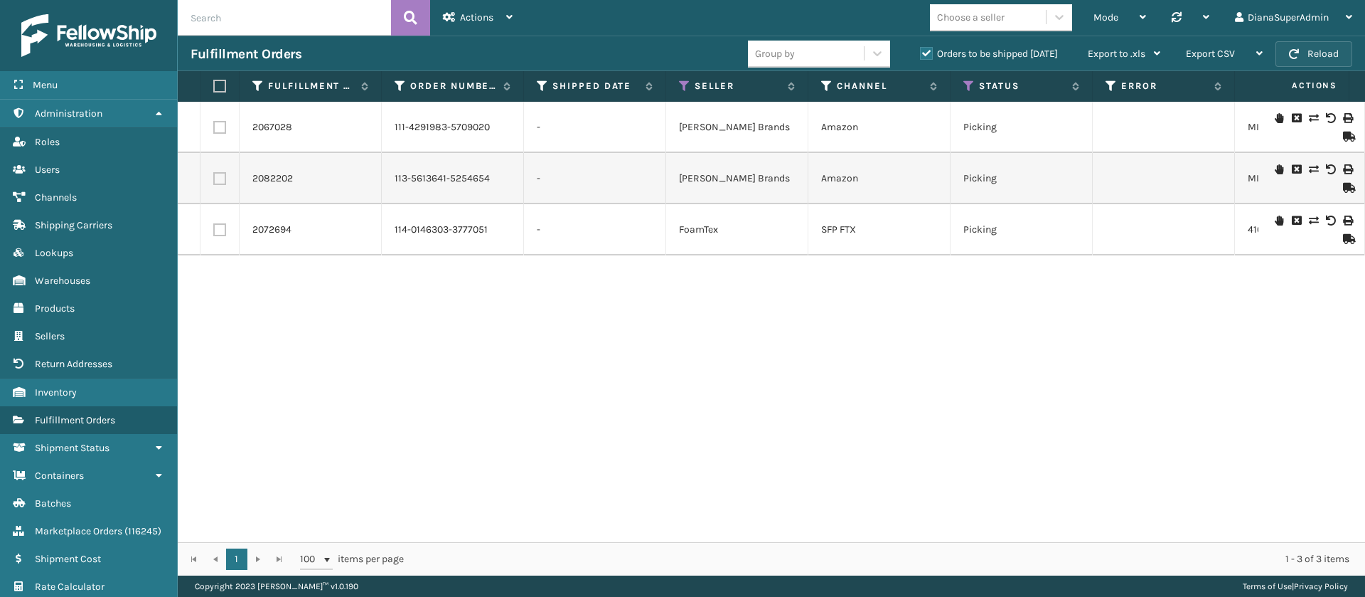
click at [1315, 58] on button "Reload" at bounding box center [1314, 54] width 77 height 26
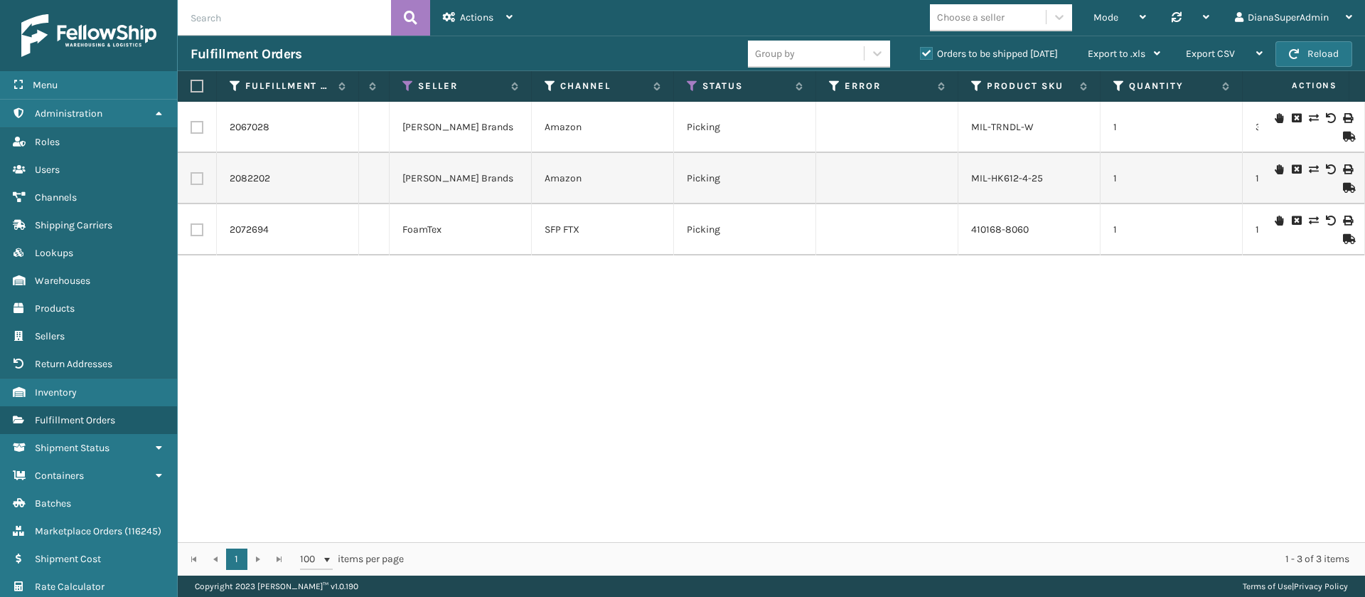
scroll to position [0, 0]
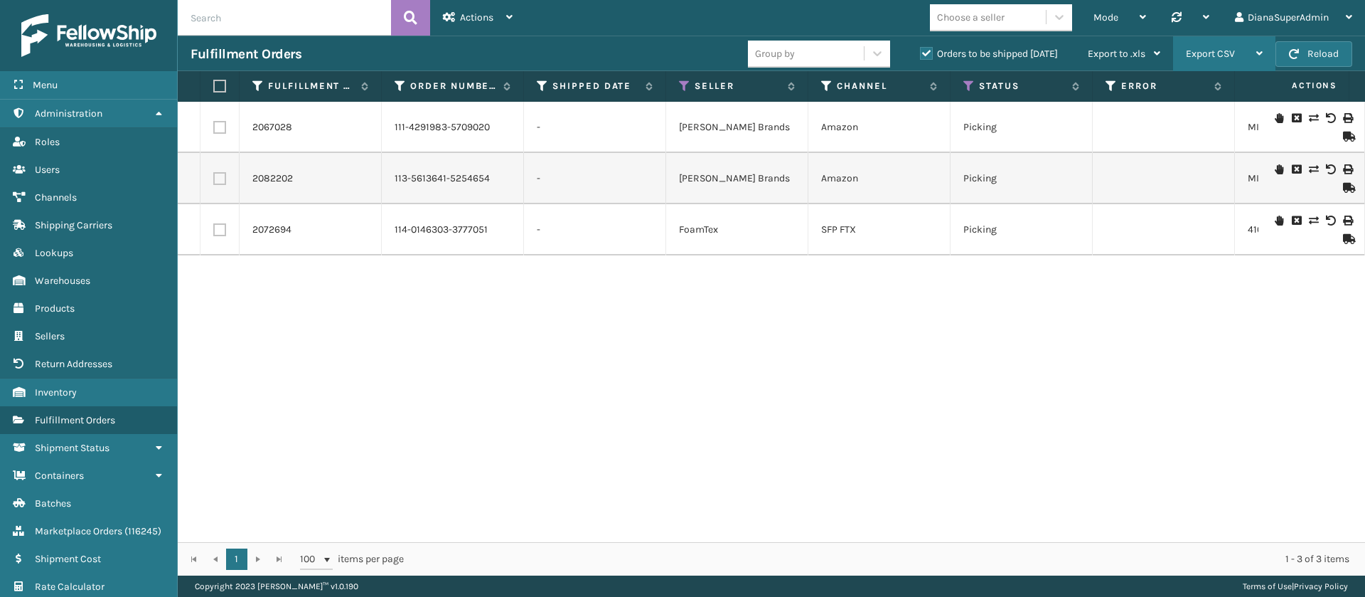
click at [1215, 55] on span "Export CSV" at bounding box center [1210, 54] width 49 height 12
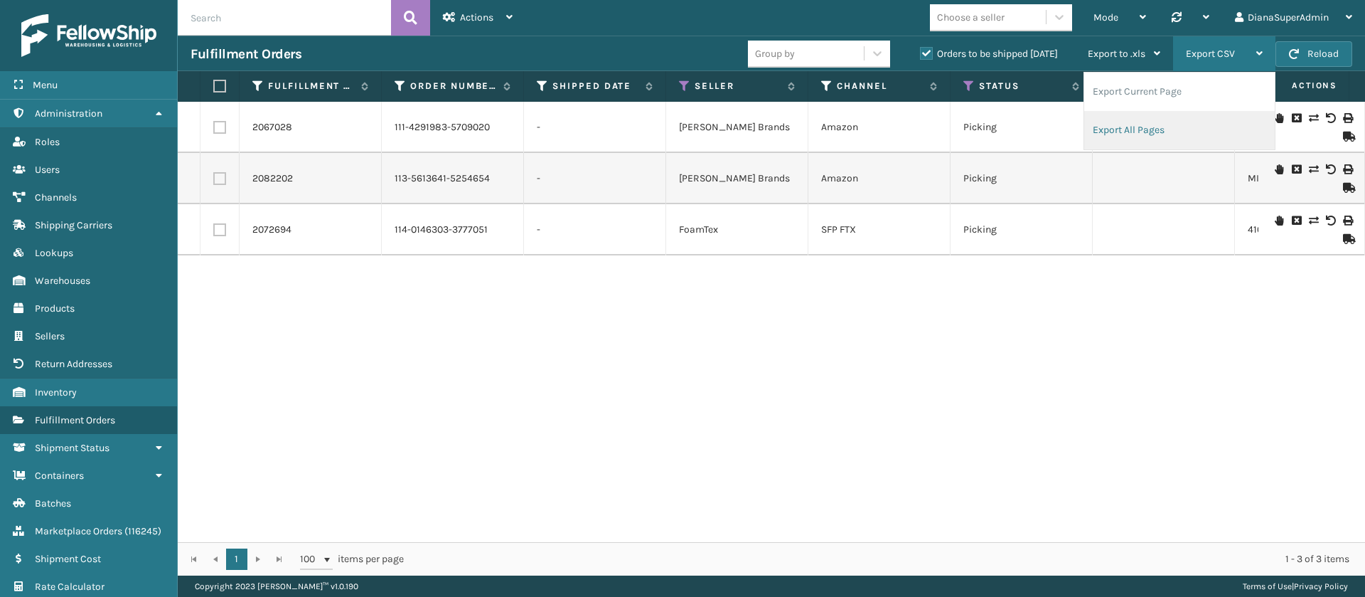
click at [1149, 119] on li "Export All Pages" at bounding box center [1180, 130] width 191 height 38
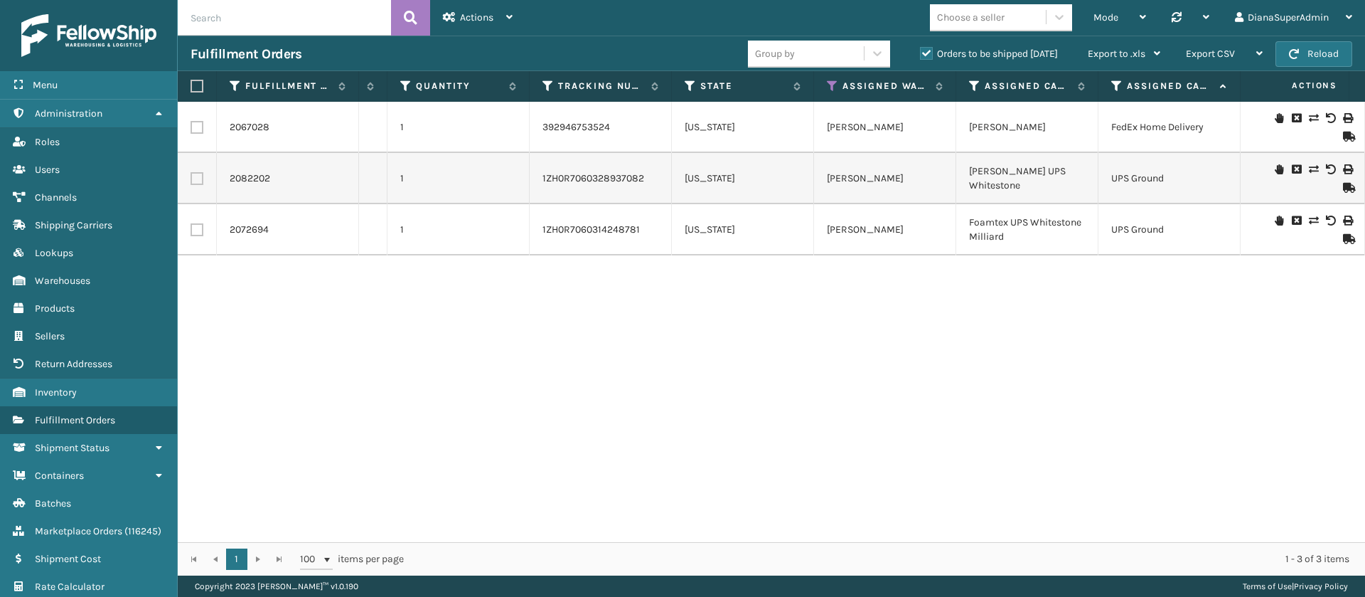
scroll to position [0, 1023]
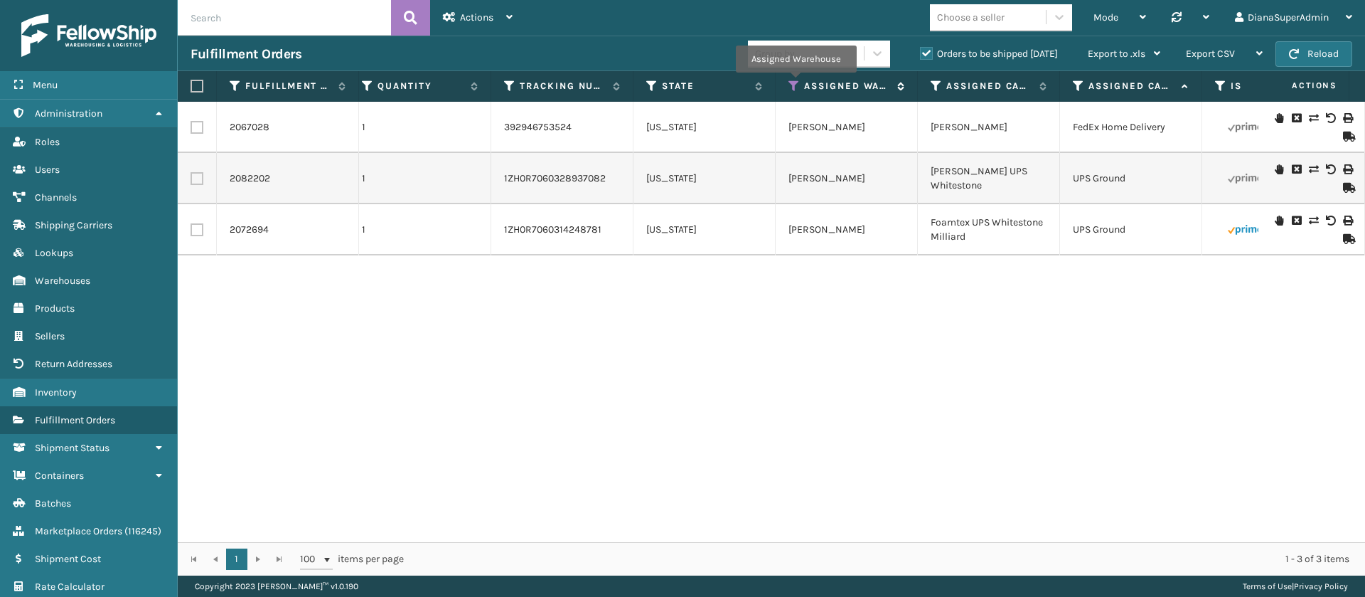
click at [796, 82] on icon at bounding box center [794, 86] width 11 height 13
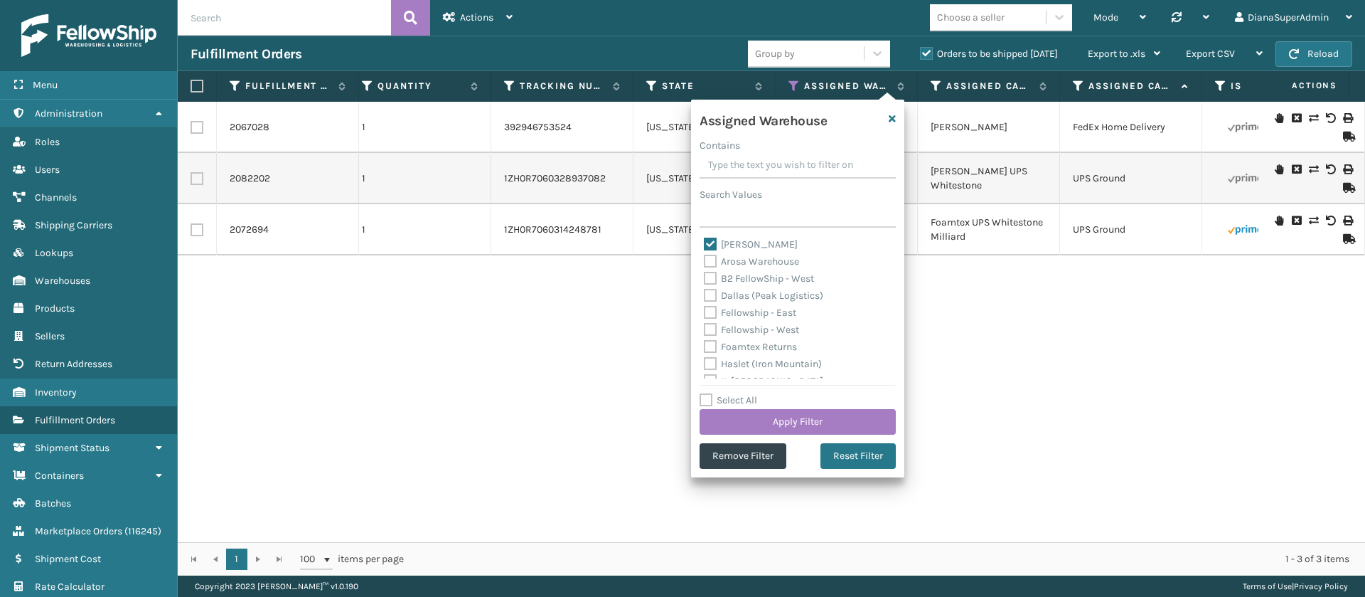
click at [715, 240] on label "[PERSON_NAME]" at bounding box center [751, 244] width 94 height 12
click at [705, 240] on input "[PERSON_NAME]" at bounding box center [704, 240] width 1 height 9
checkbox input "false"
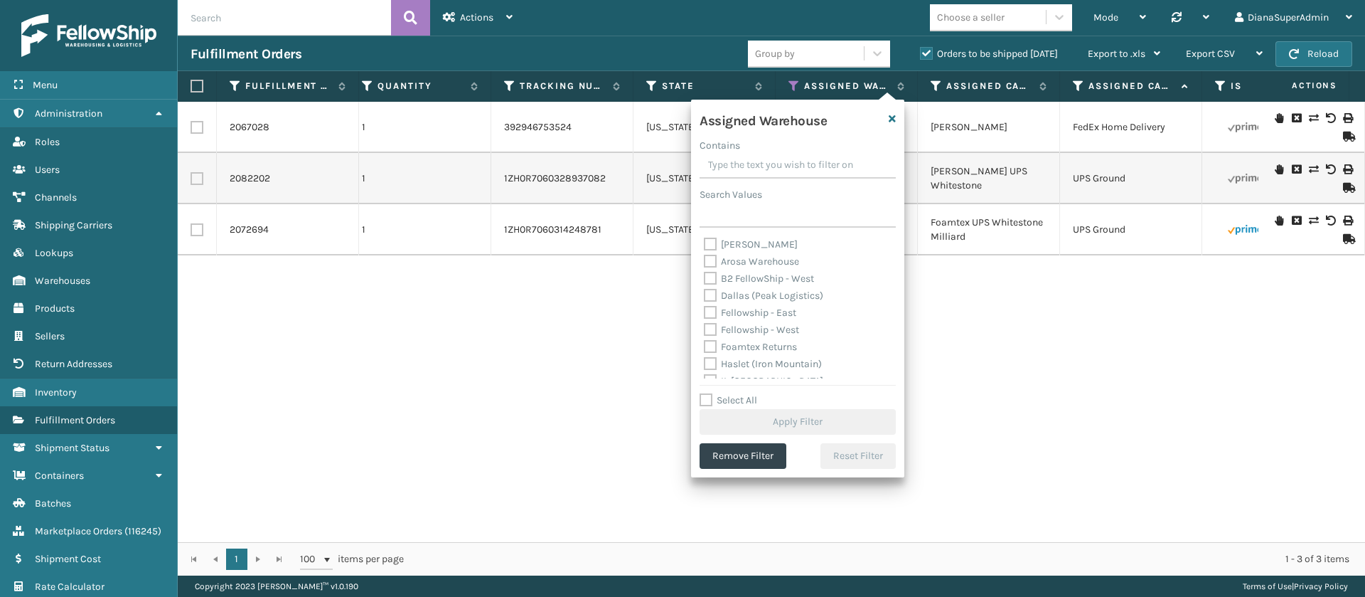
click at [715, 331] on label "Fellowship - West" at bounding box center [751, 330] width 95 height 12
click at [705, 331] on input "Fellowship - West" at bounding box center [704, 325] width 1 height 9
checkbox input "true"
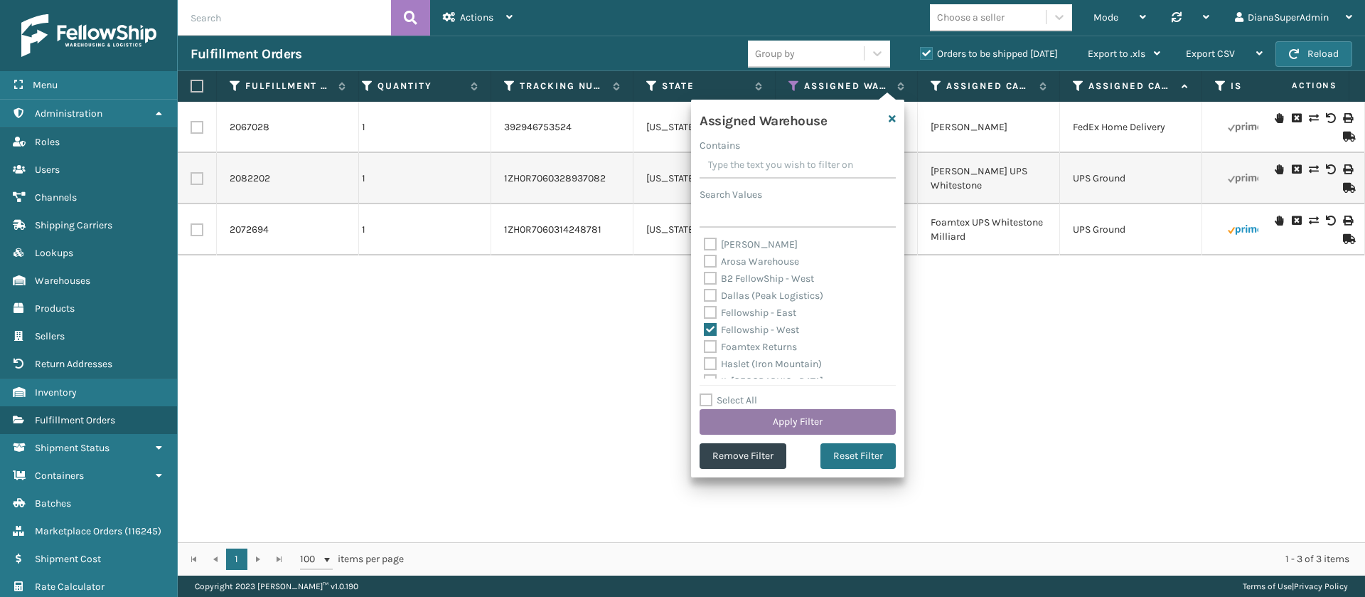
click at [793, 416] on button "Apply Filter" at bounding box center [798, 422] width 196 height 26
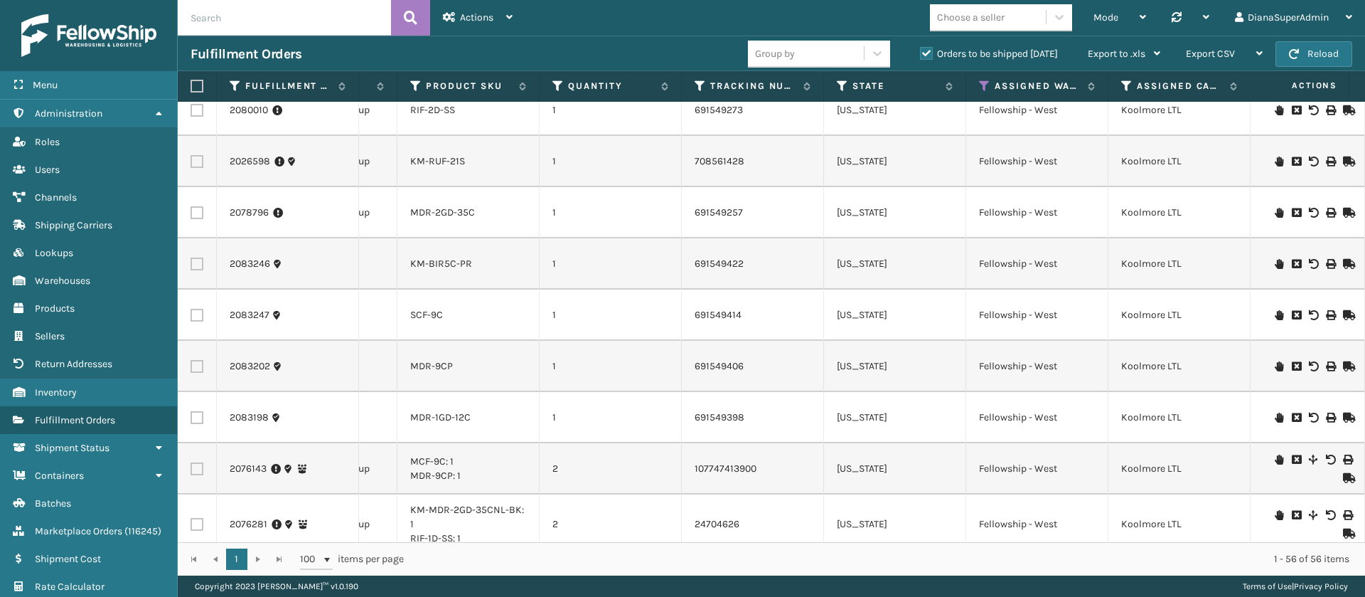
scroll to position [2279, 1005]
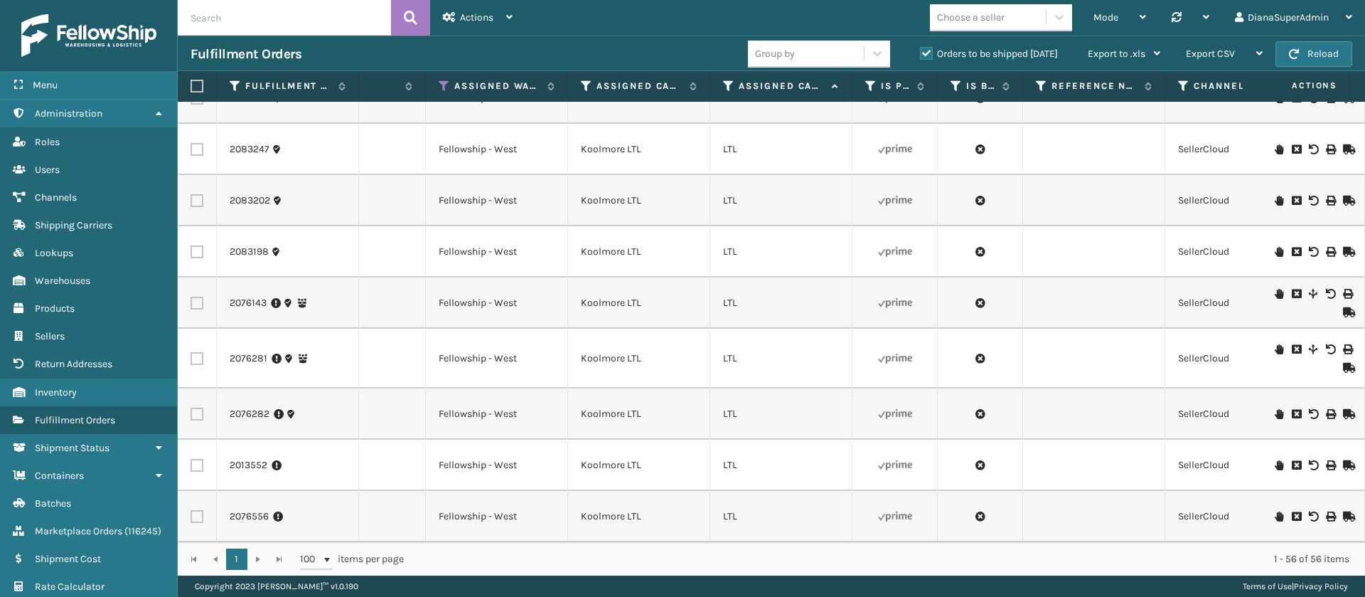
drag, startPoint x: 843, startPoint y: 301, endPoint x: 771, endPoint y: 336, distance: 80.8
click at [771, 336] on td "LTL" at bounding box center [781, 359] width 142 height 60
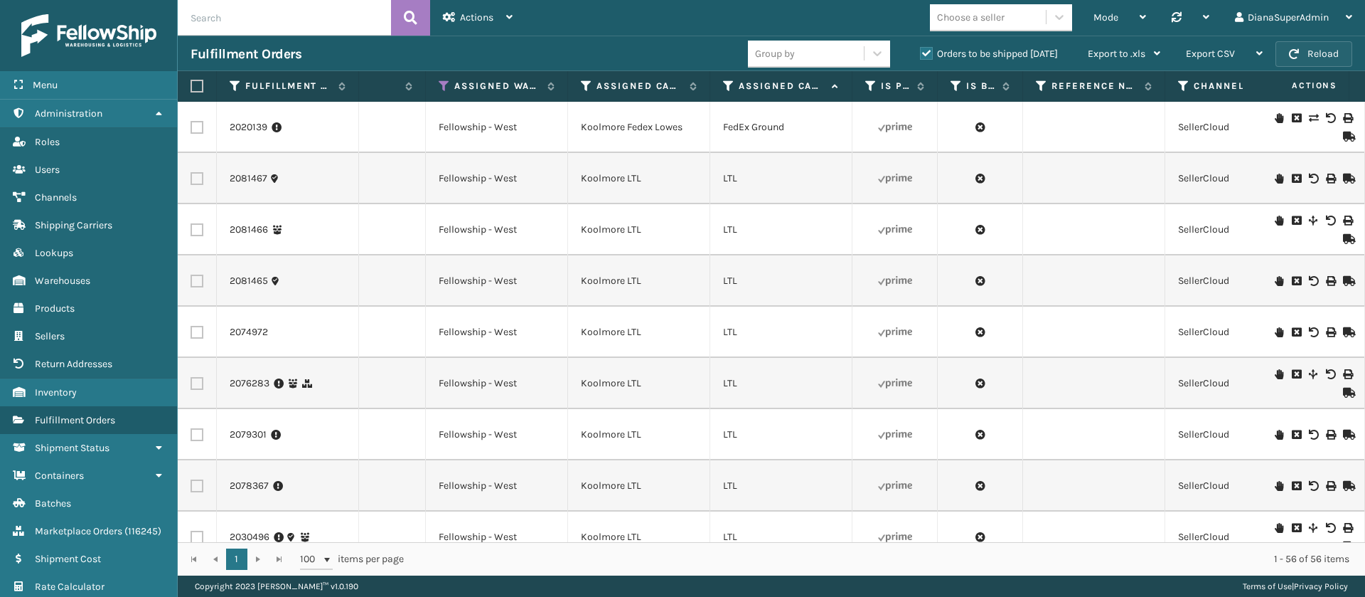
click at [1324, 44] on button "Reload" at bounding box center [1314, 54] width 77 height 26
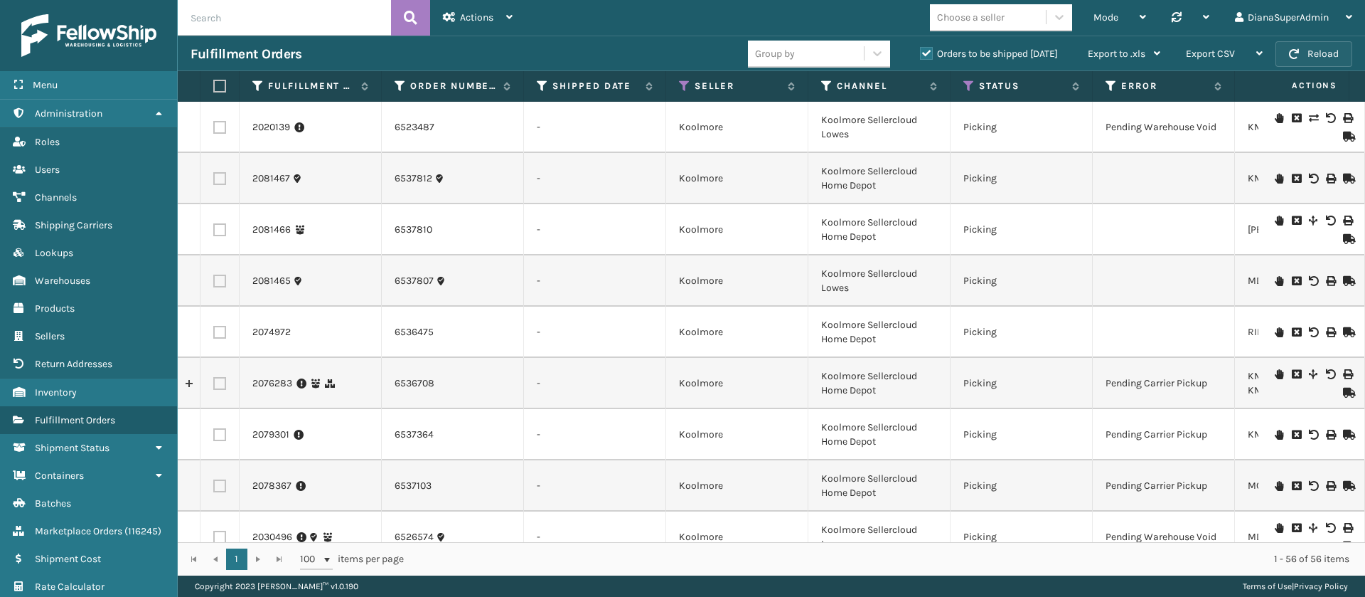
click at [1312, 50] on button "Reload" at bounding box center [1314, 54] width 77 height 26
click at [1226, 52] on span "Export CSV" at bounding box center [1210, 54] width 49 height 12
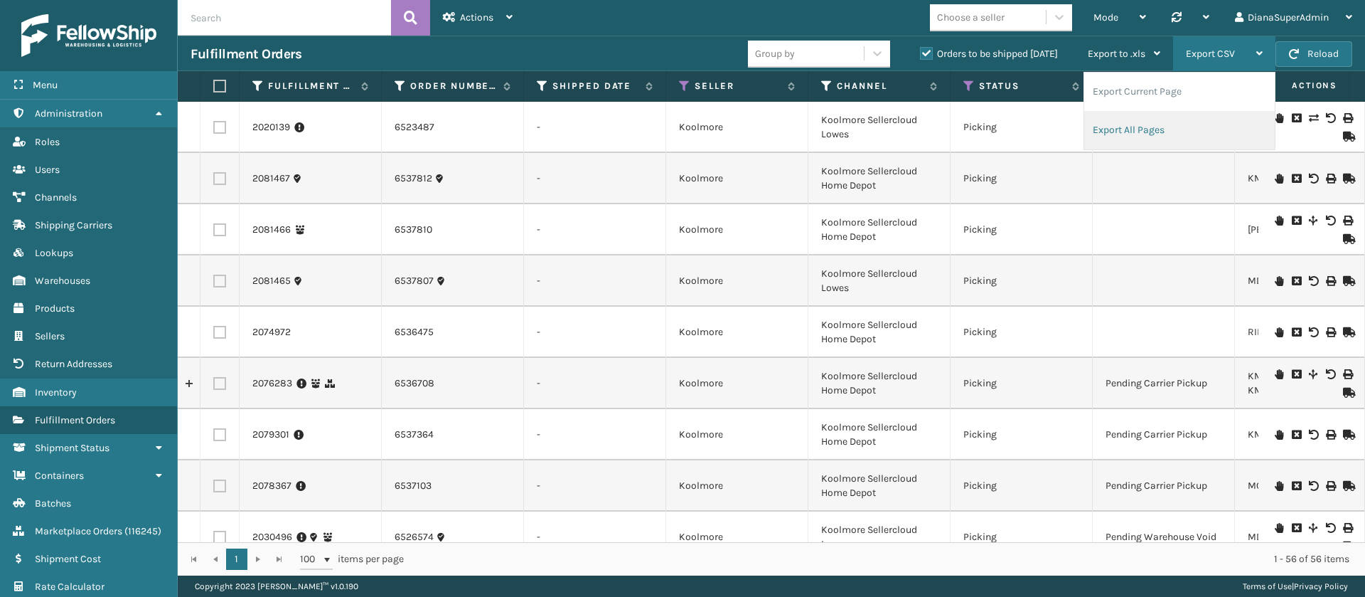
click at [1122, 139] on li "Export All Pages" at bounding box center [1180, 130] width 191 height 38
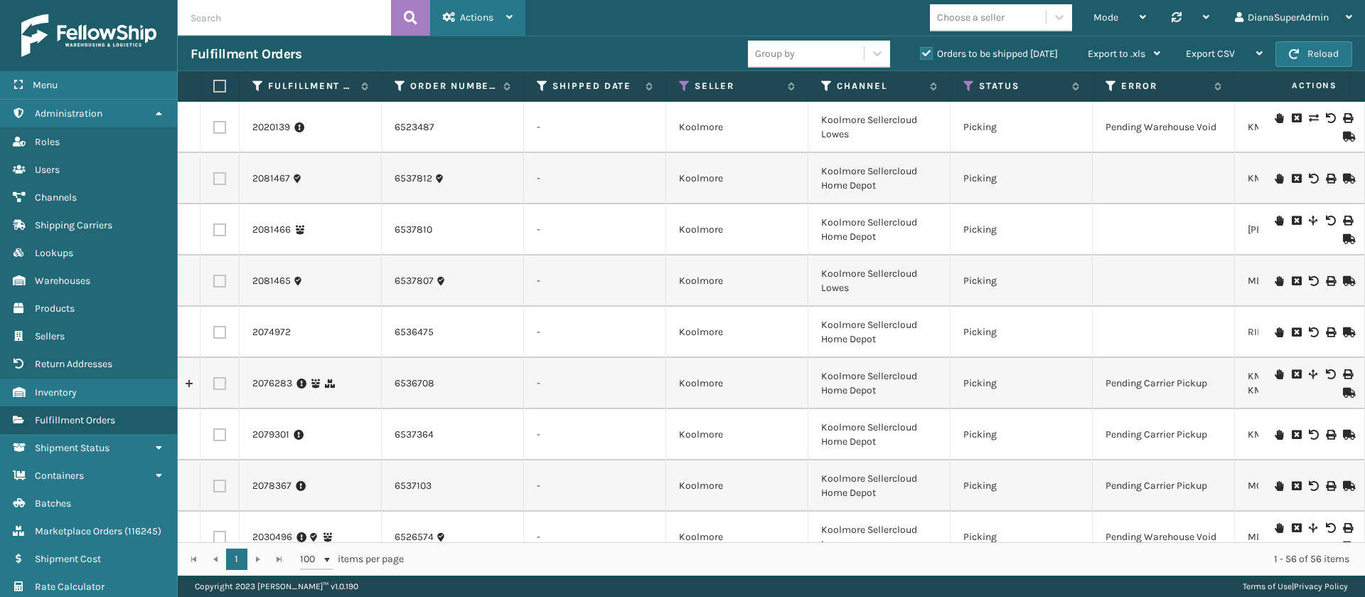
click at [494, 26] on div "Actions" at bounding box center [478, 18] width 70 height 36
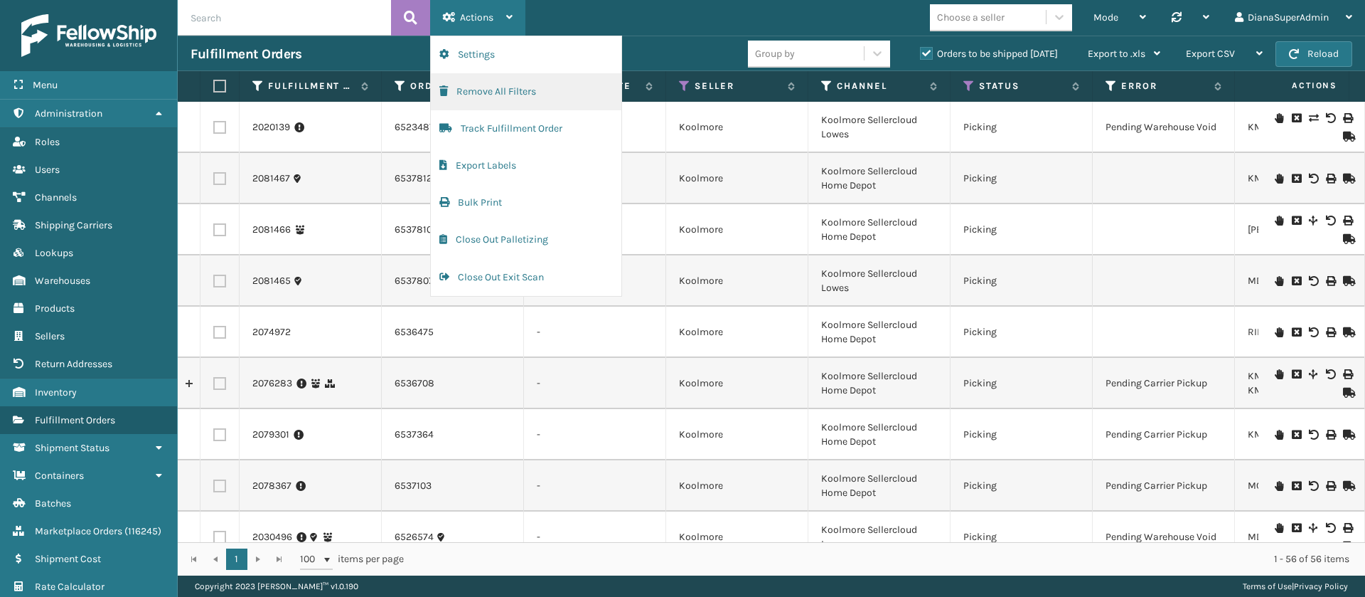
click at [487, 90] on button "Remove All Filters" at bounding box center [526, 91] width 191 height 37
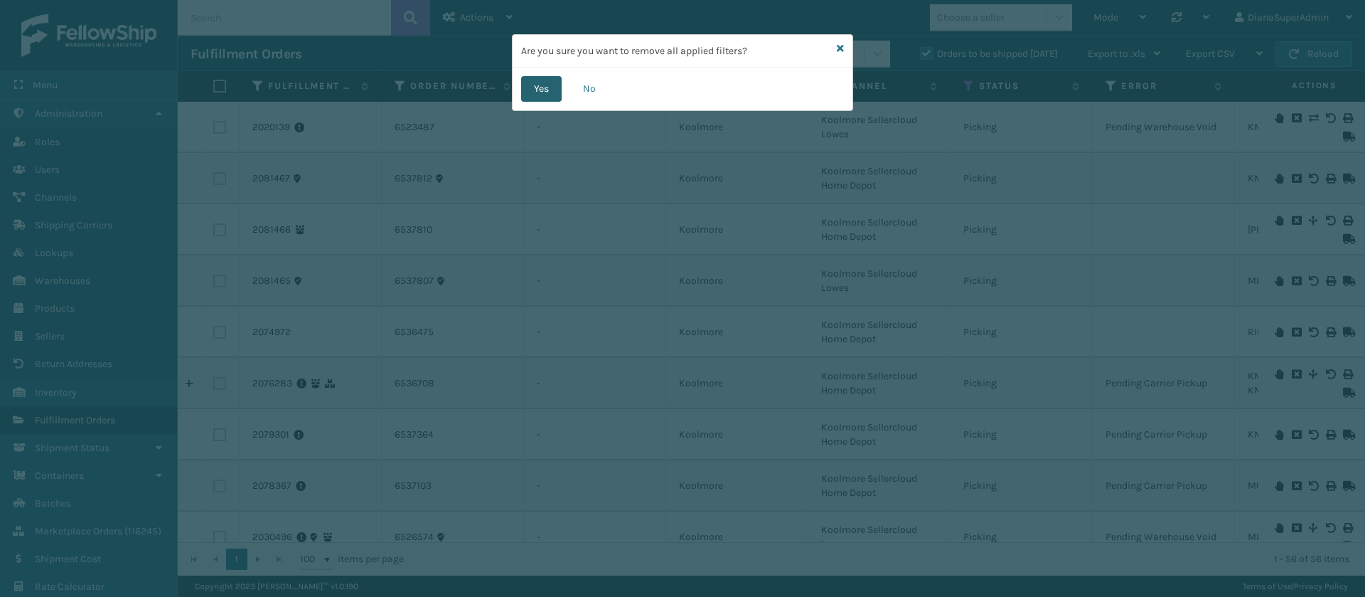
click at [540, 90] on button "Yes" at bounding box center [541, 89] width 41 height 26
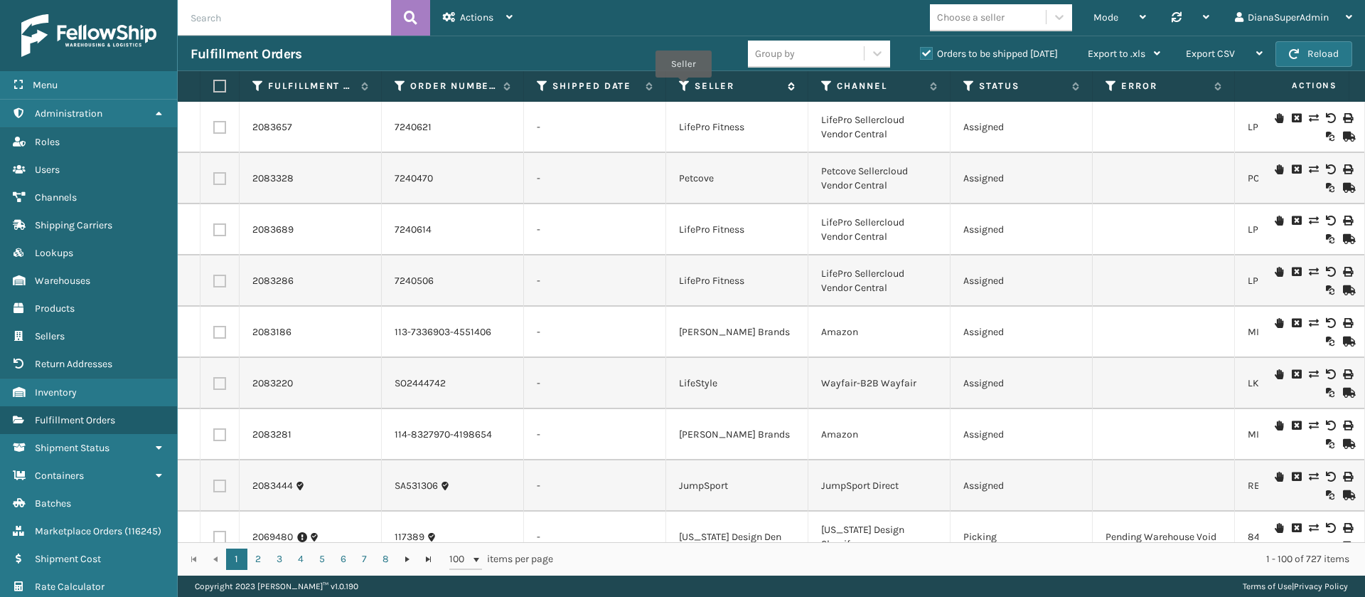
click at [683, 87] on icon at bounding box center [684, 86] width 11 height 13
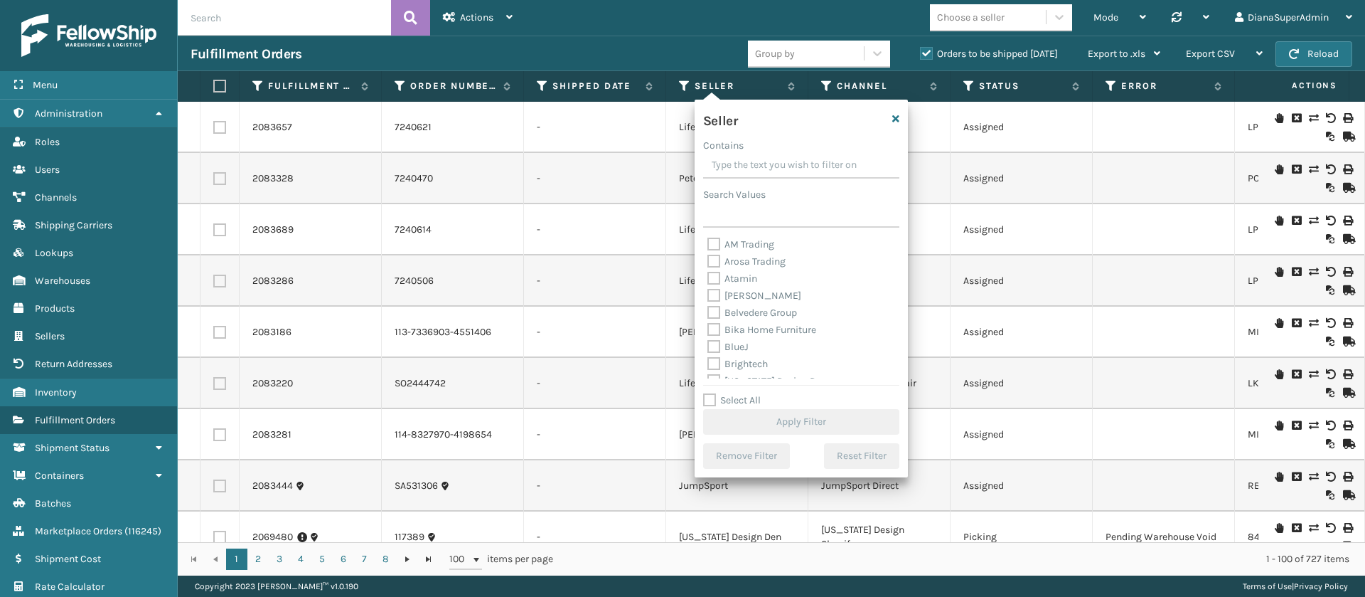
scroll to position [455, 0]
click at [710, 400] on label "Select All" at bounding box center [732, 400] width 58 height 12
click at [710, 393] on input "Select All" at bounding box center [809, 392] width 213 height 1
checkbox input "true"
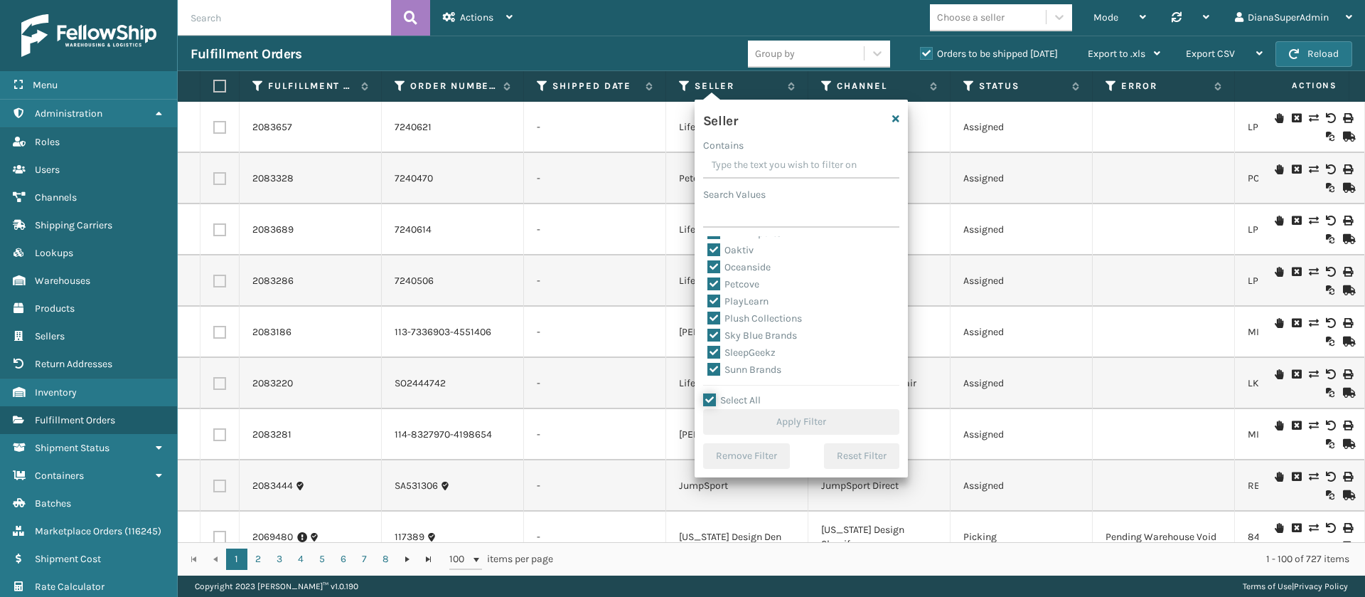
checkbox input "true"
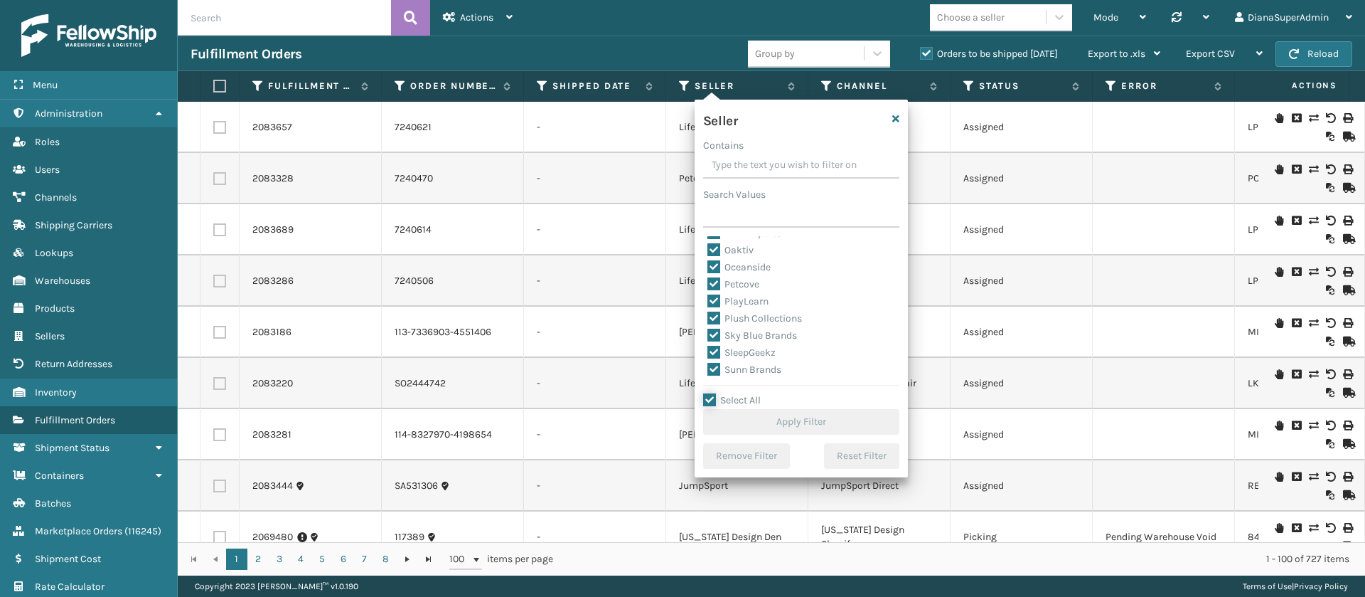
checkbox input "true"
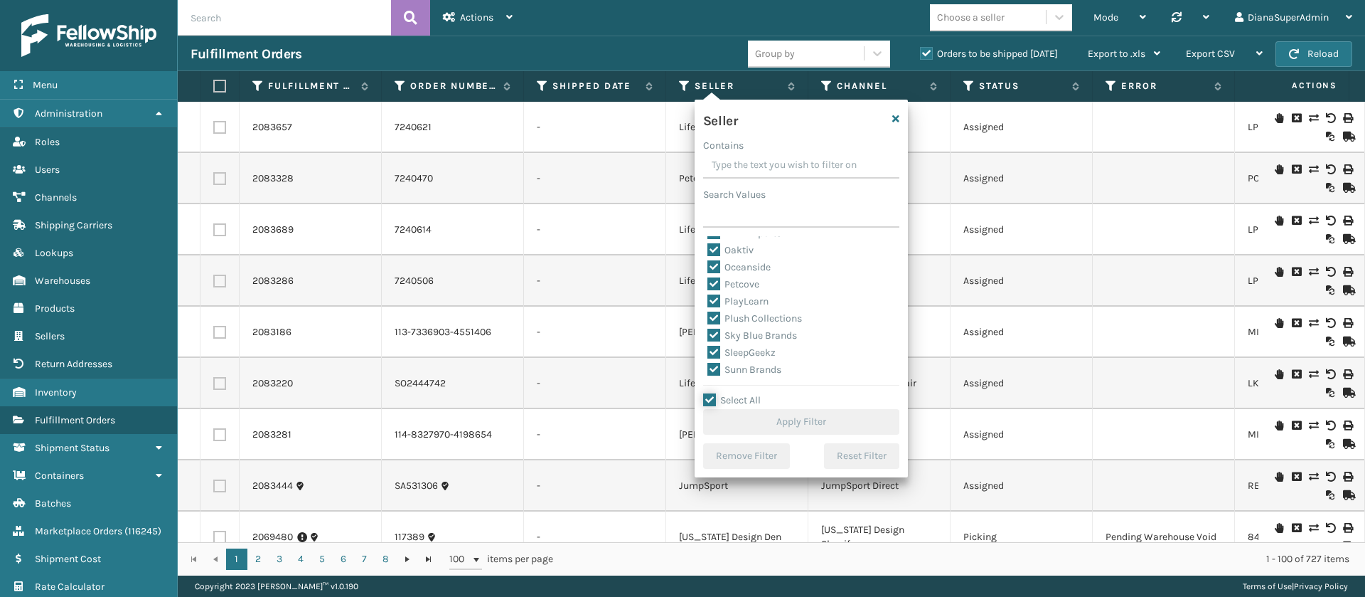
checkbox input "true"
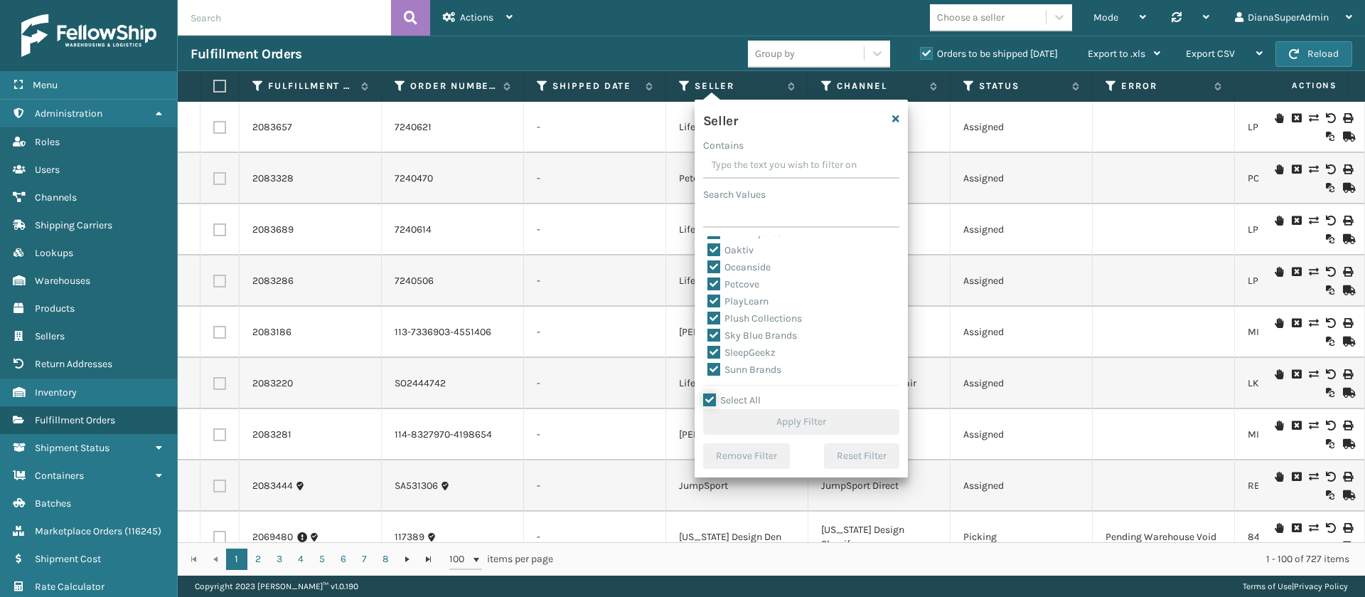
checkbox input "true"
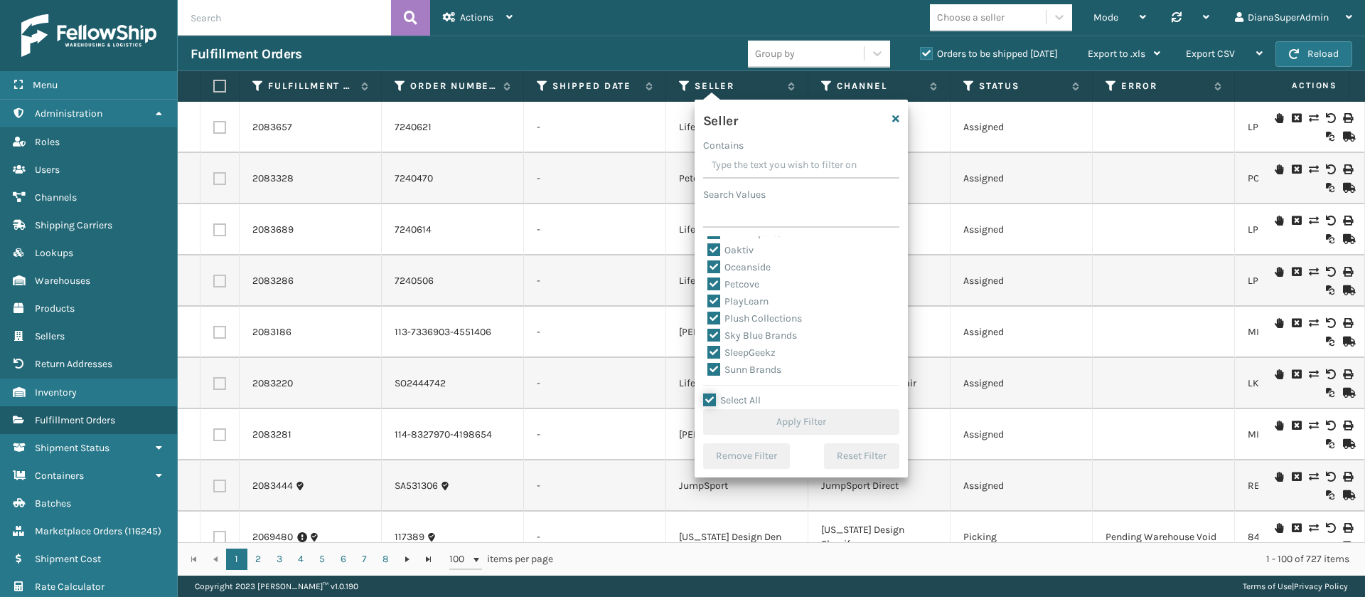
checkbox input "true"
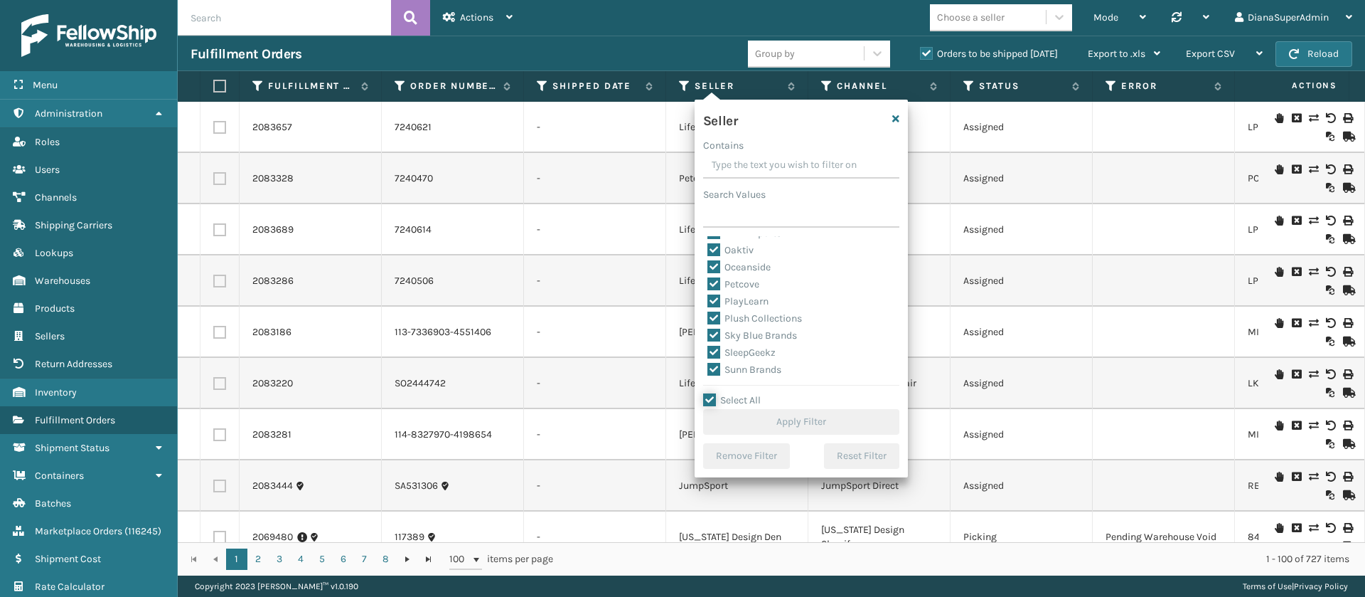
checkbox input "true"
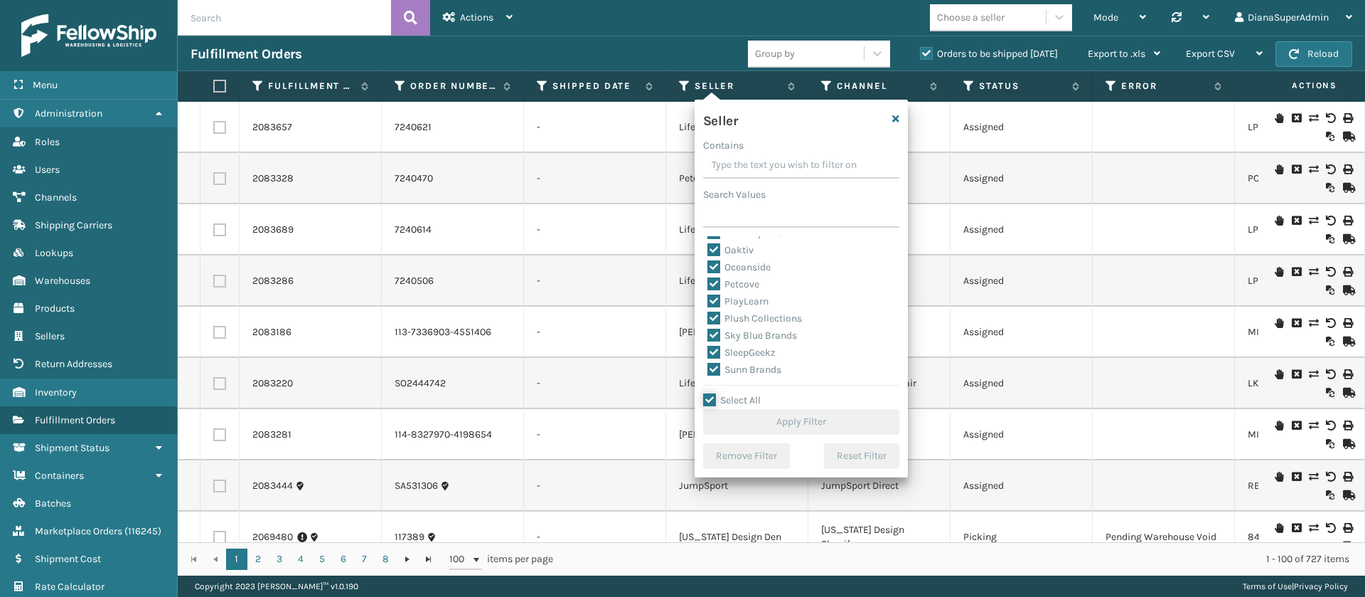
checkbox input "true"
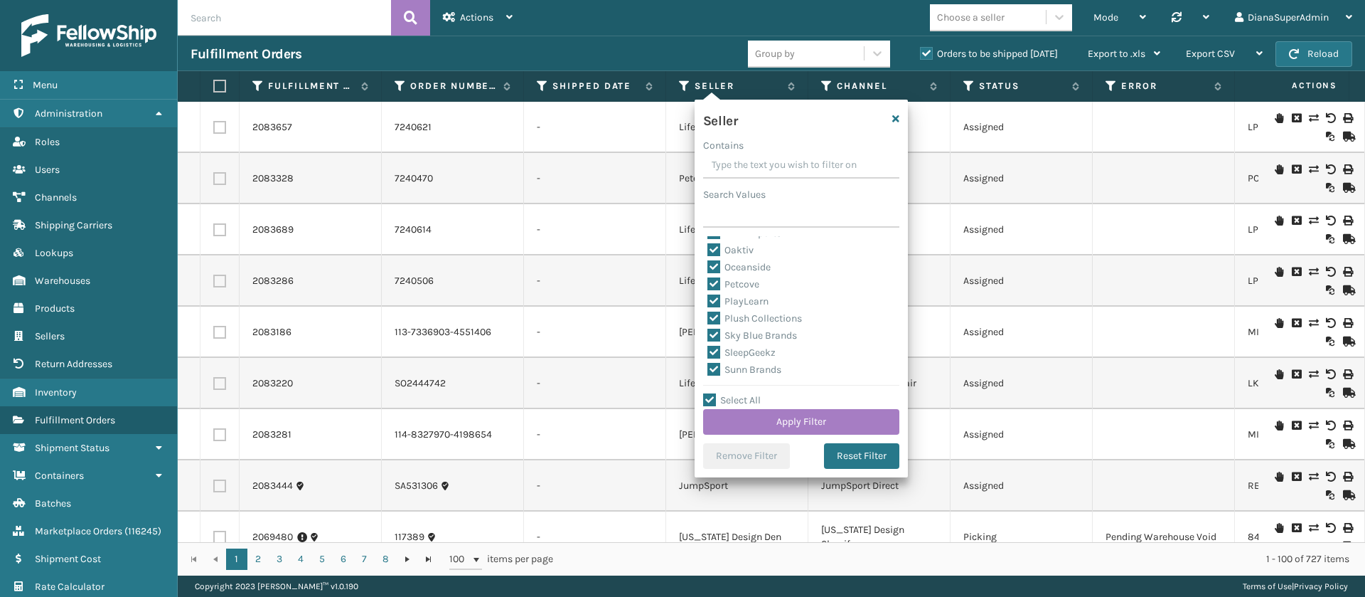
click at [713, 346] on label "SleepGeekz" at bounding box center [742, 352] width 68 height 12
click at [708, 346] on input "SleepGeekz" at bounding box center [708, 348] width 1 height 9
checkbox input "false"
click at [778, 414] on button "Apply Filter" at bounding box center [801, 422] width 196 height 26
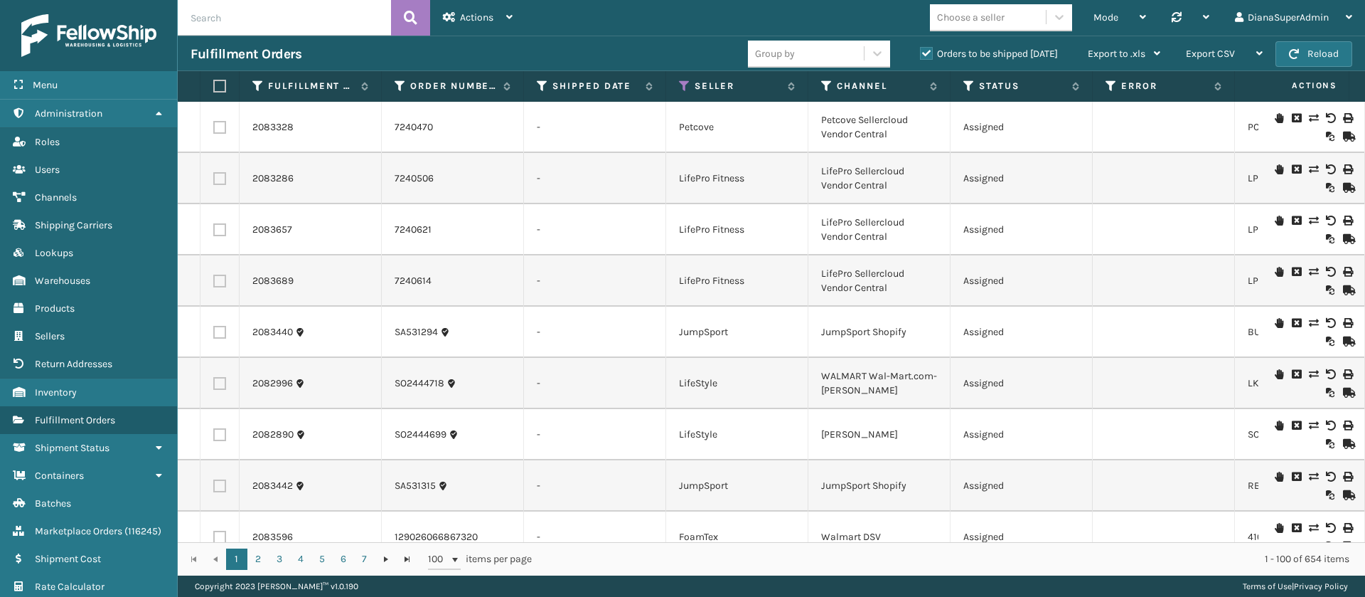
click at [1104, 90] on th "Error" at bounding box center [1164, 86] width 142 height 31
click at [1114, 88] on icon at bounding box center [1111, 86] width 11 height 13
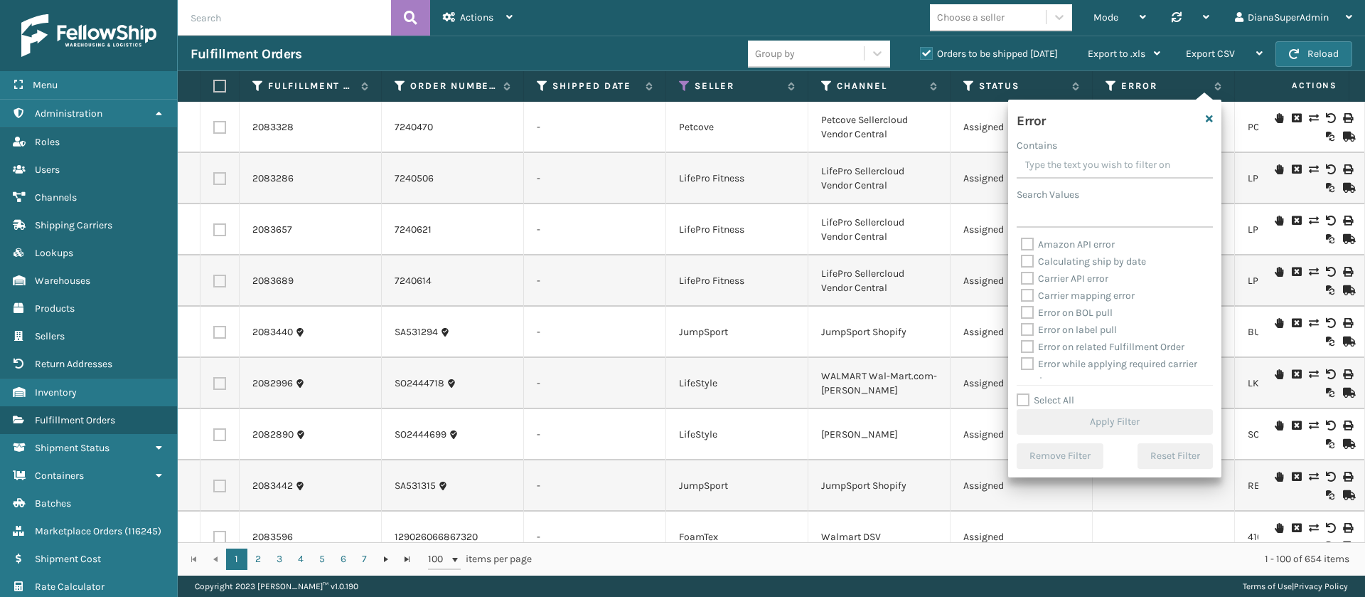
click at [1024, 398] on label "Select All" at bounding box center [1046, 400] width 58 height 12
click at [1024, 393] on input "Select All" at bounding box center [1123, 392] width 213 height 1
checkbox input "true"
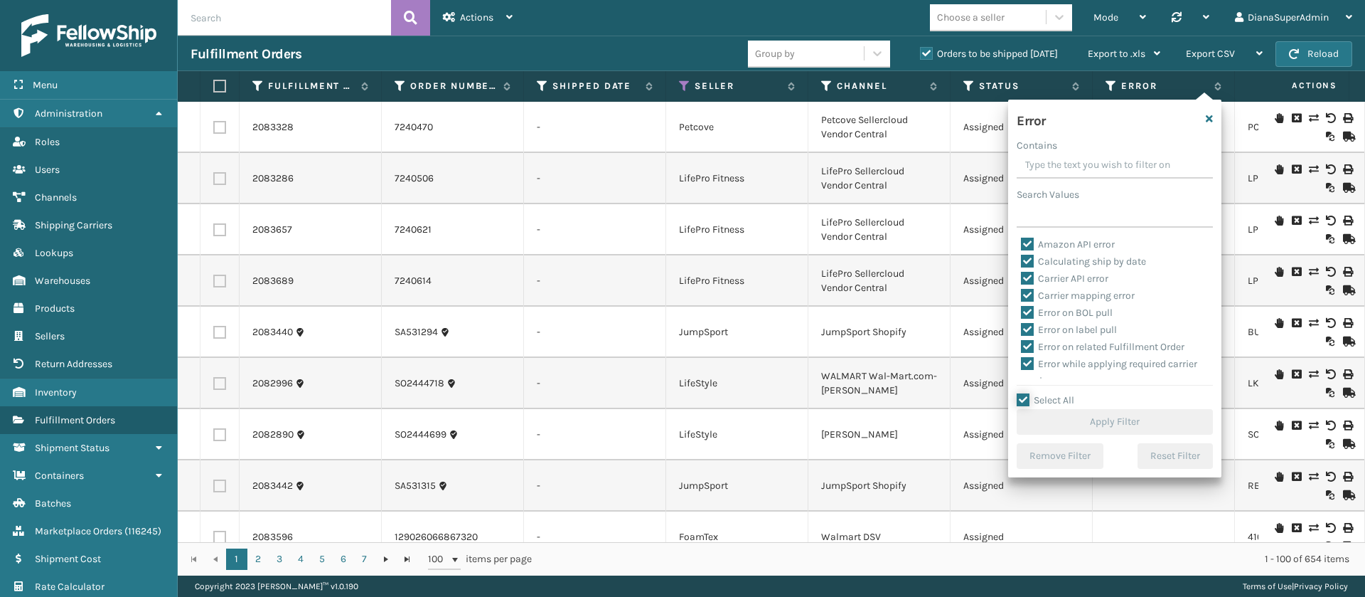
checkbox input "true"
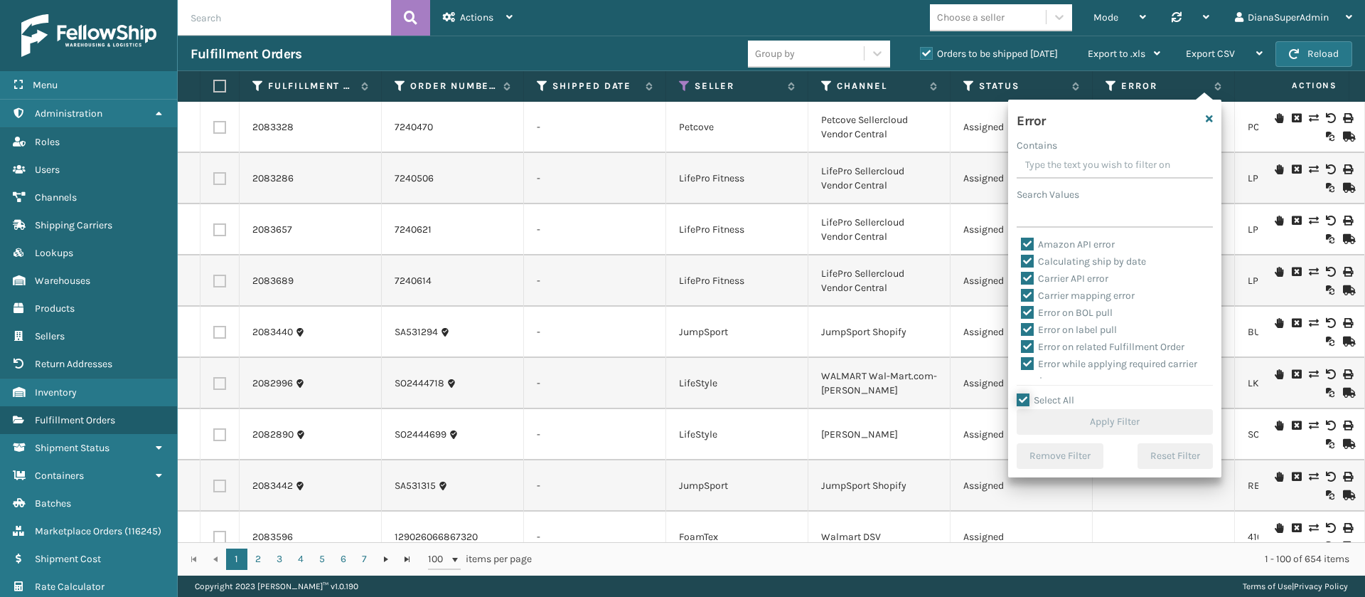
checkbox input "true"
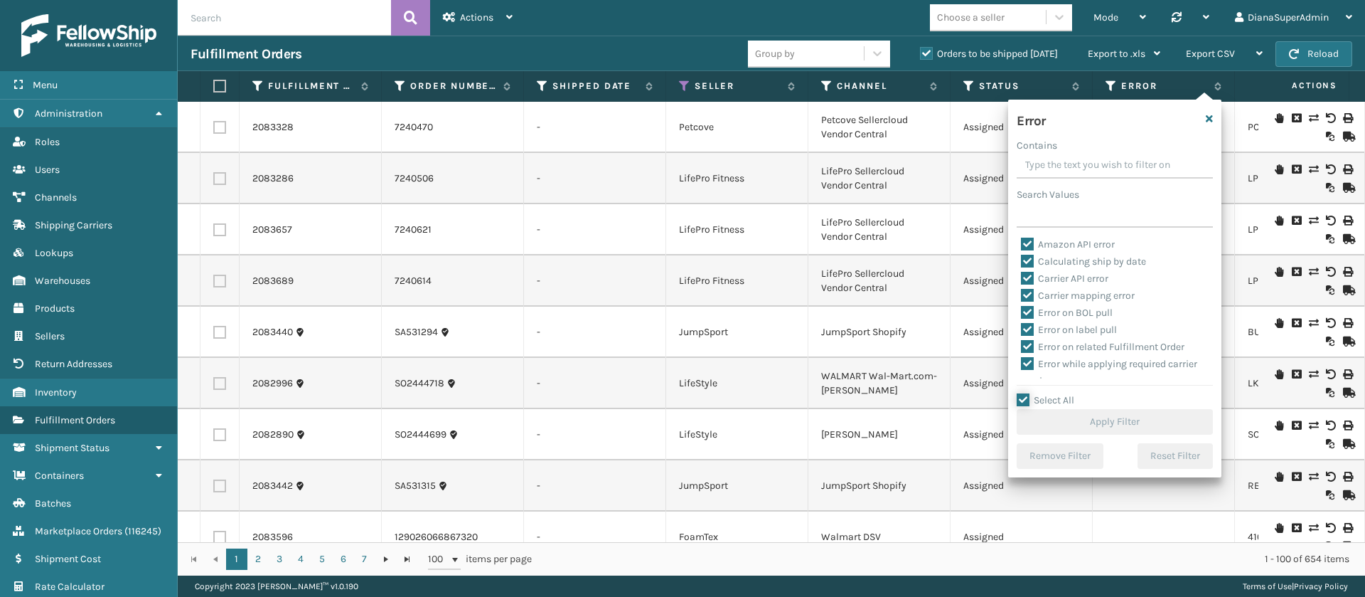
checkbox input "true"
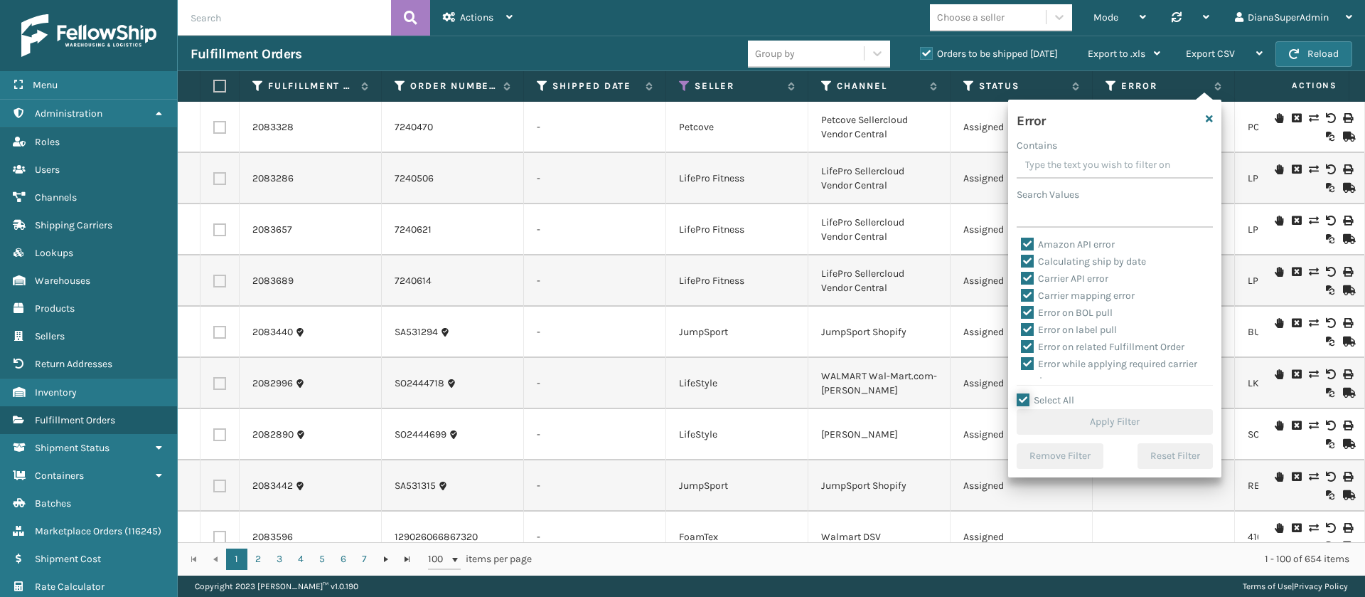
checkbox input "true"
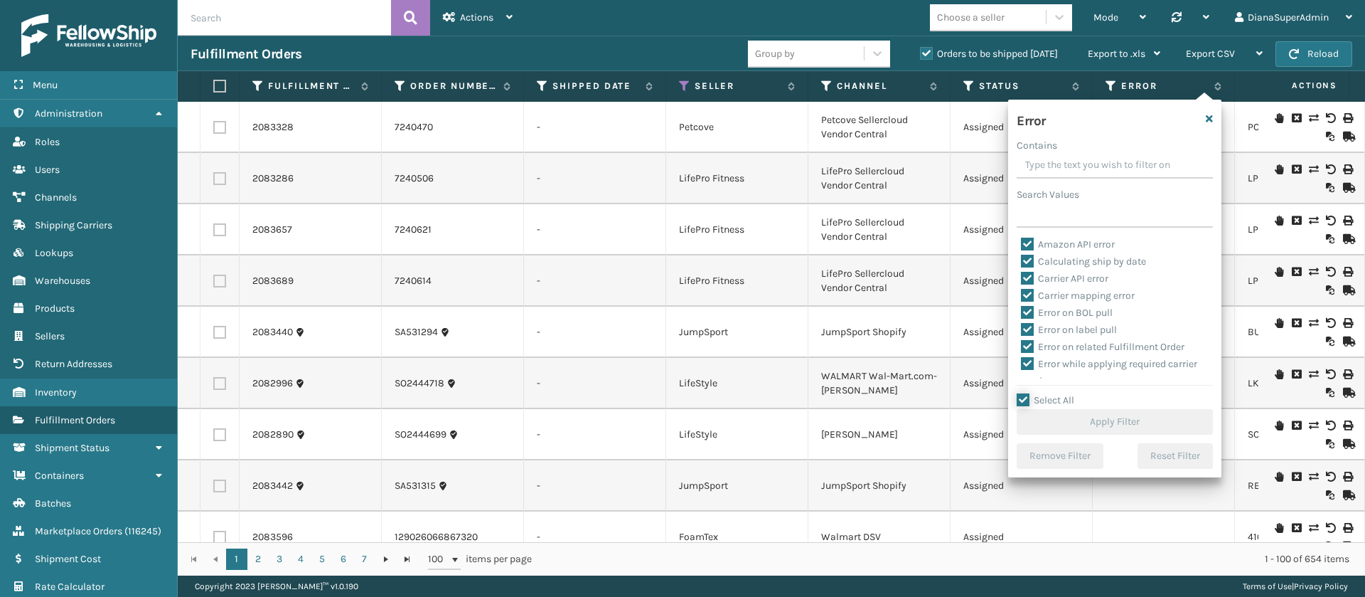
checkbox input "true"
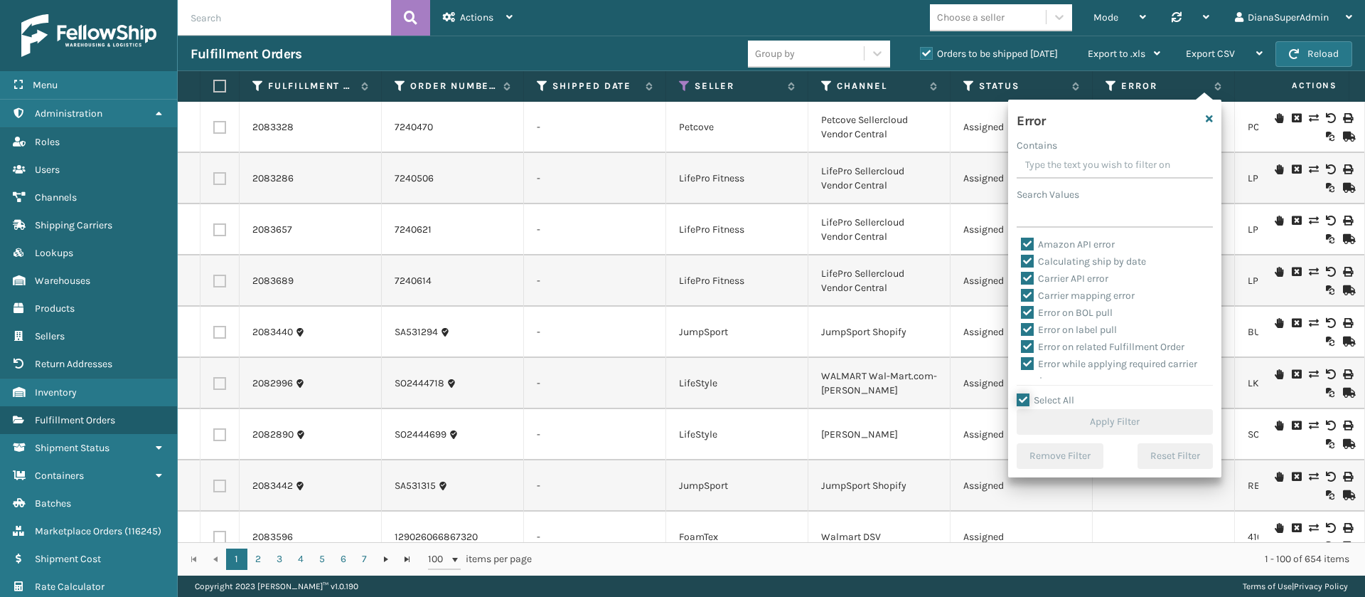
checkbox input "true"
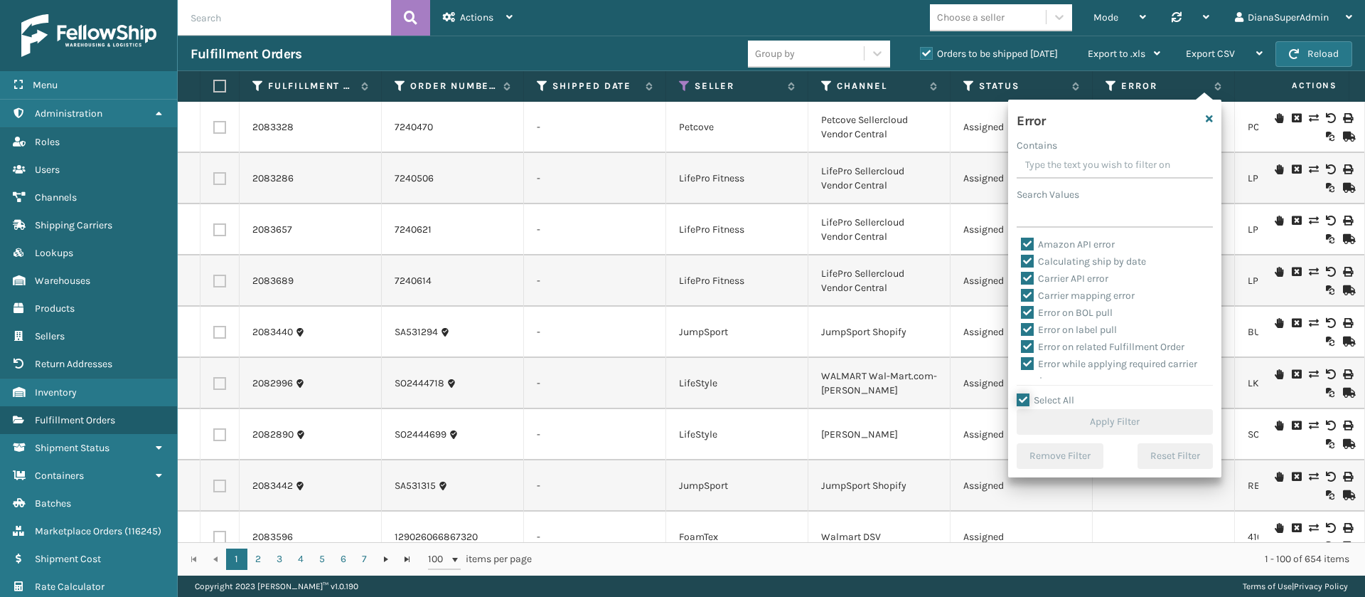
checkbox input "true"
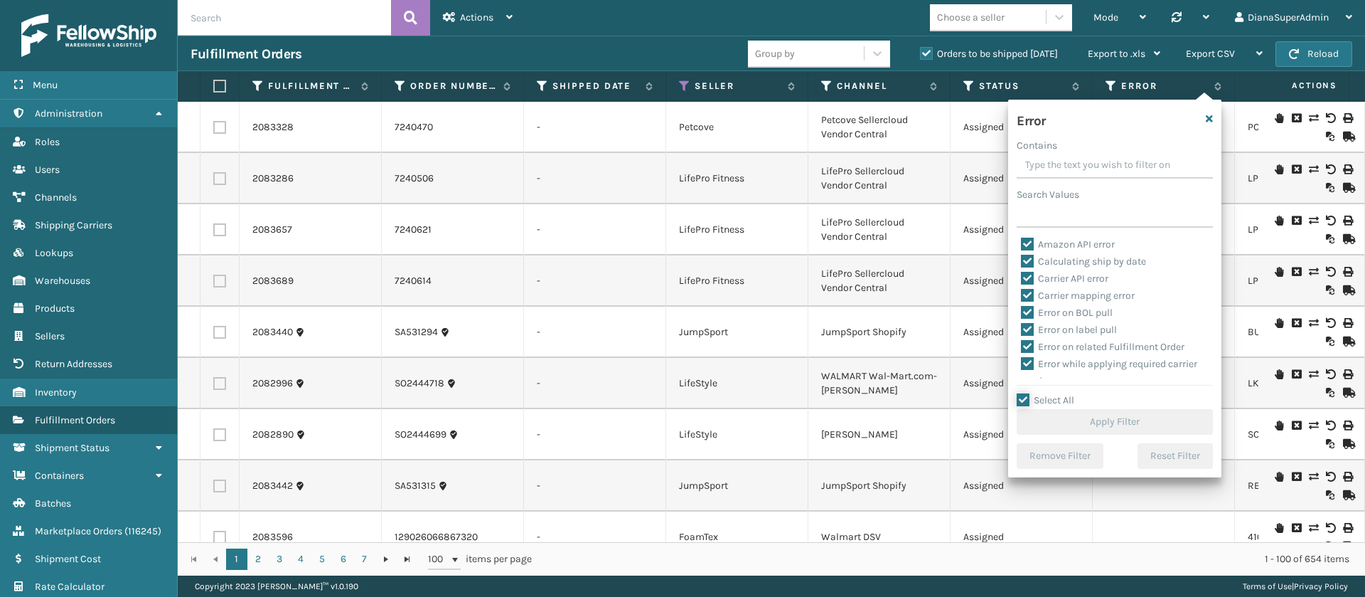
checkbox input "true"
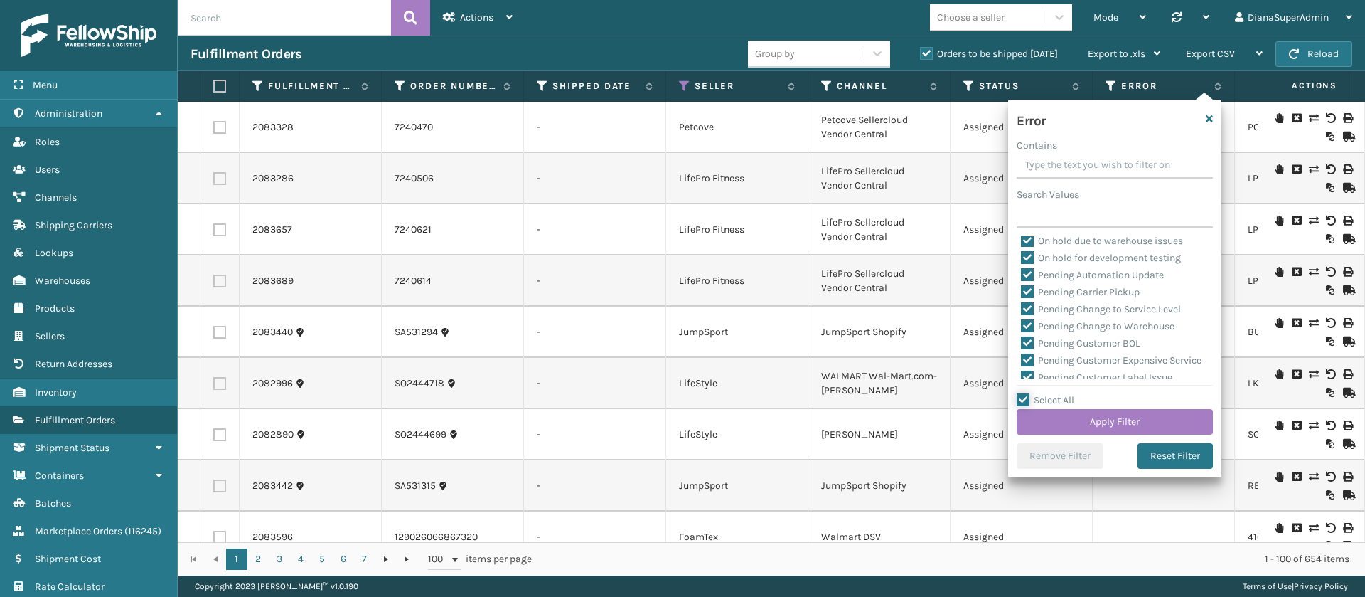
scroll to position [345, 0]
click at [1021, 276] on label "Pending Automation Update" at bounding box center [1092, 275] width 143 height 12
click at [1021, 276] on input "Pending Automation Update" at bounding box center [1021, 271] width 1 height 9
checkbox input "false"
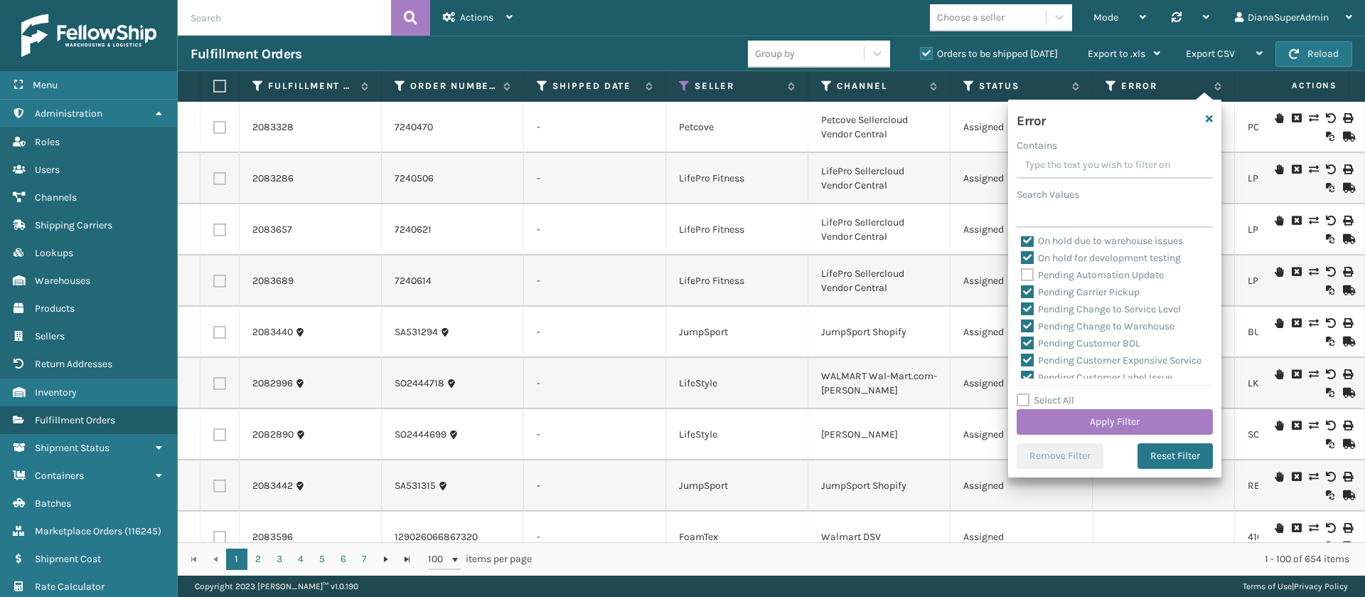
click at [1031, 299] on div "Pending Carrier Pickup" at bounding box center [1115, 292] width 188 height 17
click at [1030, 292] on label "Pending Carrier Pickup" at bounding box center [1080, 292] width 119 height 12
click at [1022, 292] on input "Pending Carrier Pickup" at bounding box center [1021, 288] width 1 height 9
checkbox input "false"
click at [1030, 309] on label "Pending Change to Service Level" at bounding box center [1101, 309] width 160 height 12
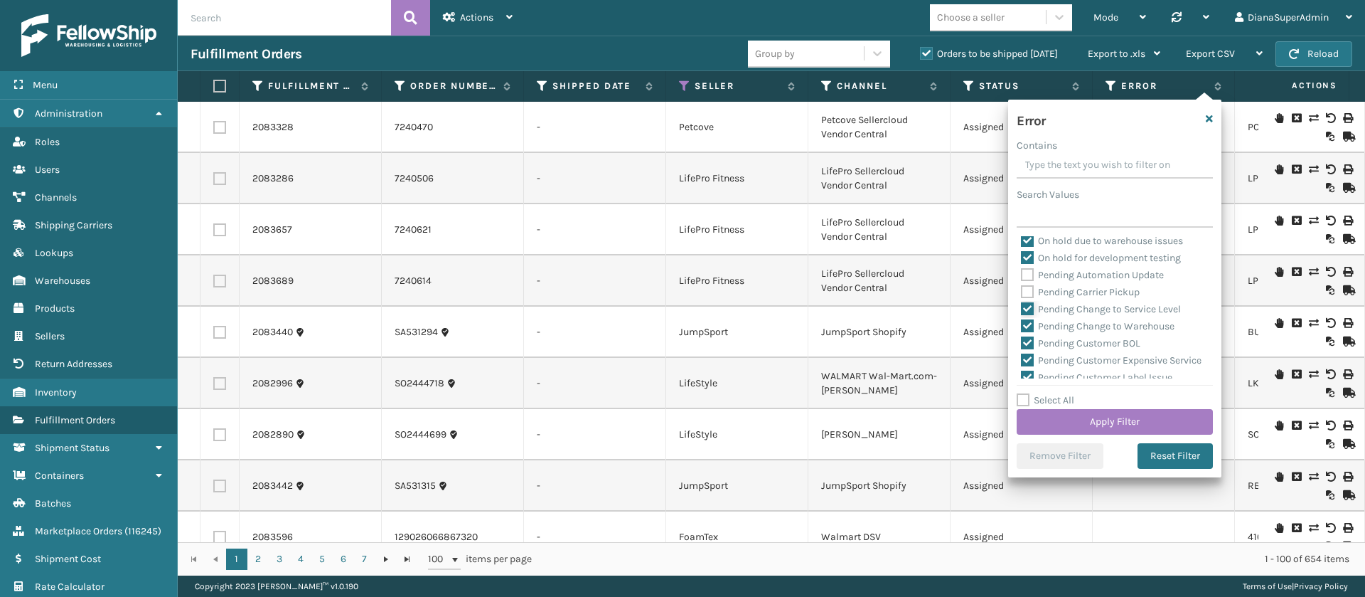
click at [1022, 309] on input "Pending Change to Service Level" at bounding box center [1021, 305] width 1 height 9
checkbox input "false"
click at [1030, 321] on label "Pending Change to Warehouse" at bounding box center [1098, 326] width 154 height 12
click at [1022, 321] on input "Pending Change to Warehouse" at bounding box center [1021, 322] width 1 height 9
checkbox input "false"
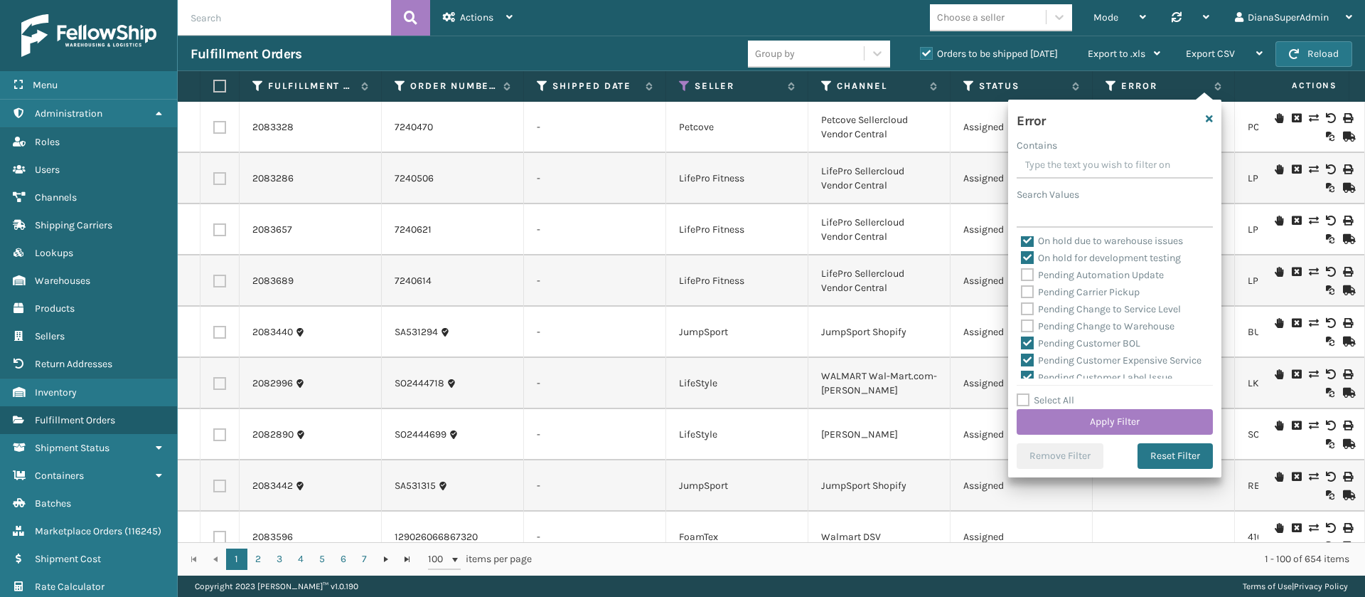
click at [1030, 334] on div "Pending Change to Warehouse" at bounding box center [1115, 326] width 188 height 17
click at [1030, 338] on label "Pending Customer BOL" at bounding box center [1080, 343] width 119 height 12
click at [1022, 338] on input "Pending Customer BOL" at bounding box center [1021, 339] width 1 height 9
checkbox input "false"
click at [1030, 358] on label "Pending Customer Expensive Service" at bounding box center [1111, 360] width 181 height 12
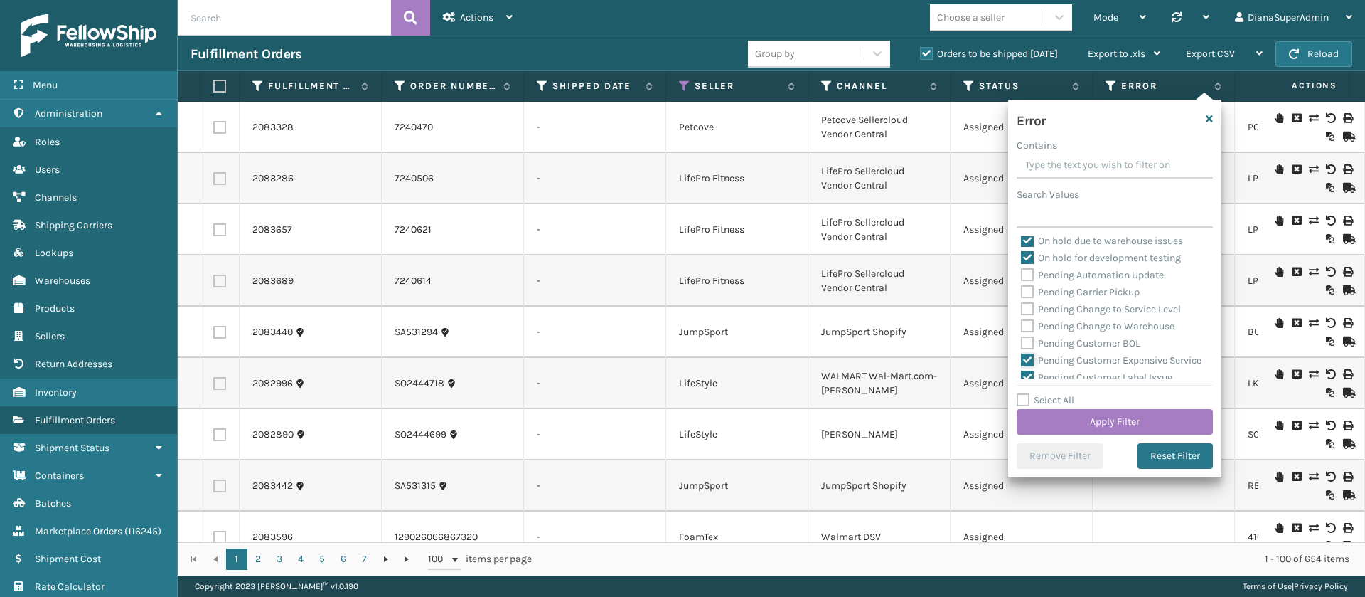
click at [1022, 358] on input "Pending Customer Expensive Service" at bounding box center [1021, 356] width 1 height 9
checkbox input "false"
click at [1028, 261] on label "Pending Customer Label Issue" at bounding box center [1096, 255] width 151 height 12
click at [1022, 256] on input "Pending Customer Label Issue" at bounding box center [1021, 251] width 1 height 9
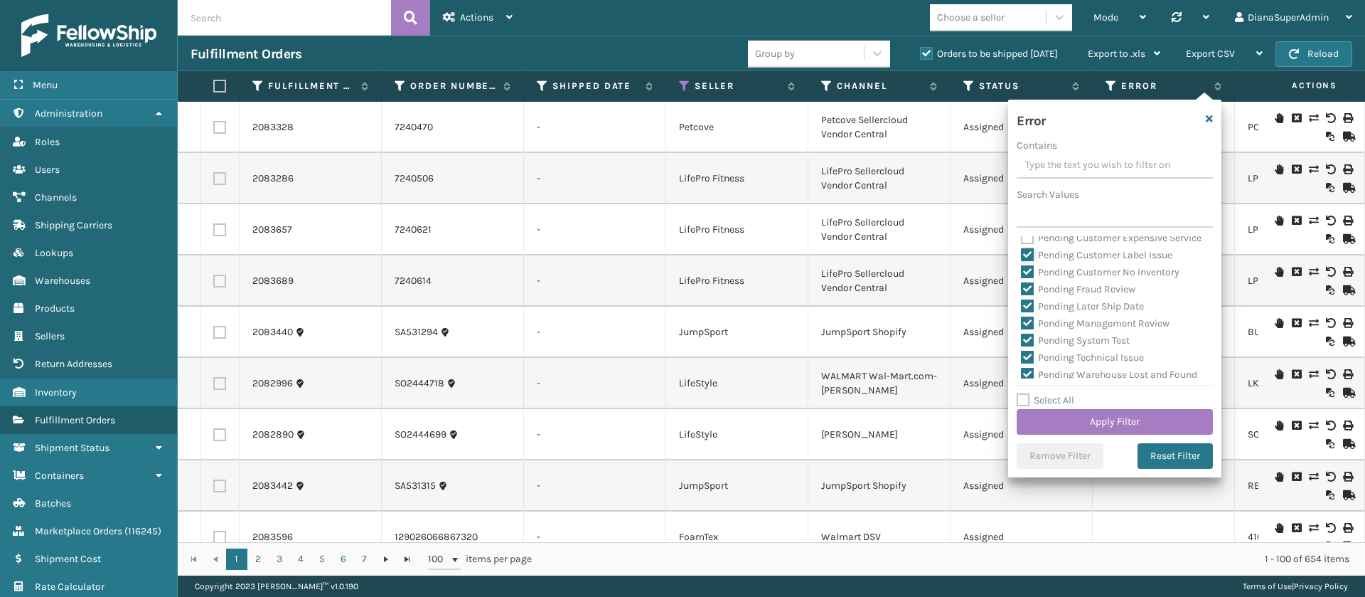
checkbox input "false"
click at [1028, 278] on label "Pending Customer No Inventory" at bounding box center [1100, 272] width 159 height 12
click at [1022, 273] on input "Pending Customer No Inventory" at bounding box center [1021, 268] width 1 height 9
checkbox input "false"
click at [1028, 295] on label "Pending Fraud Review" at bounding box center [1078, 289] width 114 height 12
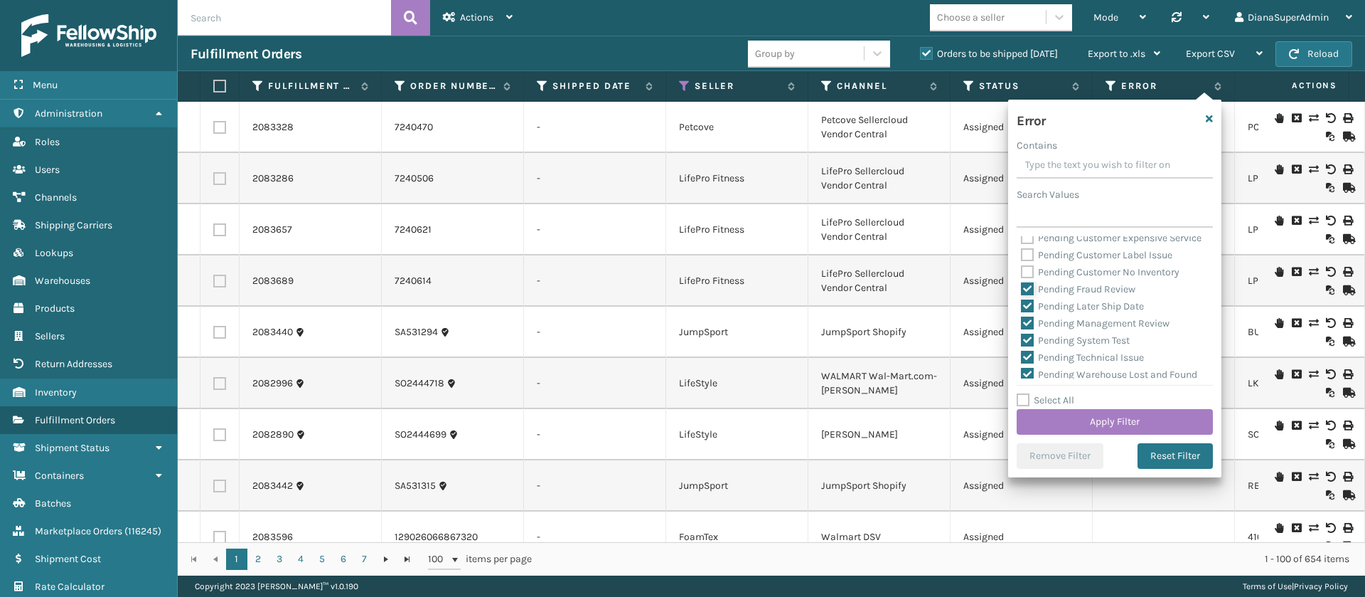
click at [1022, 290] on input "Pending Fraud Review" at bounding box center [1021, 285] width 1 height 9
checkbox input "false"
click at [1028, 312] on label "Pending Later Ship Date" at bounding box center [1082, 306] width 123 height 12
click at [1022, 307] on input "Pending Later Ship Date" at bounding box center [1021, 302] width 1 height 9
checkbox input "false"
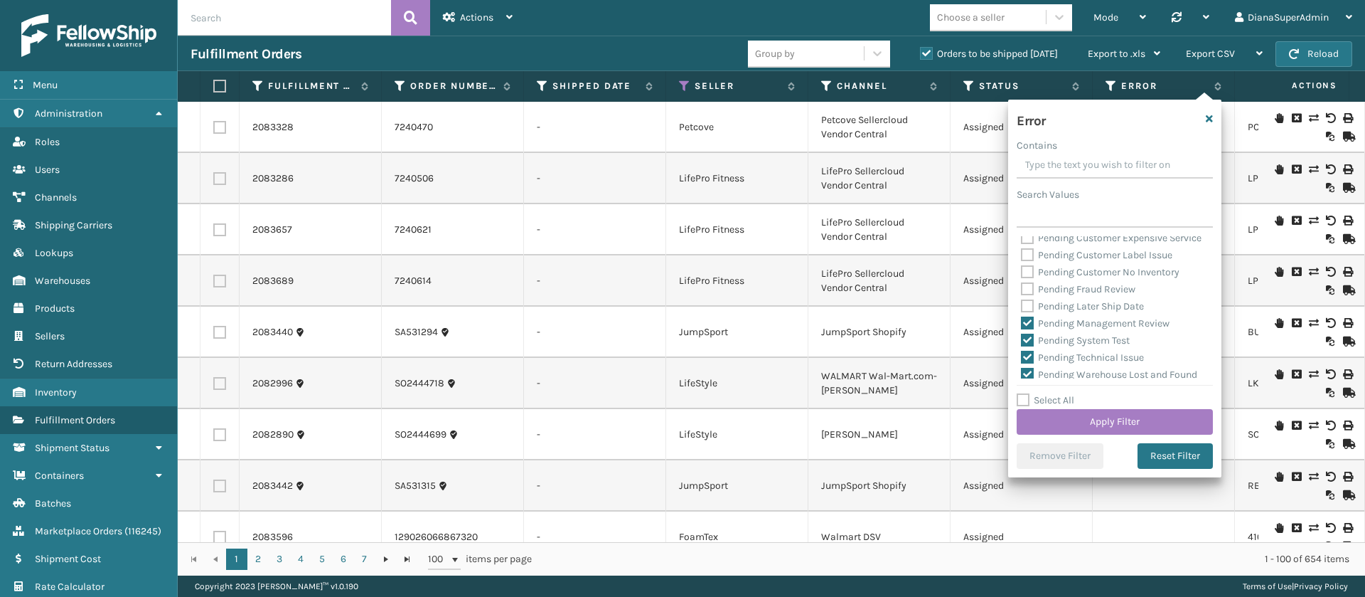
click at [1028, 329] on label "Pending Management Review" at bounding box center [1095, 323] width 149 height 12
click at [1022, 324] on input "Pending Management Review" at bounding box center [1021, 319] width 1 height 9
checkbox input "false"
click at [1028, 346] on label "Pending System Test" at bounding box center [1075, 340] width 109 height 12
click at [1022, 341] on input "Pending System Test" at bounding box center [1021, 336] width 1 height 9
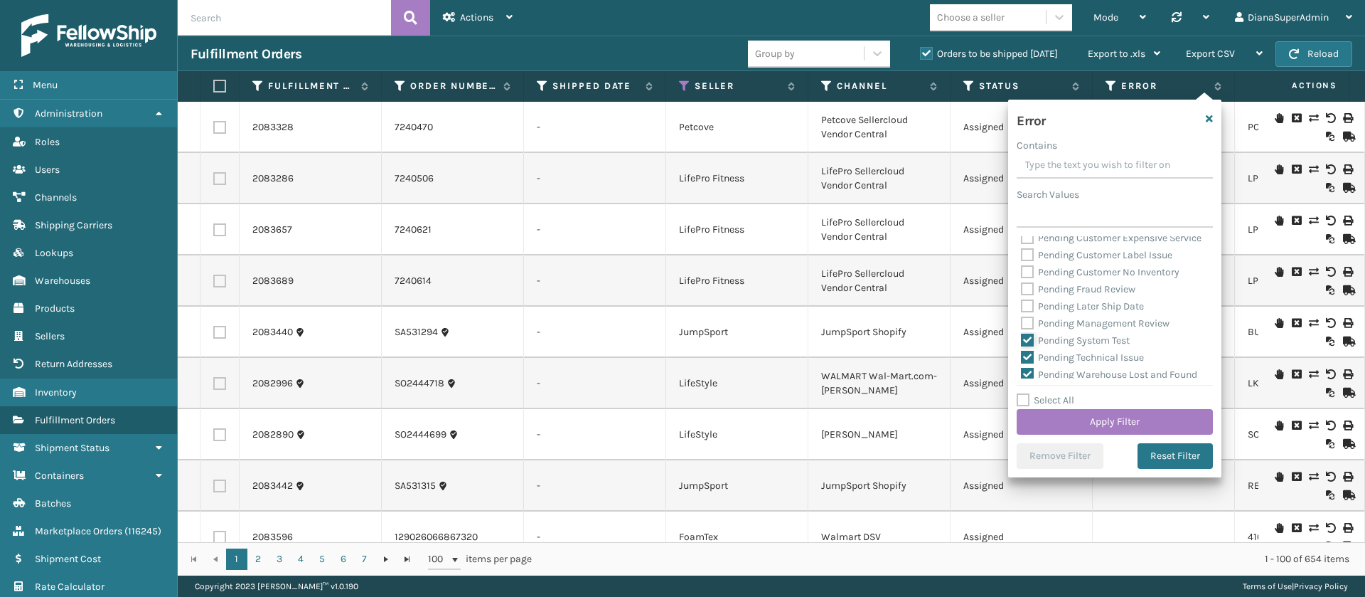
checkbox input "false"
click at [1025, 259] on label "Pending Technical Issue" at bounding box center [1082, 253] width 123 height 12
click at [1022, 254] on input "Pending Technical Issue" at bounding box center [1021, 249] width 1 height 9
checkbox input "false"
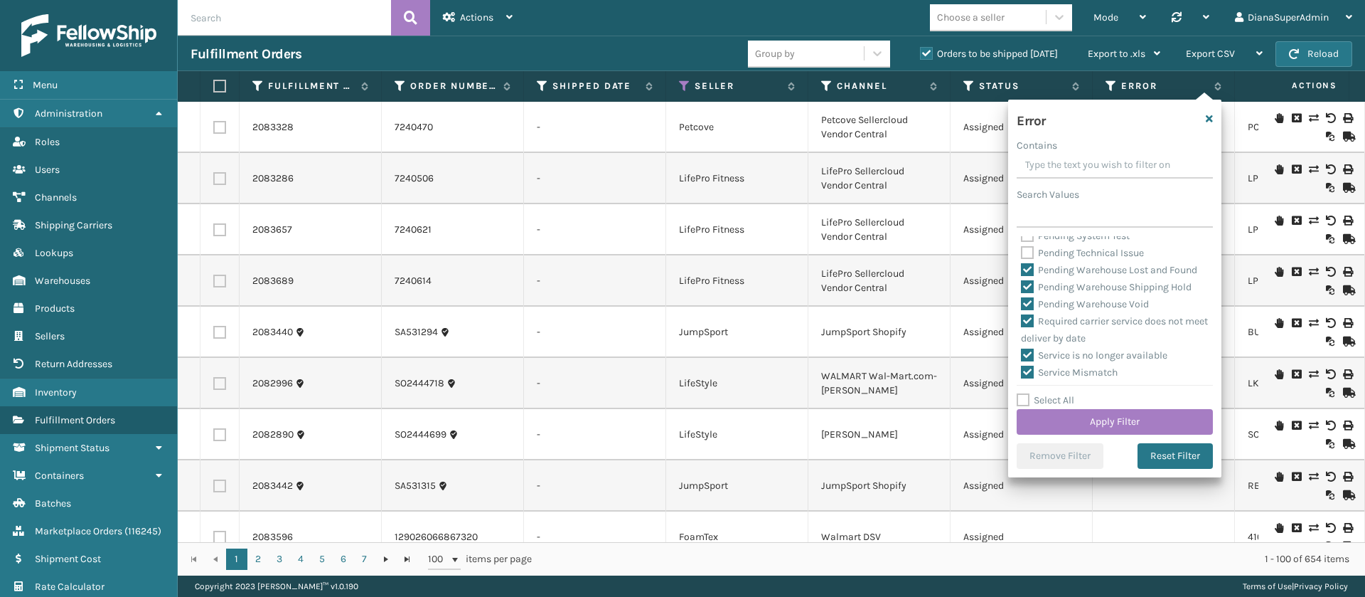
click at [1025, 276] on label "Pending Warehouse Lost and Found" at bounding box center [1109, 270] width 176 height 12
click at [1022, 271] on input "Pending Warehouse Lost and Found" at bounding box center [1021, 266] width 1 height 9
click at [1033, 293] on label "Pending Warehouse Shipping Hold" at bounding box center [1106, 287] width 171 height 12
click at [1022, 288] on input "Pending Warehouse Shipping Hold" at bounding box center [1021, 283] width 1 height 9
click at [1033, 310] on label "Pending Warehouse Void" at bounding box center [1085, 304] width 128 height 12
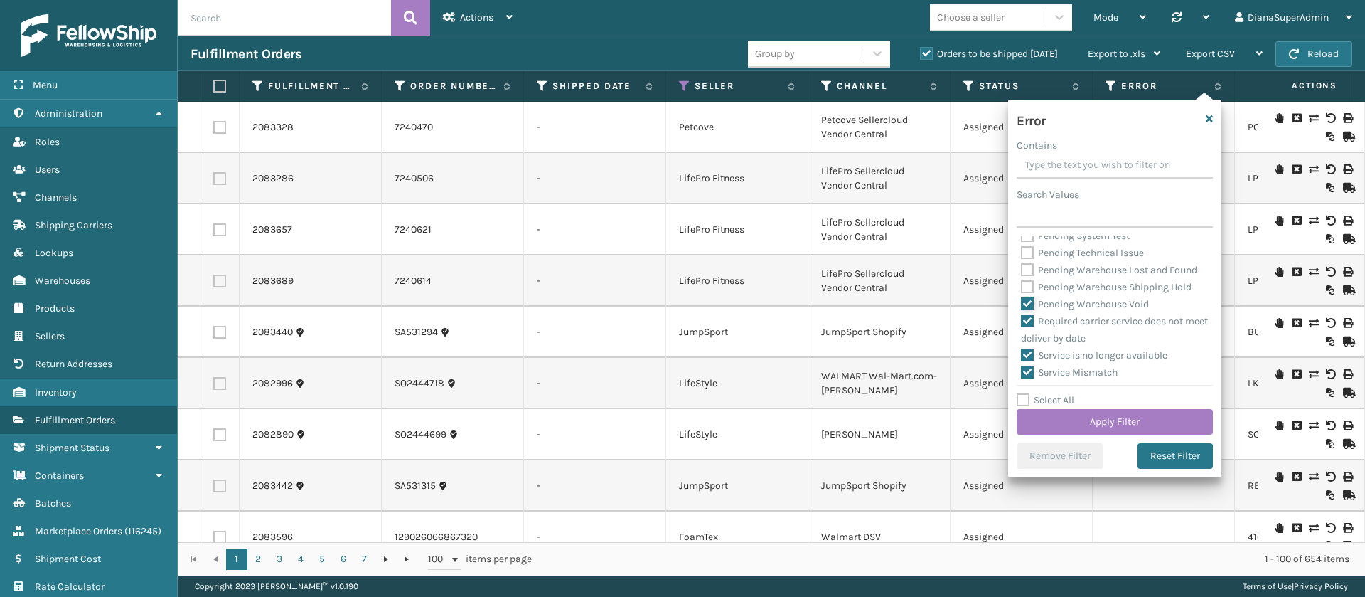
click at [1022, 305] on input "Pending Warehouse Void" at bounding box center [1021, 300] width 1 height 9
click at [1121, 424] on button "Apply Filter" at bounding box center [1115, 422] width 196 height 26
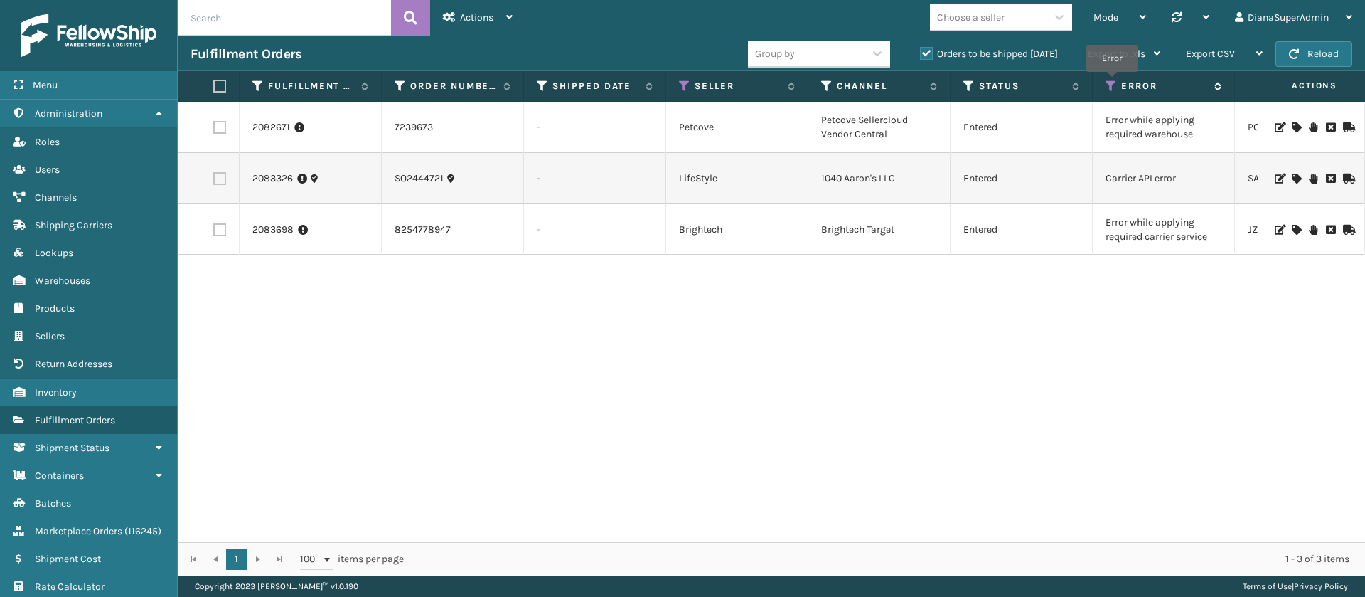
click at [1112, 82] on icon at bounding box center [1111, 86] width 11 height 13
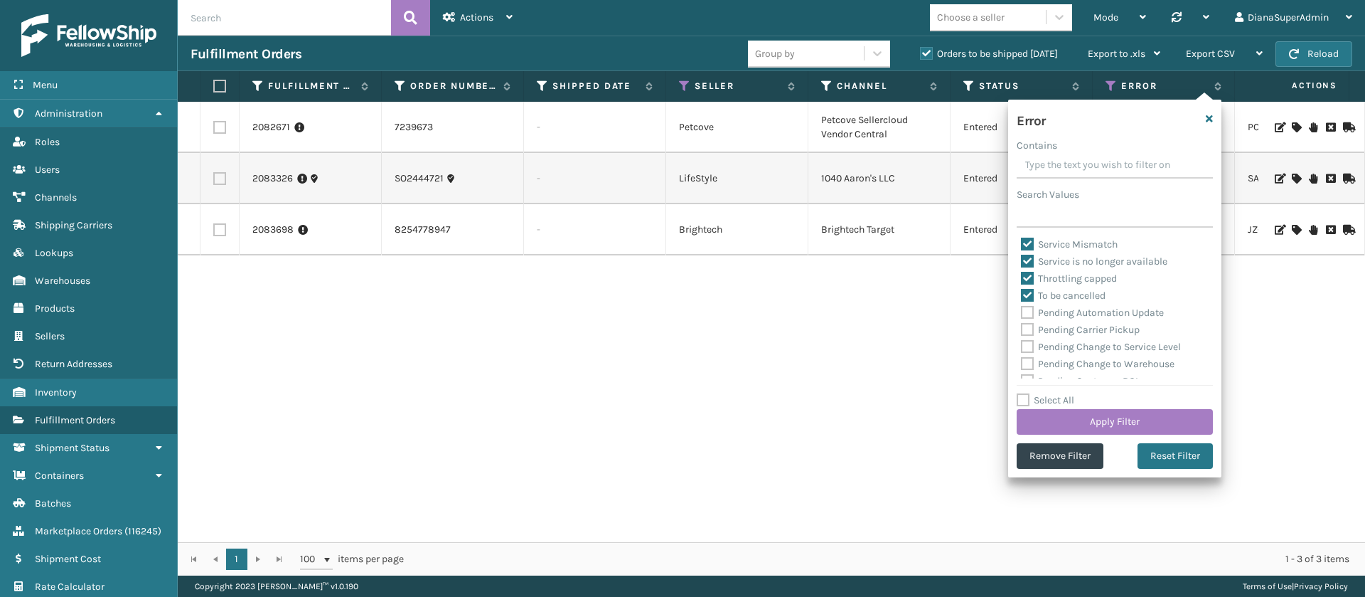
scroll to position [432, 0]
click at [1028, 403] on label "Select All" at bounding box center [1046, 400] width 58 height 12
click at [1028, 393] on input "Select All" at bounding box center [1123, 392] width 213 height 1
click at [1028, 403] on label "Select All" at bounding box center [1046, 400] width 58 height 12
click at [1028, 393] on input "Select All" at bounding box center [1123, 392] width 213 height 1
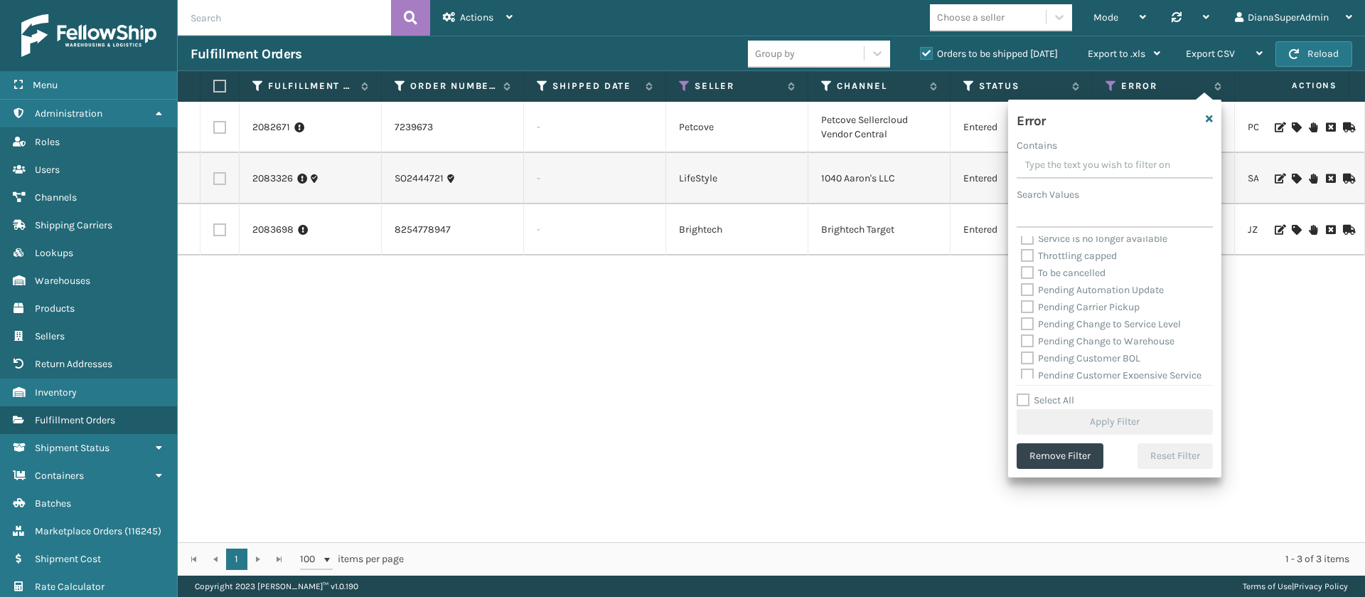
click at [1034, 288] on label "Pending Automation Update" at bounding box center [1092, 290] width 143 height 12
click at [1022, 288] on input "Pending Automation Update" at bounding box center [1021, 286] width 1 height 9
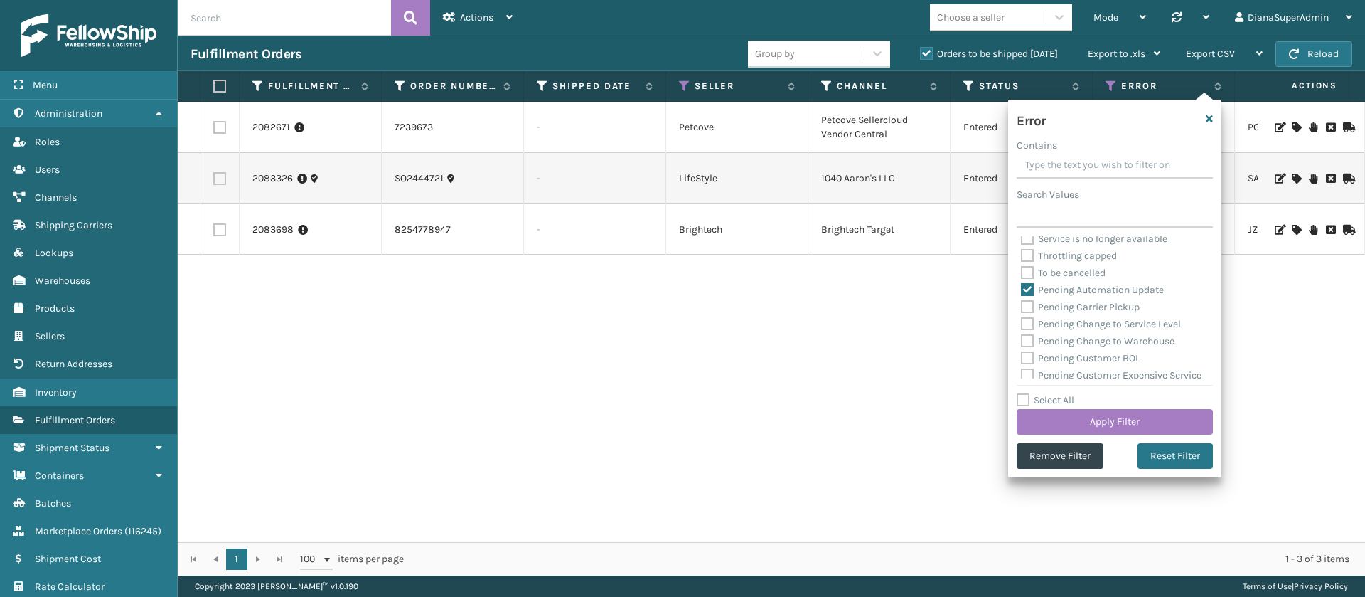
click at [1032, 297] on div "Pending Automation Update" at bounding box center [1115, 290] width 188 height 17
click at [1030, 307] on label "Pending Carrier Pickup" at bounding box center [1080, 307] width 119 height 12
click at [1022, 307] on input "Pending Carrier Pickup" at bounding box center [1021, 303] width 1 height 9
click at [1030, 324] on label "Pending Change to Service Level" at bounding box center [1101, 324] width 160 height 12
click at [1022, 324] on input "Pending Change to Service Level" at bounding box center [1021, 320] width 1 height 9
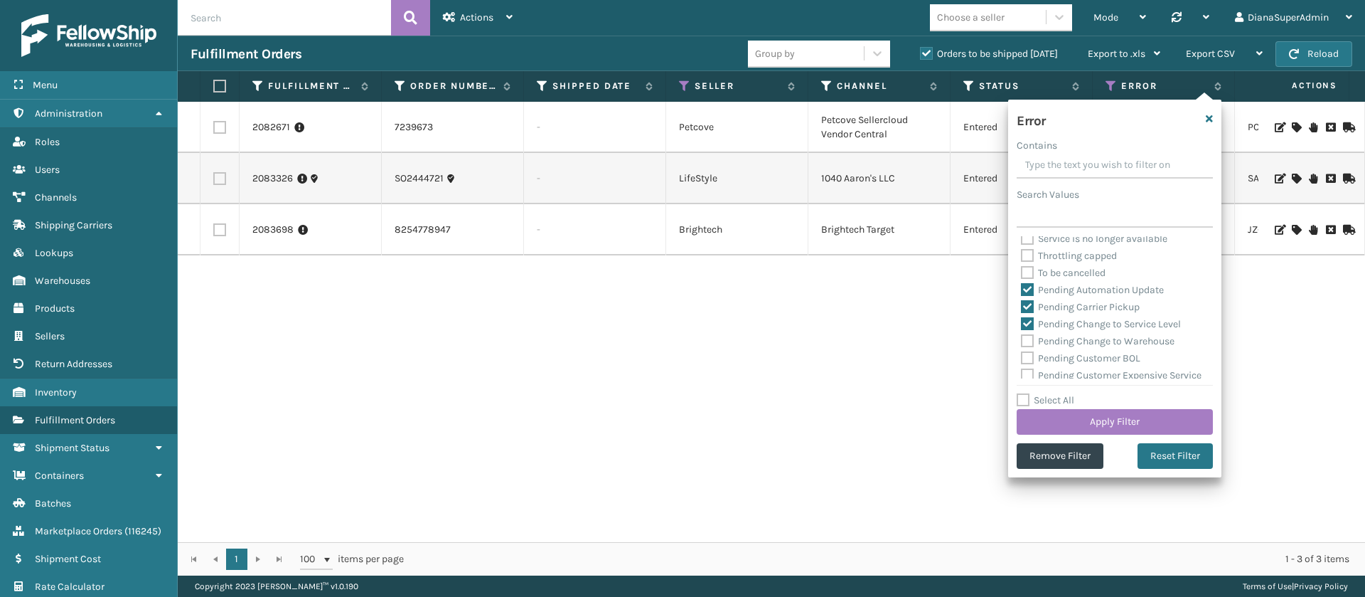
click at [1030, 339] on label "Pending Change to Warehouse" at bounding box center [1098, 341] width 154 height 12
click at [1022, 339] on input "Pending Change to Warehouse" at bounding box center [1021, 337] width 1 height 9
click at [1030, 356] on label "Pending Customer BOL" at bounding box center [1080, 358] width 119 height 12
click at [1022, 356] on input "Pending Customer BOL" at bounding box center [1021, 354] width 1 height 9
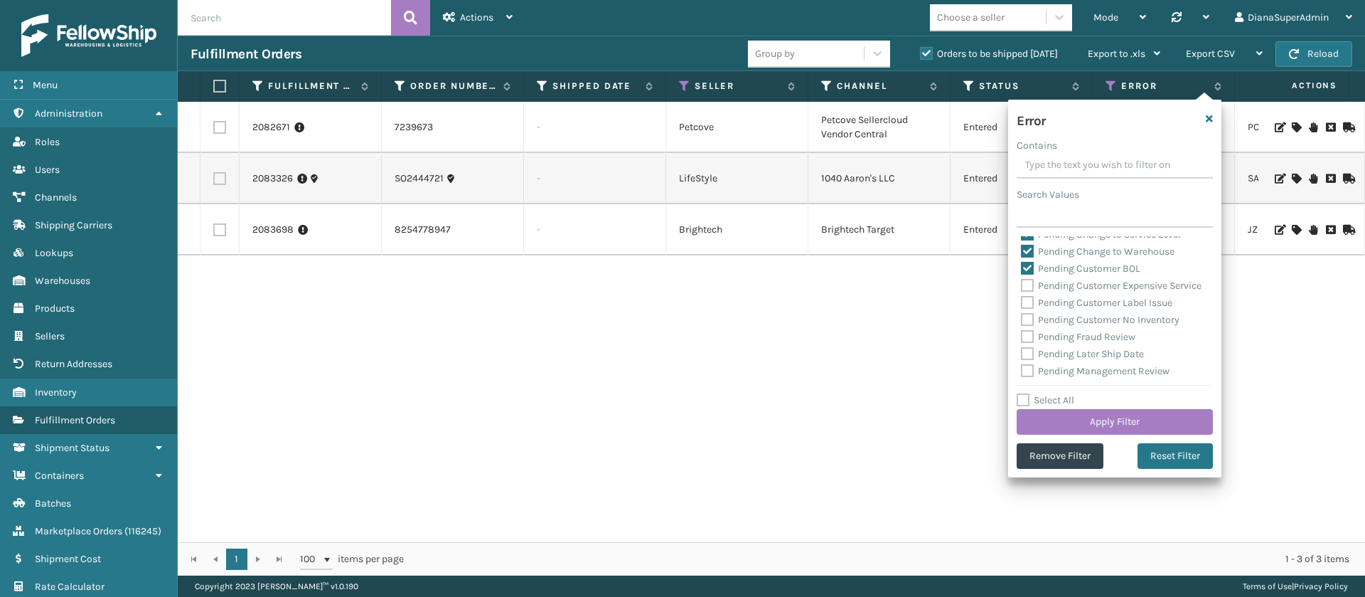
click at [1025, 289] on label "Pending Customer Expensive Service" at bounding box center [1111, 285] width 181 height 12
click at [1022, 287] on input "Pending Customer Expensive Service" at bounding box center [1021, 281] width 1 height 9
click at [1026, 311] on div "Pending Customer Label Issue" at bounding box center [1115, 302] width 188 height 17
click at [1028, 326] on label "Pending Customer No Inventory" at bounding box center [1100, 320] width 159 height 12
click at [1022, 321] on input "Pending Customer No Inventory" at bounding box center [1021, 315] width 1 height 9
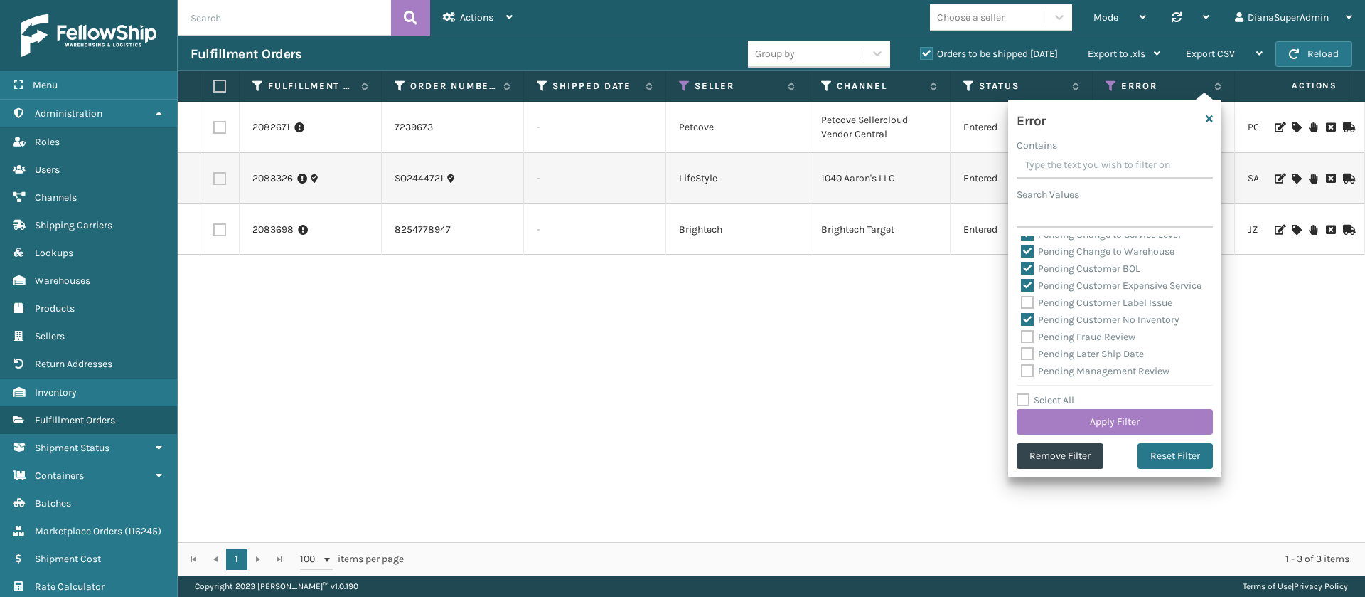
click at [1031, 309] on label "Pending Customer Label Issue" at bounding box center [1096, 303] width 151 height 12
click at [1022, 304] on input "Pending Customer Label Issue" at bounding box center [1021, 298] width 1 height 9
click at [1033, 343] on label "Pending Fraud Review" at bounding box center [1078, 337] width 114 height 12
click at [1022, 338] on input "Pending Fraud Review" at bounding box center [1021, 333] width 1 height 9
click at [1033, 360] on label "Pending Later Ship Date" at bounding box center [1082, 354] width 123 height 12
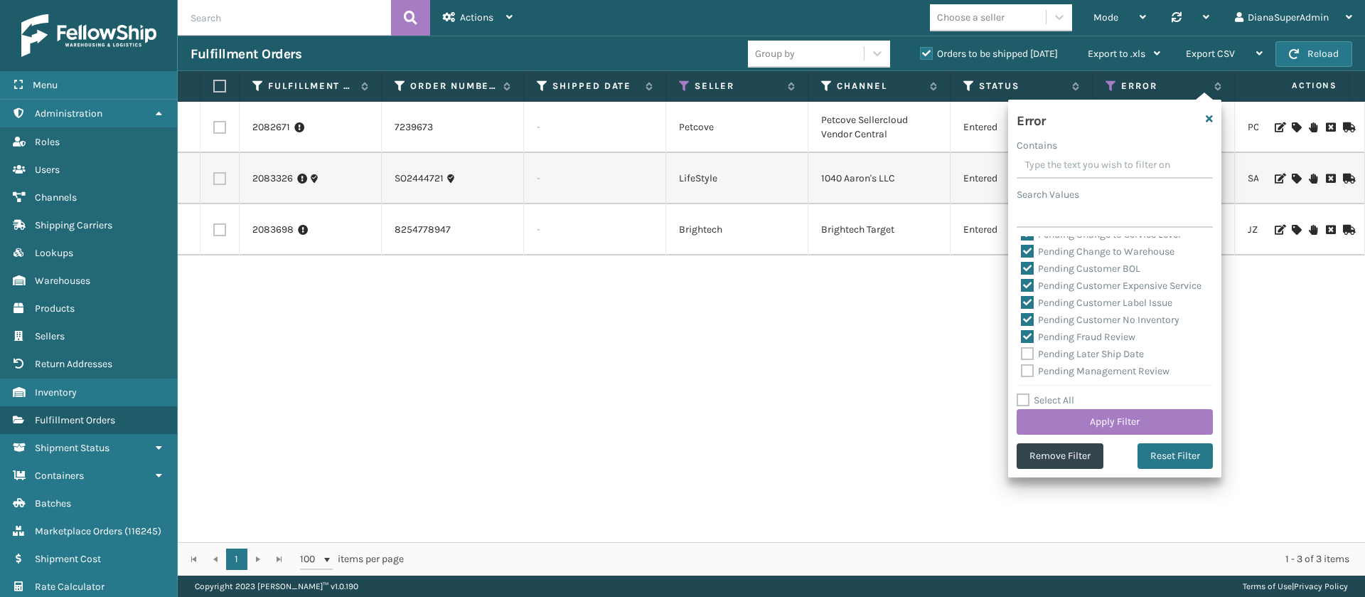
click at [1022, 355] on input "Pending Later Ship Date" at bounding box center [1021, 350] width 1 height 9
click at [1027, 286] on label "Pending Management Review" at bounding box center [1095, 284] width 149 height 12
click at [1022, 285] on input "Pending Management Review" at bounding box center [1021, 280] width 1 height 9
click at [1027, 307] on label "Pending System Test" at bounding box center [1075, 301] width 109 height 12
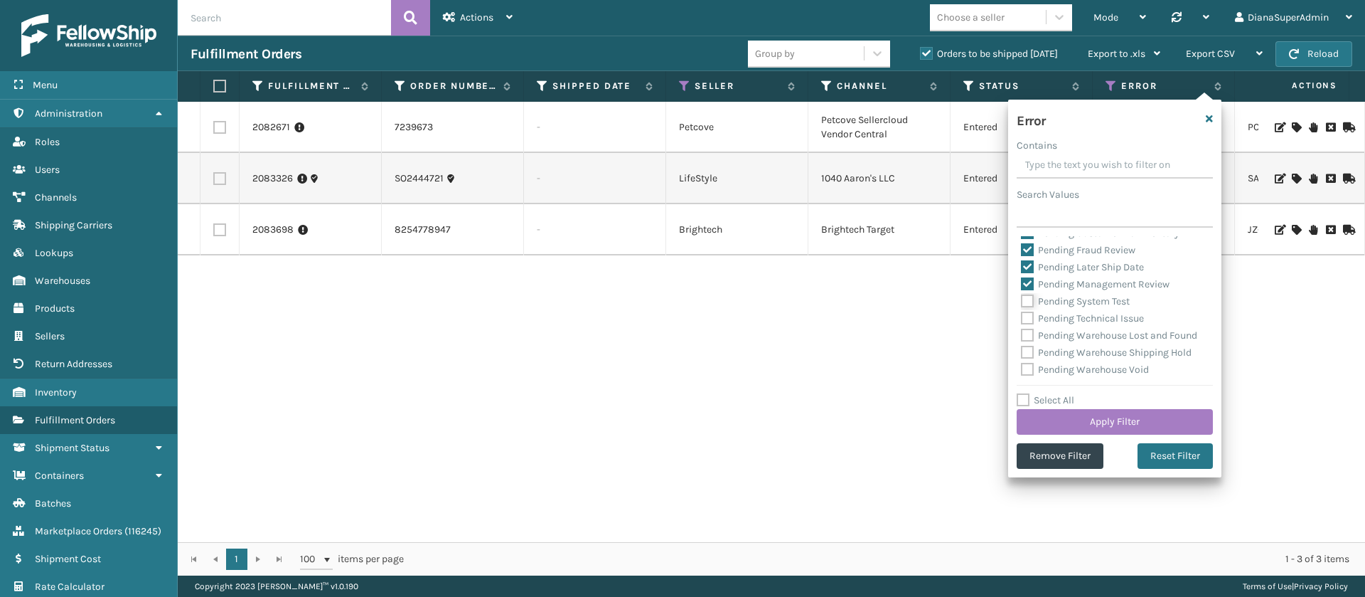
click at [1022, 302] on input "Pending System Test" at bounding box center [1021, 297] width 1 height 9
click at [1027, 322] on label "Pending Technical Issue" at bounding box center [1082, 318] width 123 height 12
click at [1022, 319] on input "Pending Technical Issue" at bounding box center [1021, 314] width 1 height 9
click at [1030, 341] on label "Pending Warehouse Lost and Found" at bounding box center [1109, 335] width 176 height 12
click at [1022, 336] on input "Pending Warehouse Lost and Found" at bounding box center [1021, 331] width 1 height 9
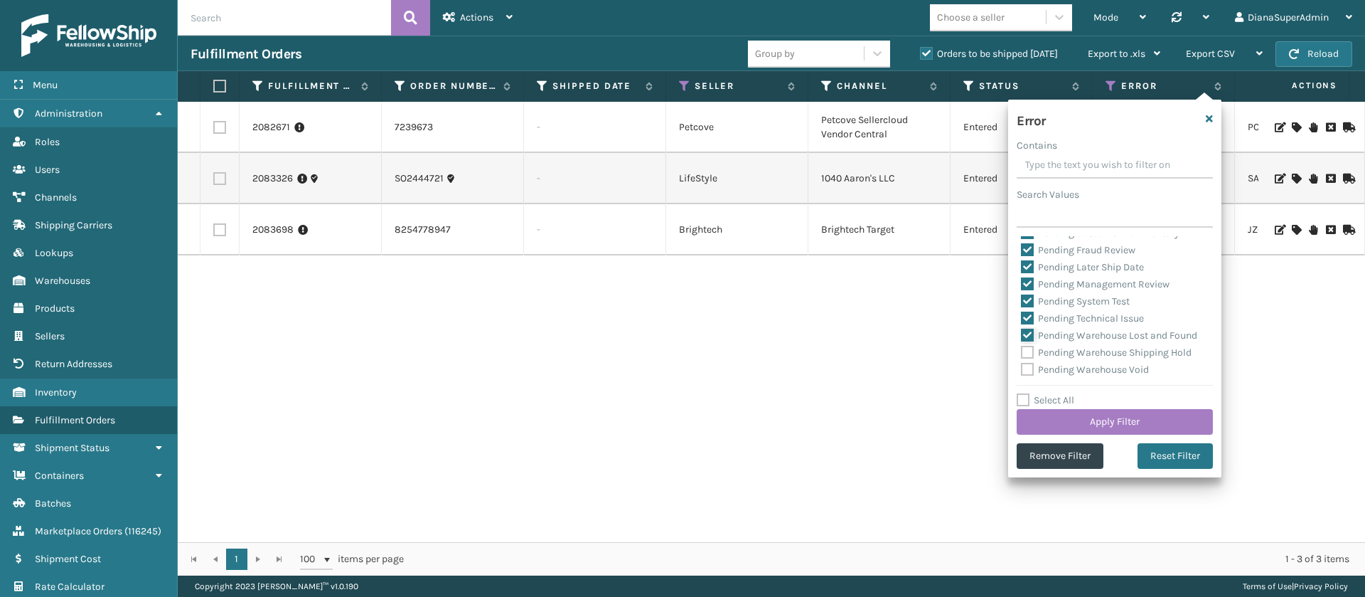
scroll to position [656, 0]
click at [1030, 346] on label "Pending Warehouse Shipping Hold" at bounding box center [1106, 352] width 171 height 12
click at [1022, 344] on input "Pending Warehouse Shipping Hold" at bounding box center [1021, 348] width 1 height 9
click at [1035, 367] on label "Pending Warehouse Void" at bounding box center [1085, 369] width 128 height 12
click at [1022, 367] on input "Pending Warehouse Void" at bounding box center [1021, 365] width 1 height 9
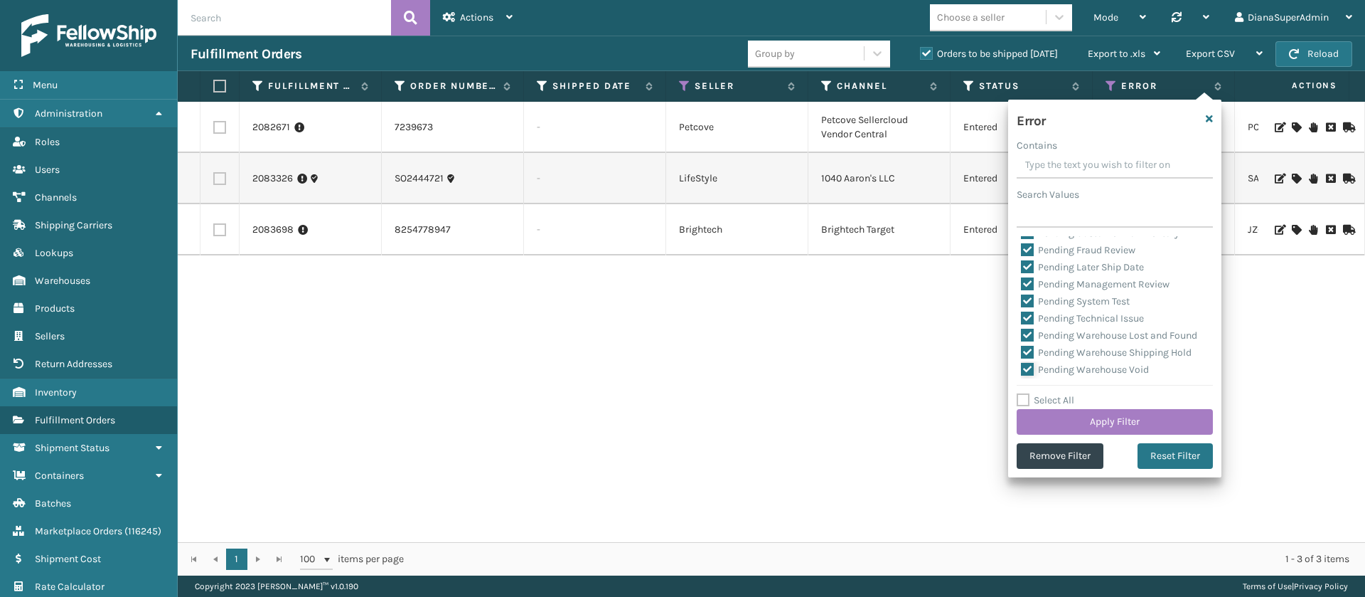
scroll to position [660, 0]
click at [1090, 415] on button "Apply Filter" at bounding box center [1115, 422] width 196 height 26
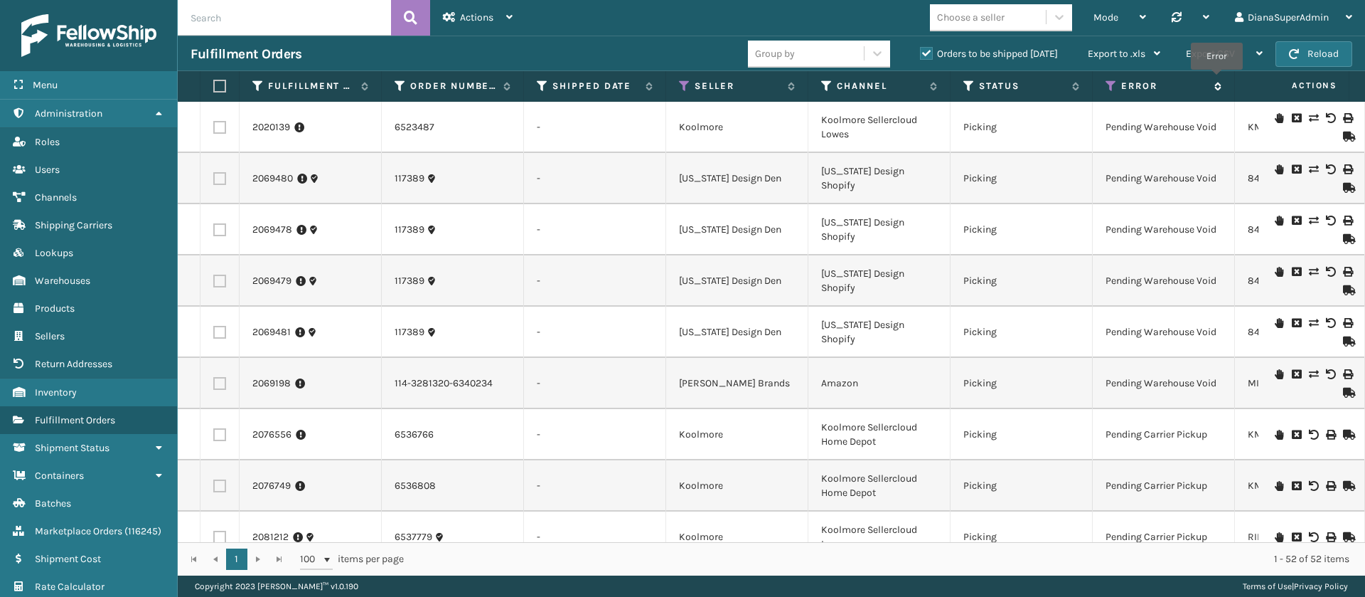
click at [1217, 80] on span "Error" at bounding box center [1172, 86] width 100 height 13
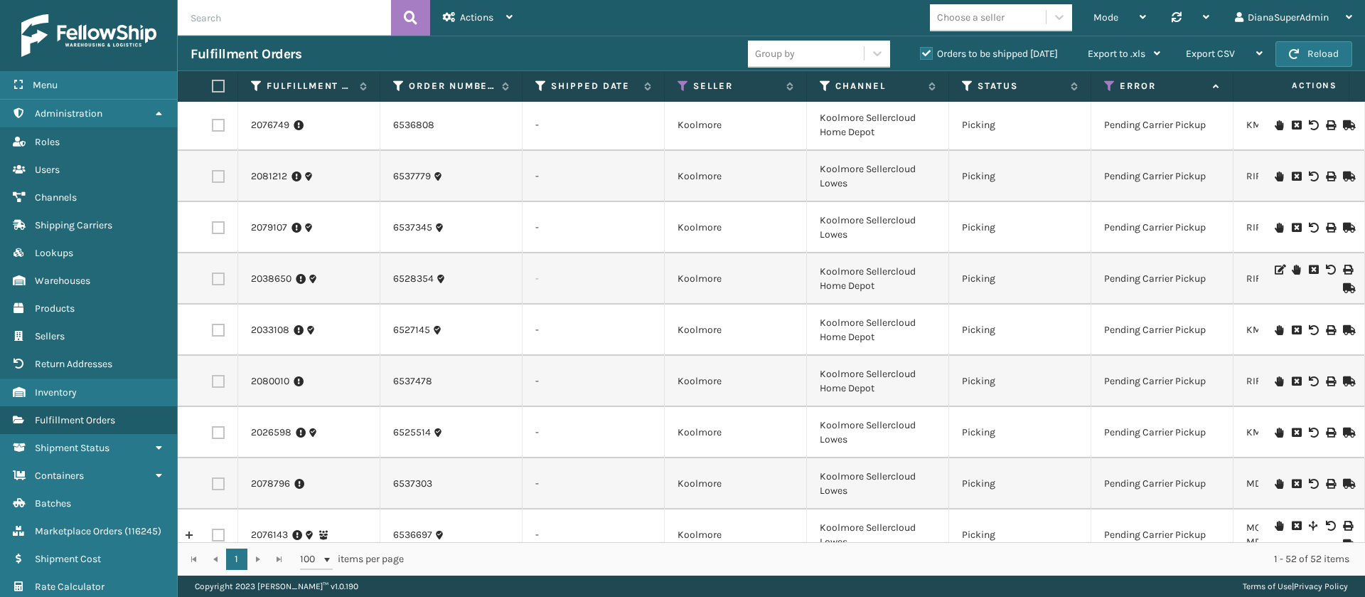
scroll to position [622, 1]
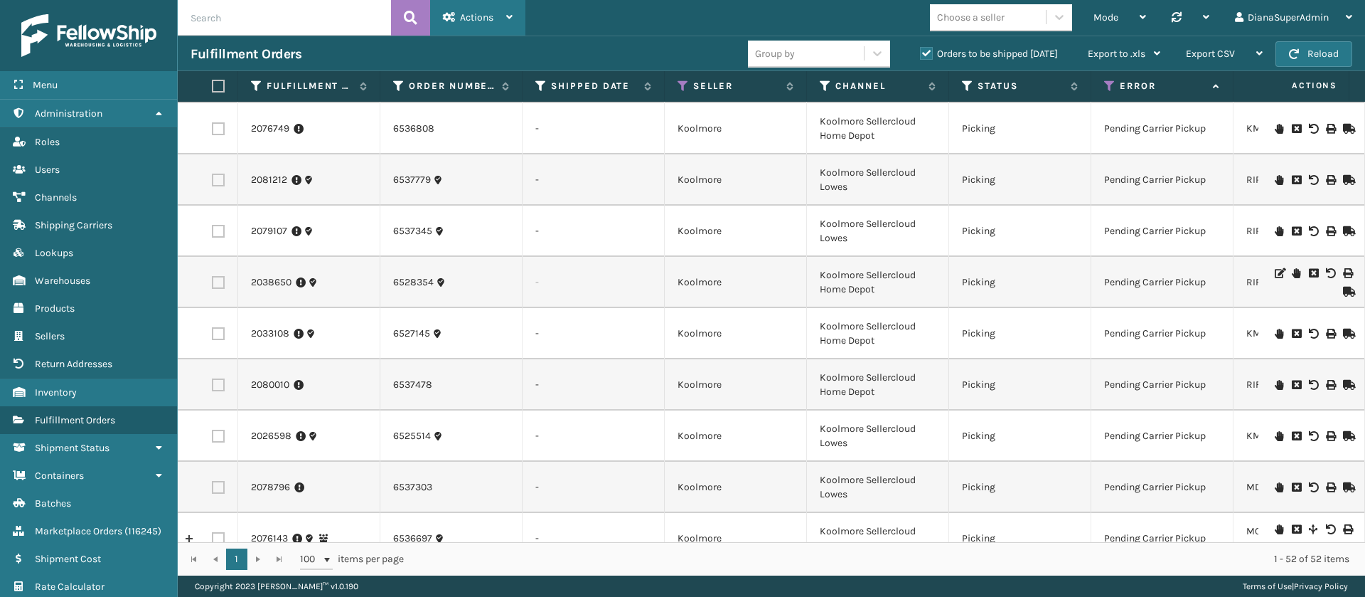
click at [486, 19] on span "Actions" at bounding box center [476, 17] width 33 height 12
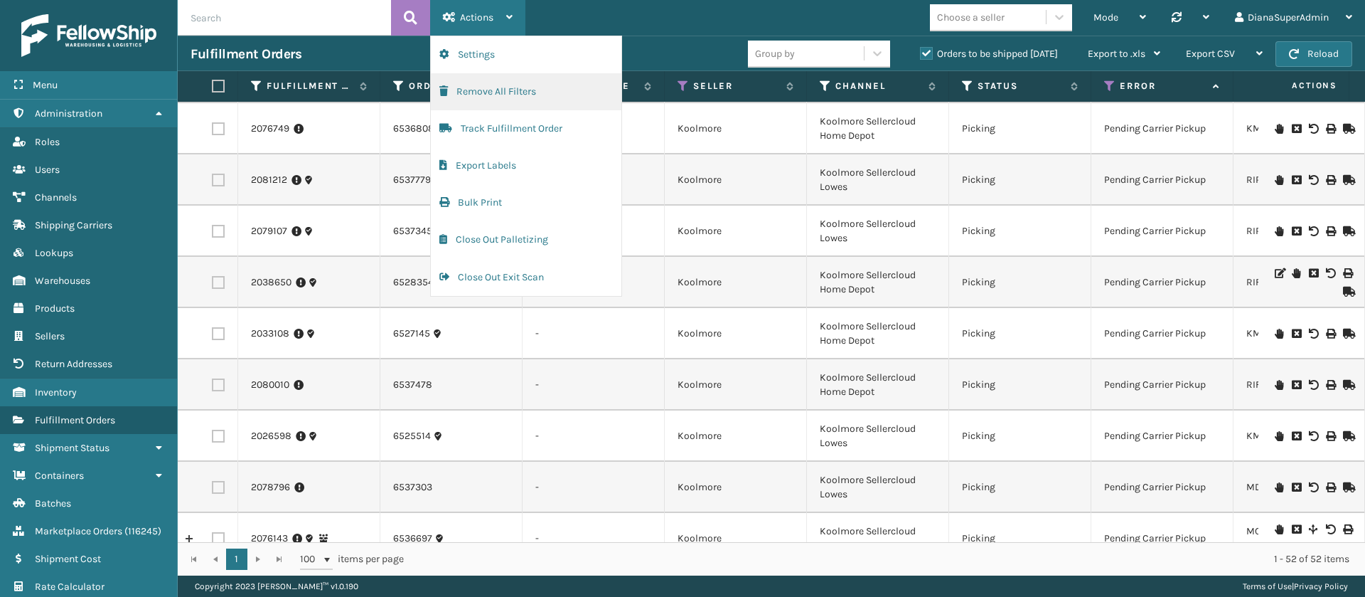
click at [492, 92] on button "Remove All Filters" at bounding box center [526, 91] width 191 height 37
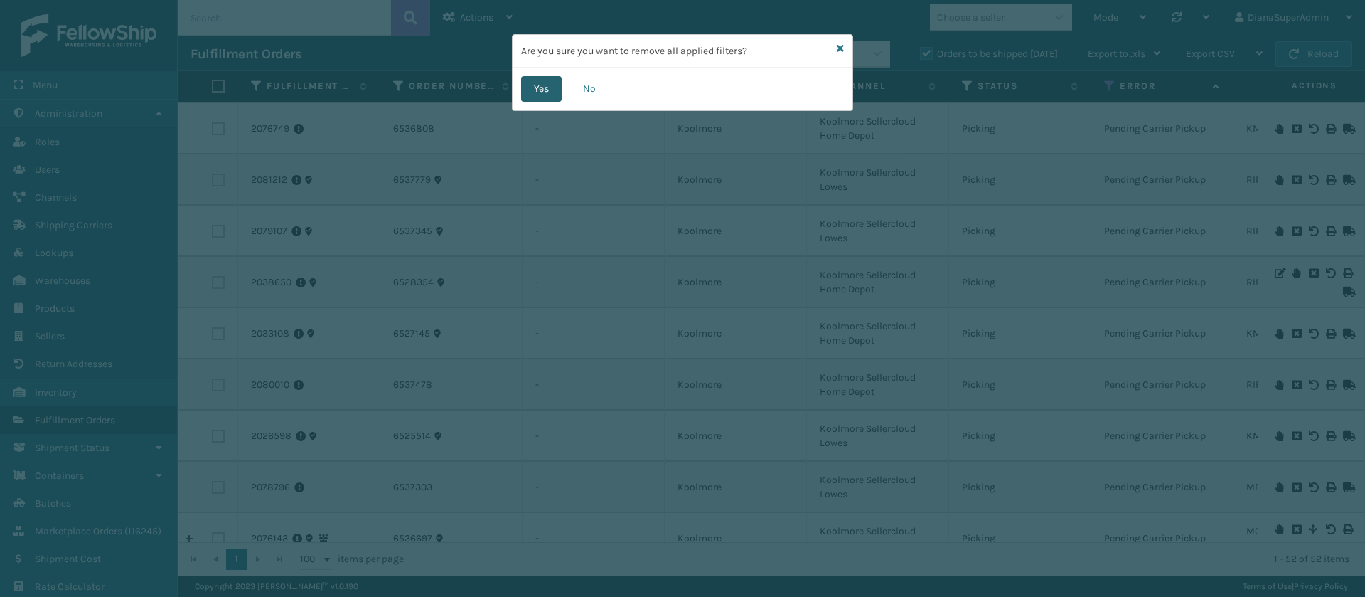
click at [535, 91] on button "Yes" at bounding box center [541, 89] width 41 height 26
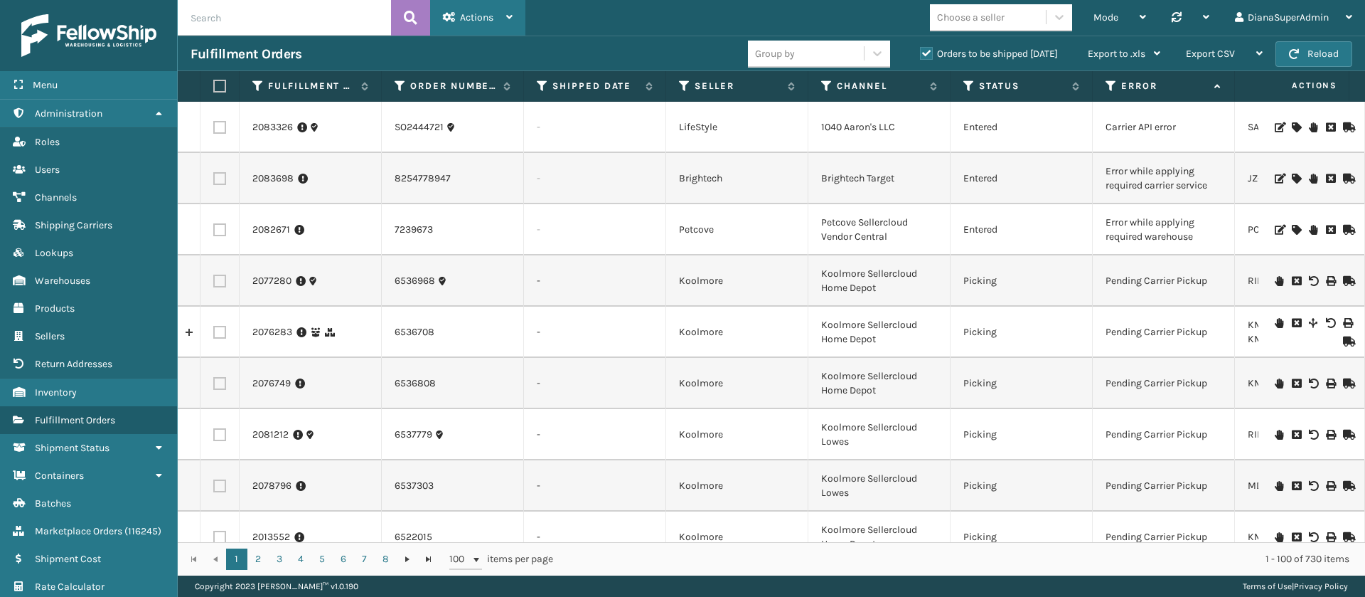
click at [494, 15] on span "Actions" at bounding box center [476, 17] width 33 height 12
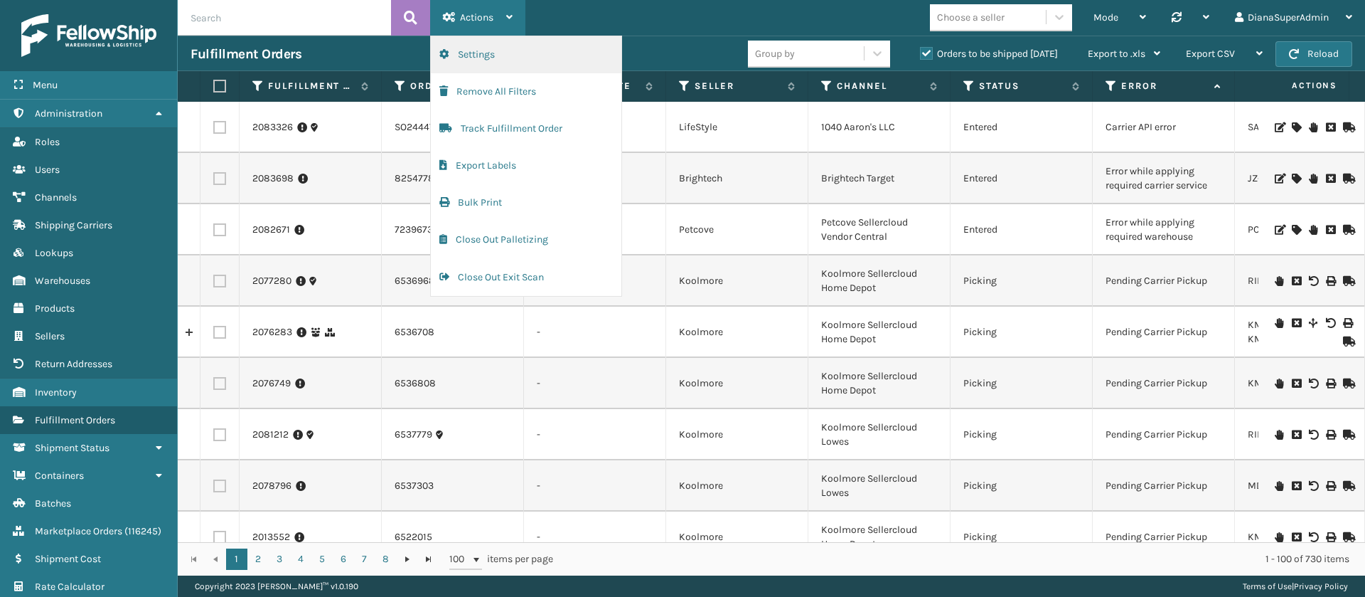
click at [555, 57] on button "Settings" at bounding box center [526, 54] width 191 height 37
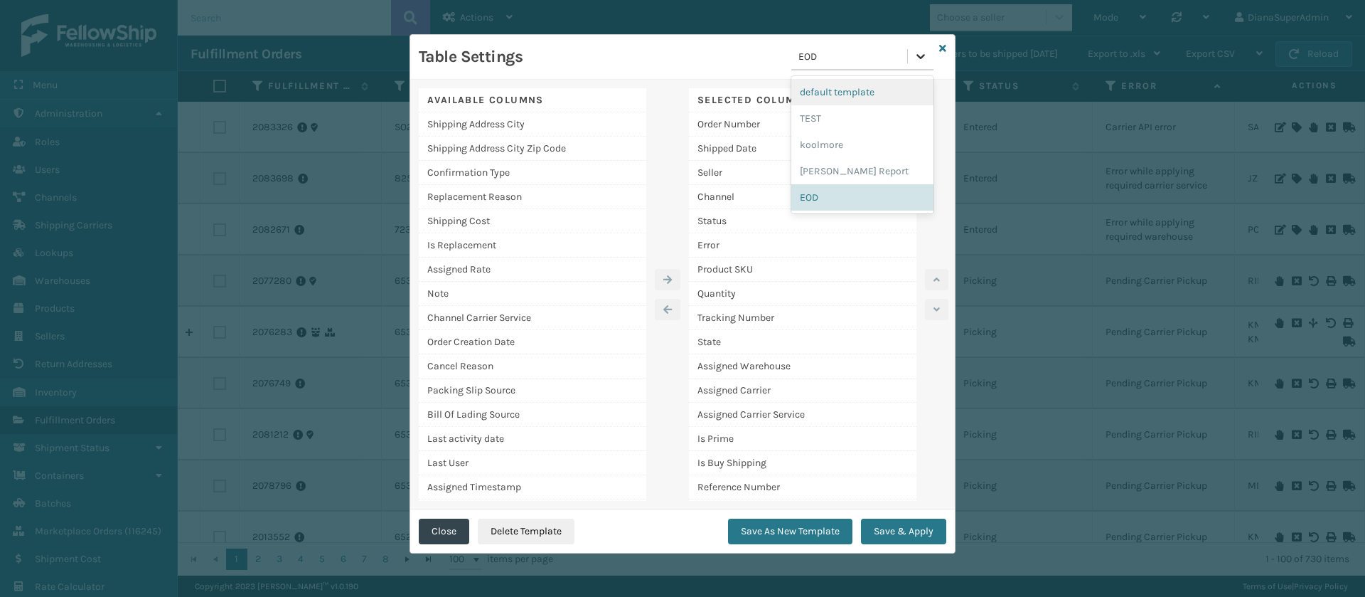
click at [909, 58] on div at bounding box center [921, 56] width 26 height 26
click at [848, 167] on div "[PERSON_NAME] Report" at bounding box center [863, 171] width 142 height 26
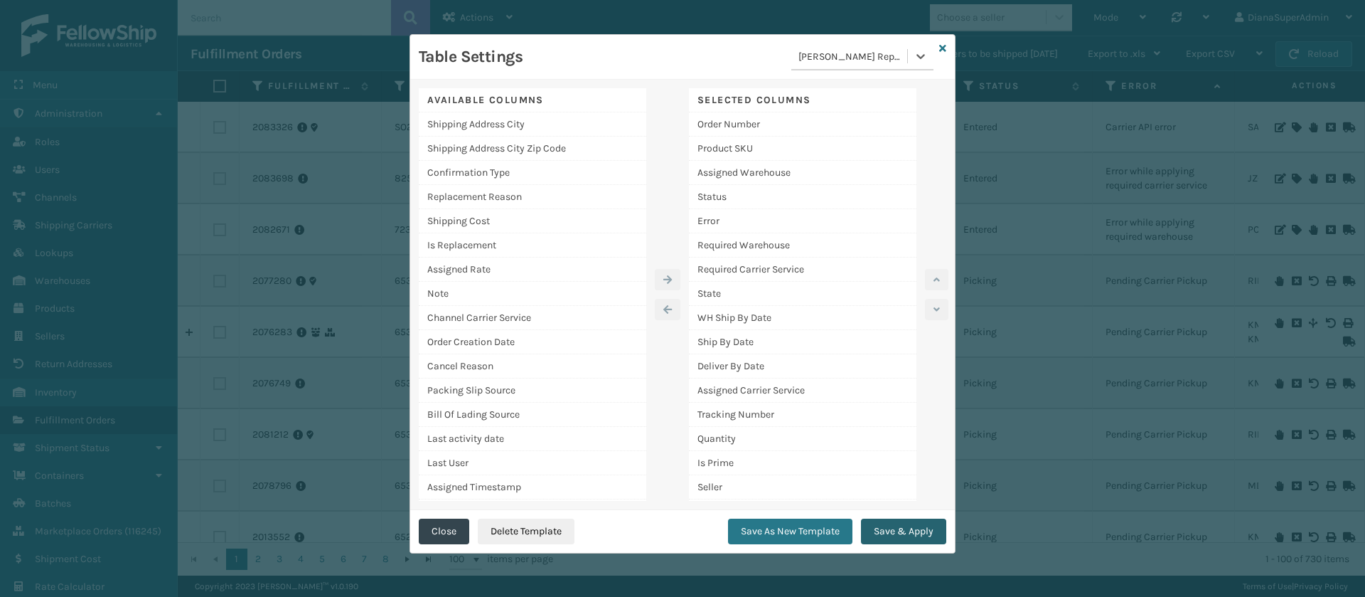
click at [917, 541] on button "Save & Apply" at bounding box center [903, 531] width 85 height 26
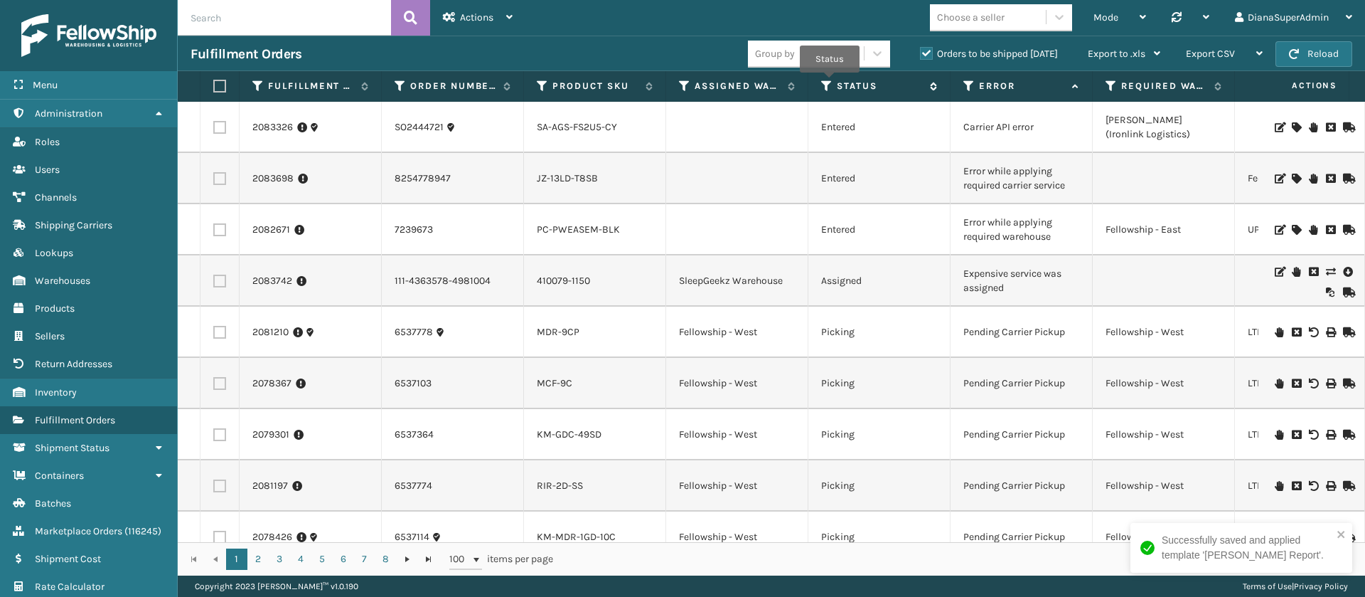
click at [830, 82] on icon at bounding box center [826, 86] width 11 height 13
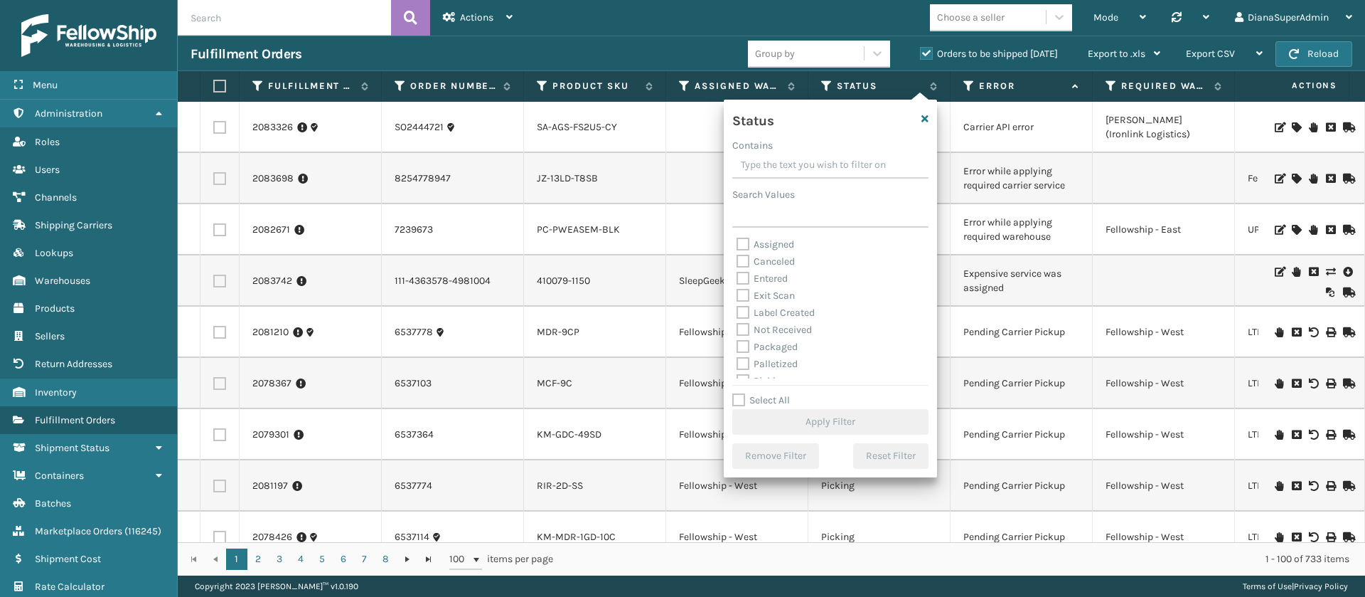
click at [741, 241] on label "Assigned" at bounding box center [766, 244] width 58 height 12
click at [737, 241] on input "Assigned" at bounding box center [737, 240] width 1 height 9
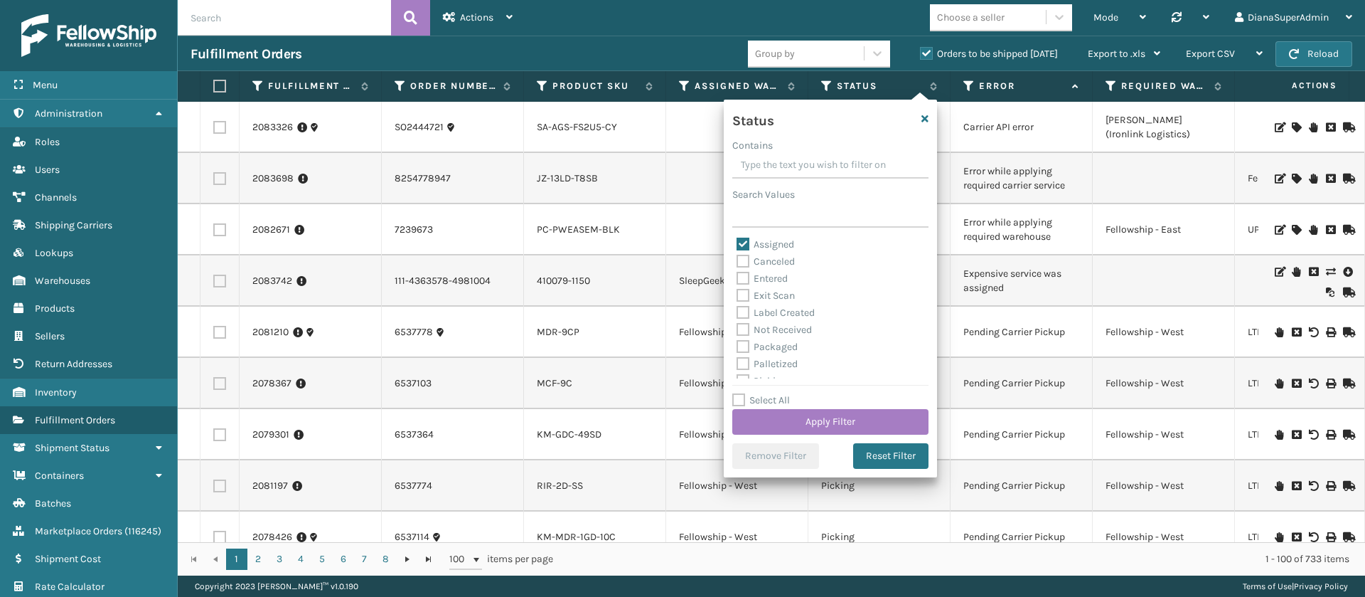
click at [749, 275] on label "Entered" at bounding box center [762, 278] width 51 height 12
click at [737, 275] on input "Entered" at bounding box center [737, 274] width 1 height 9
click at [834, 412] on button "Apply Filter" at bounding box center [831, 422] width 196 height 26
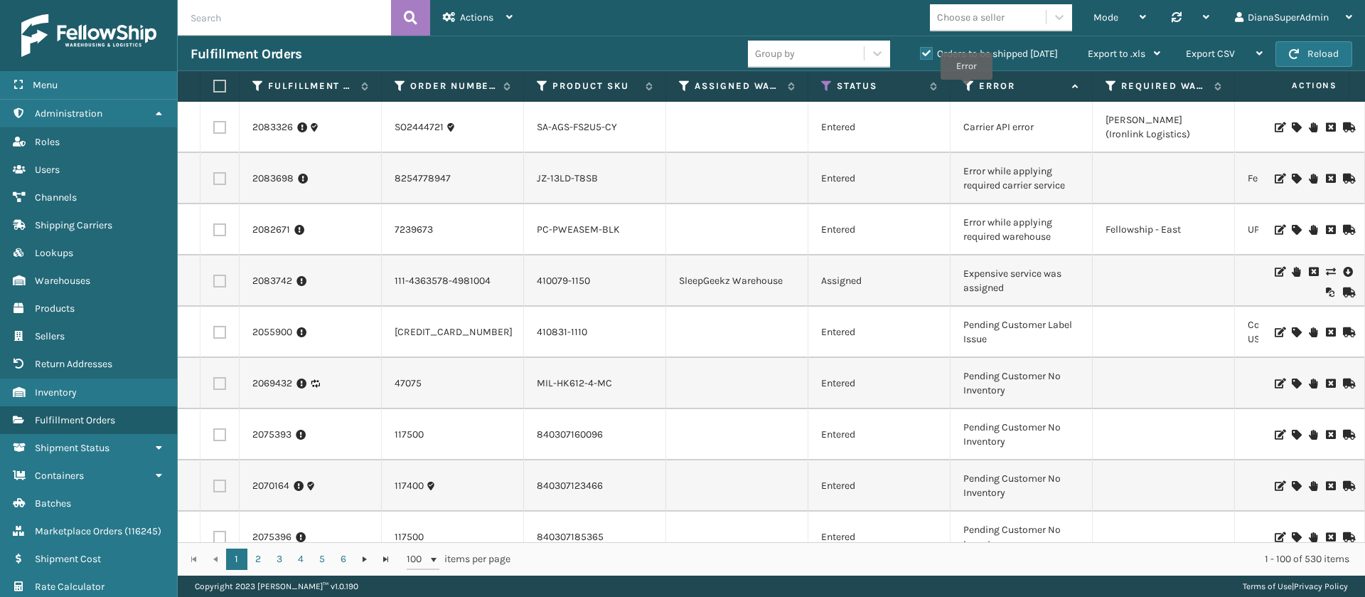
click at [967, 90] on icon at bounding box center [969, 86] width 11 height 13
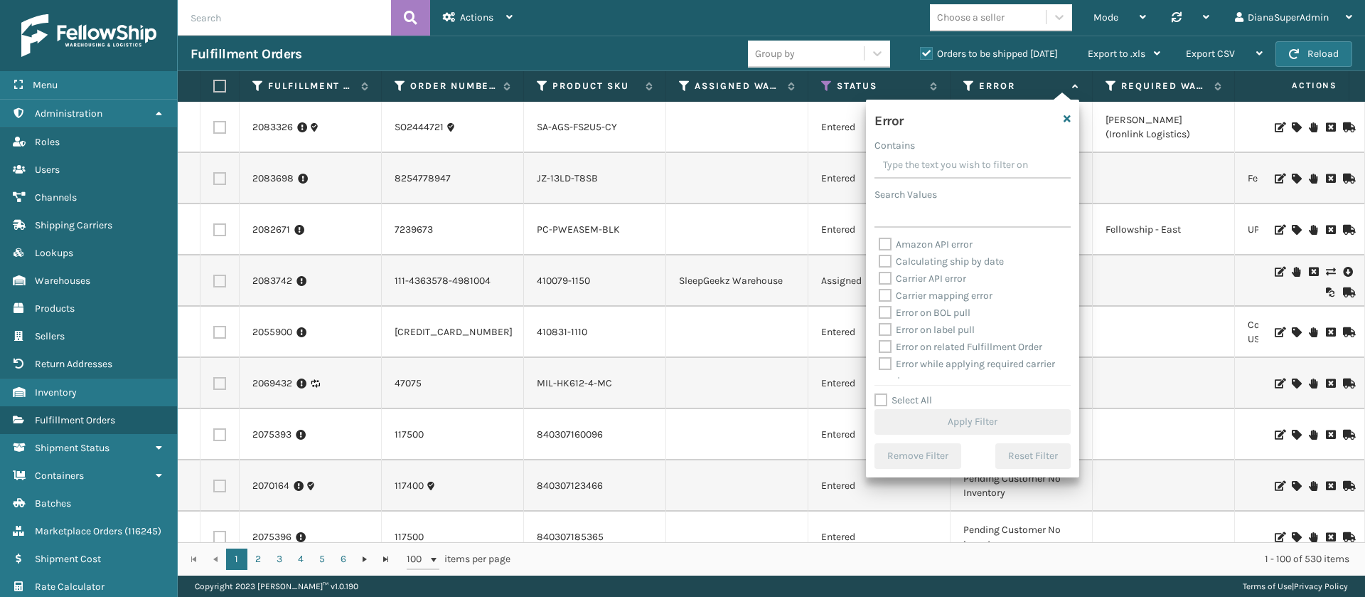
click at [880, 396] on label "Select All" at bounding box center [904, 400] width 58 height 12
click at [880, 393] on input "Select All" at bounding box center [981, 392] width 213 height 1
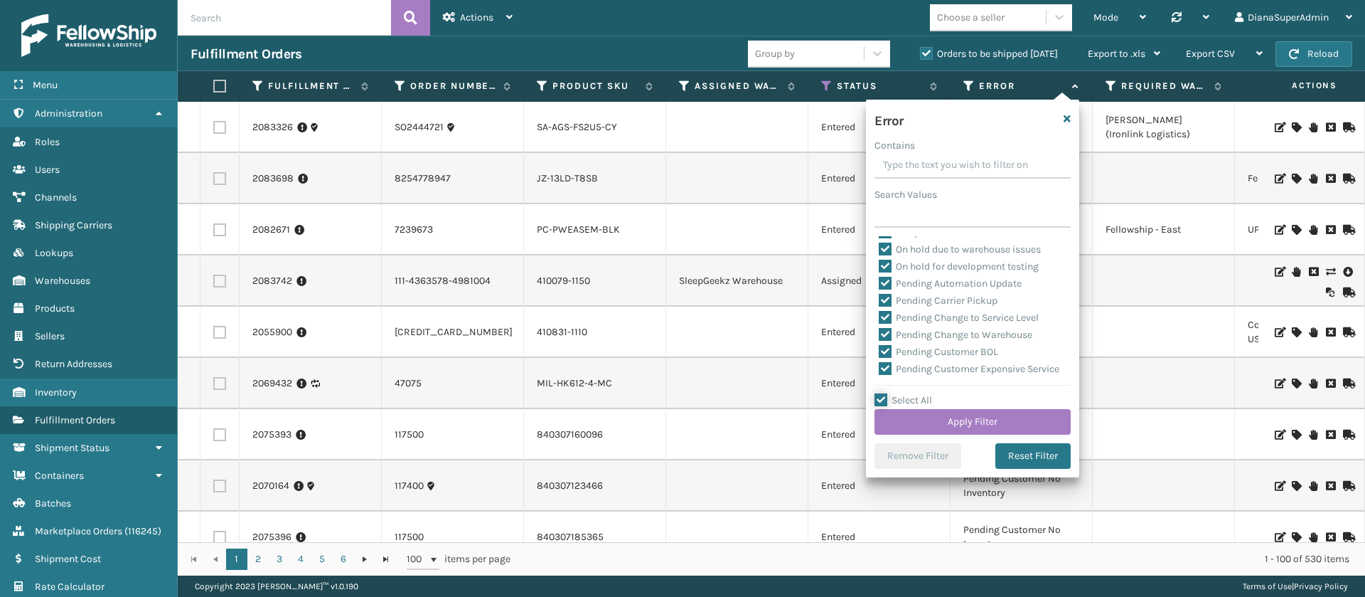
scroll to position [337, 0]
click at [887, 277] on label "Pending Automation Update" at bounding box center [950, 283] width 143 height 12
click at [880, 277] on input "Pending Automation Update" at bounding box center [879, 279] width 1 height 9
click at [884, 297] on label "Pending Carrier Pickup" at bounding box center [938, 300] width 119 height 12
click at [880, 297] on input "Pending Carrier Pickup" at bounding box center [879, 296] width 1 height 9
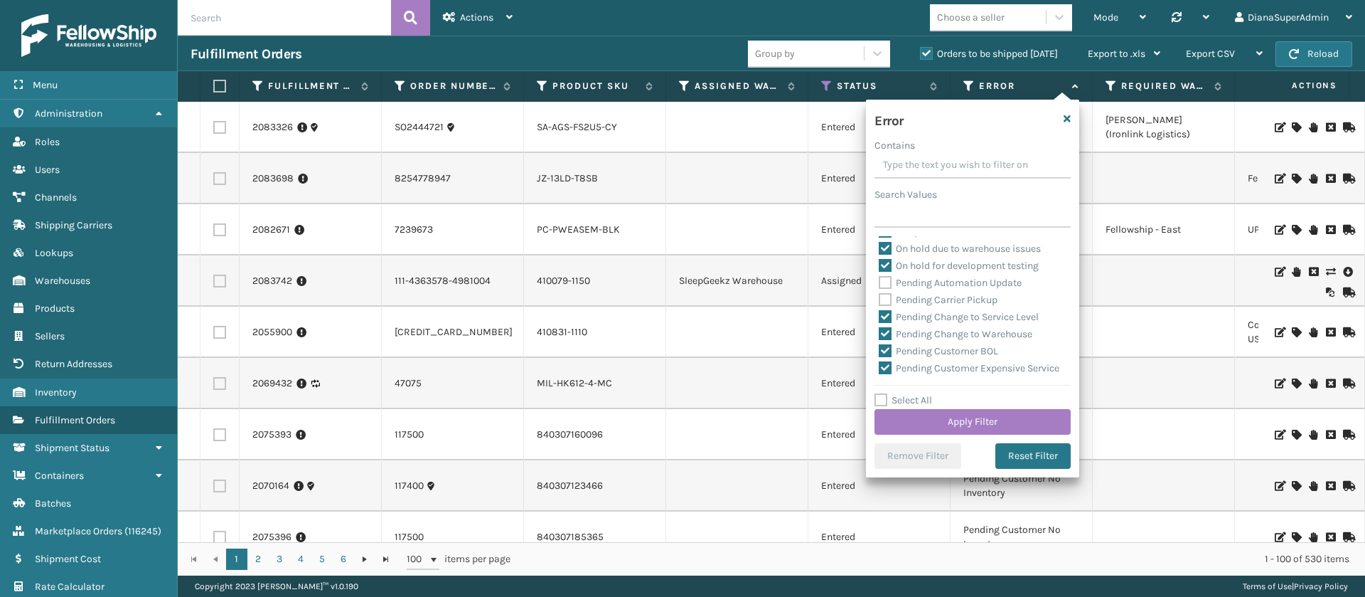
click at [885, 311] on label "Pending Change to Service Level" at bounding box center [959, 317] width 160 height 12
click at [880, 311] on input "Pending Change to Service Level" at bounding box center [879, 313] width 1 height 9
click at [885, 329] on label "Pending Change to Warehouse" at bounding box center [956, 334] width 154 height 12
click at [880, 329] on input "Pending Change to Warehouse" at bounding box center [879, 330] width 1 height 9
click at [887, 351] on label "Pending Customer BOL" at bounding box center [938, 351] width 119 height 12
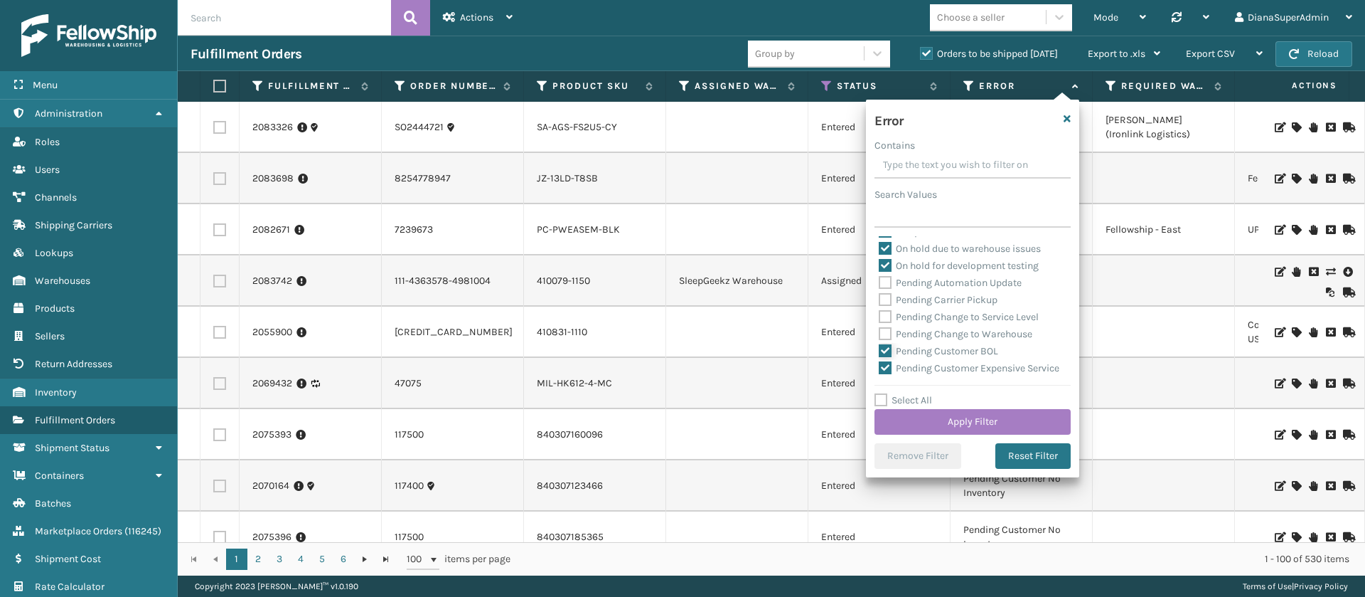
click at [880, 351] on input "Pending Customer BOL" at bounding box center [879, 347] width 1 height 9
click at [887, 365] on label "Pending Customer Expensive Service" at bounding box center [969, 368] width 181 height 12
click at [880, 365] on input "Pending Customer Expensive Service" at bounding box center [879, 364] width 1 height 9
click at [885, 270] on div "Pending Customer Label Issue" at bounding box center [973, 261] width 188 height 17
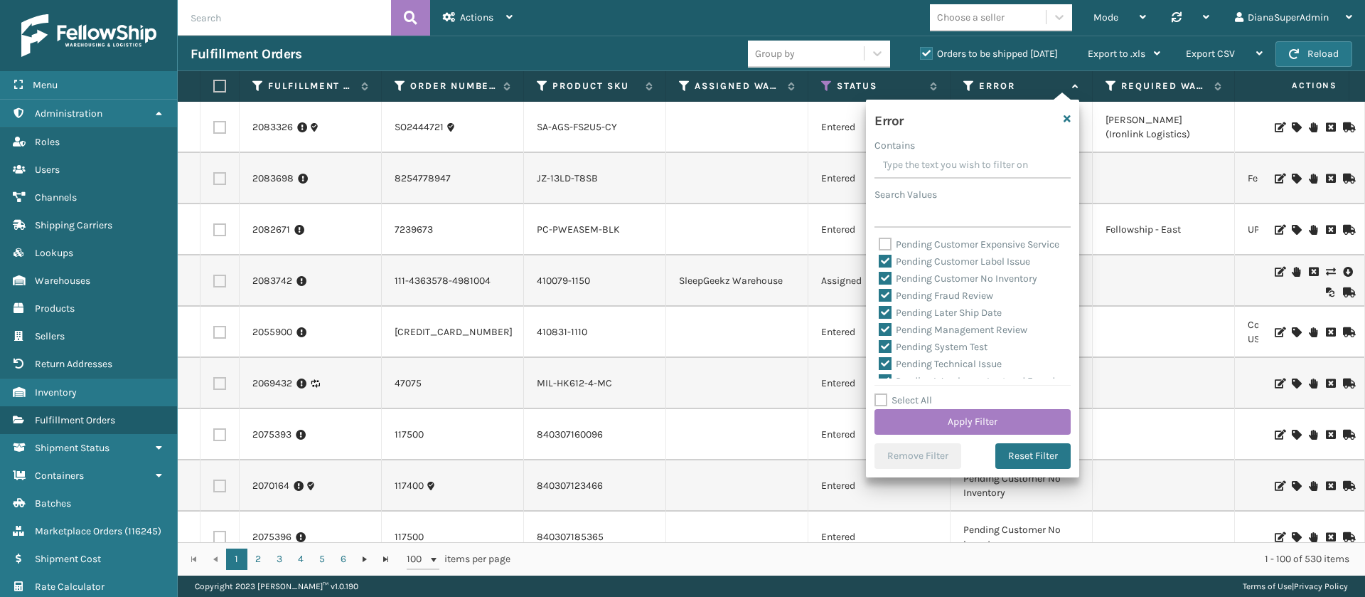
click at [885, 267] on label "Pending Customer Label Issue" at bounding box center [954, 261] width 151 height 12
click at [880, 262] on input "Pending Customer Label Issue" at bounding box center [879, 257] width 1 height 9
click at [884, 284] on label "Pending Customer No Inventory" at bounding box center [958, 278] width 159 height 12
click at [880, 279] on input "Pending Customer No Inventory" at bounding box center [879, 274] width 1 height 9
click at [885, 302] on label "Pending Fraud Review" at bounding box center [936, 295] width 114 height 12
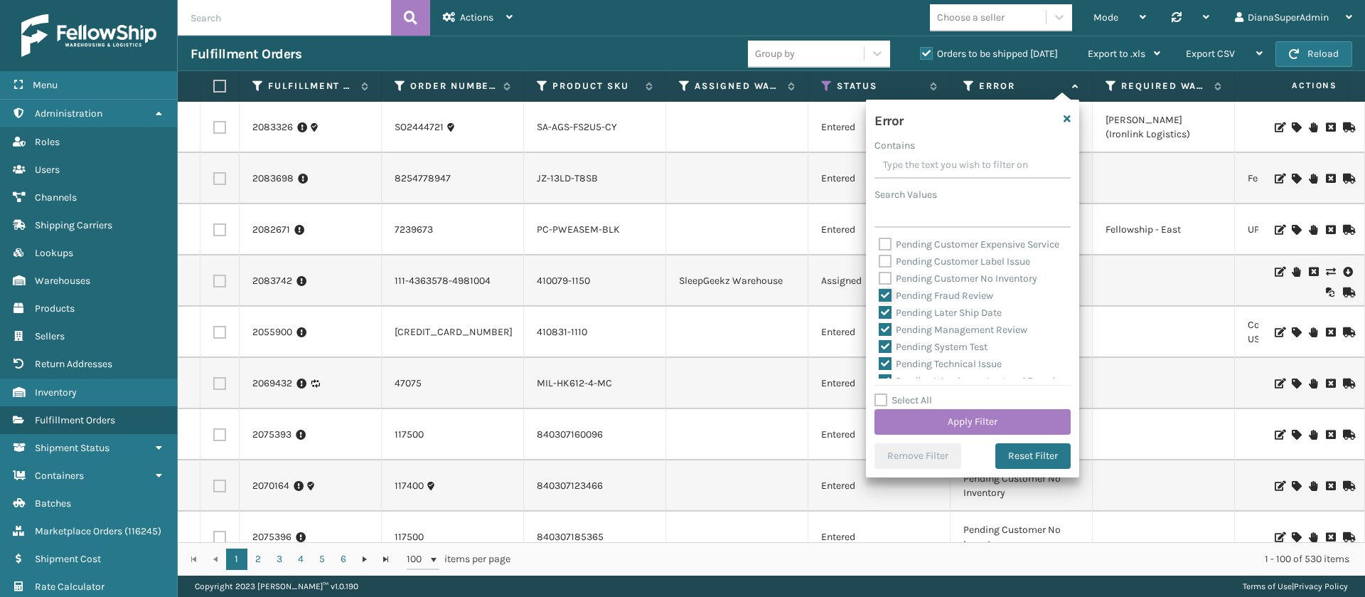
click at [880, 297] on input "Pending Fraud Review" at bounding box center [879, 291] width 1 height 9
click at [885, 304] on div "Pending Fraud Review" at bounding box center [973, 295] width 188 height 17
click at [885, 319] on label "Pending Later Ship Date" at bounding box center [940, 313] width 123 height 12
click at [880, 314] on input "Pending Later Ship Date" at bounding box center [879, 308] width 1 height 9
click at [885, 336] on label "Pending Management Review" at bounding box center [953, 330] width 149 height 12
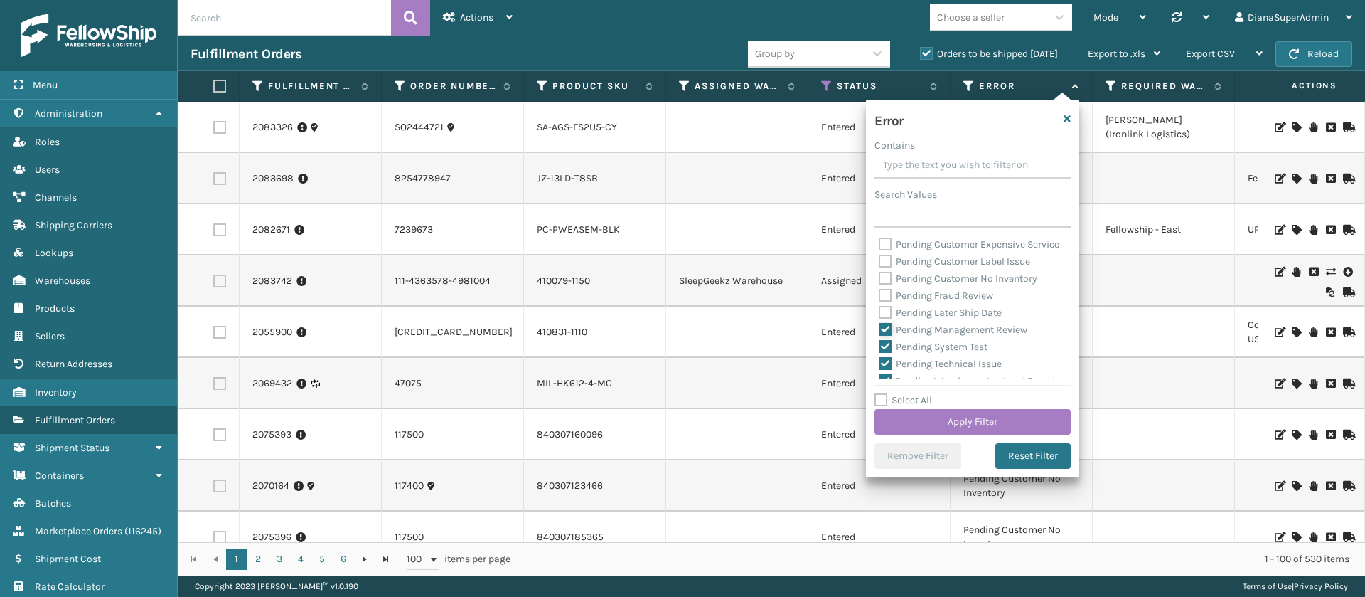
click at [880, 331] on input "Pending Management Review" at bounding box center [879, 325] width 1 height 9
click at [884, 268] on label "Pending System Test" at bounding box center [933, 262] width 109 height 12
click at [880, 263] on input "Pending System Test" at bounding box center [879, 258] width 1 height 9
click at [884, 285] on label "Pending Technical Issue" at bounding box center [940, 279] width 123 height 12
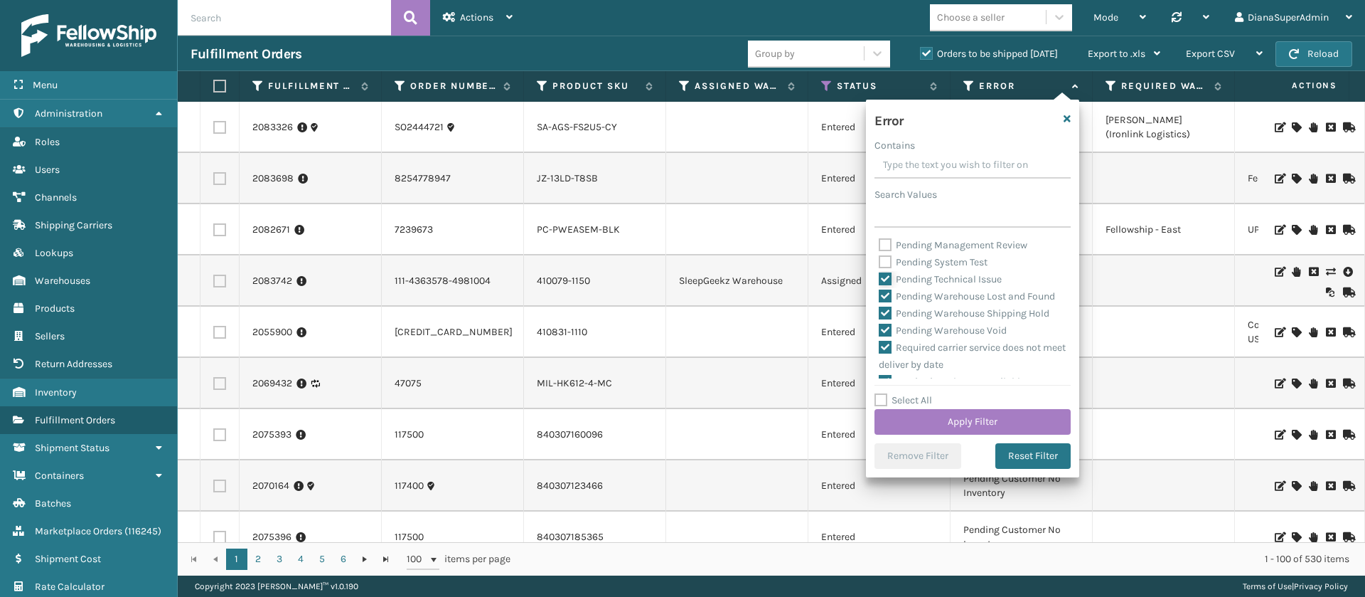
click at [880, 280] on input "Pending Technical Issue" at bounding box center [879, 275] width 1 height 9
click at [884, 302] on label "Pending Warehouse Lost and Found" at bounding box center [967, 296] width 176 height 12
click at [880, 297] on input "Pending Warehouse Lost and Found" at bounding box center [879, 292] width 1 height 9
click at [884, 256] on label "Pending Warehouse Shipping Hold" at bounding box center [964, 250] width 171 height 12
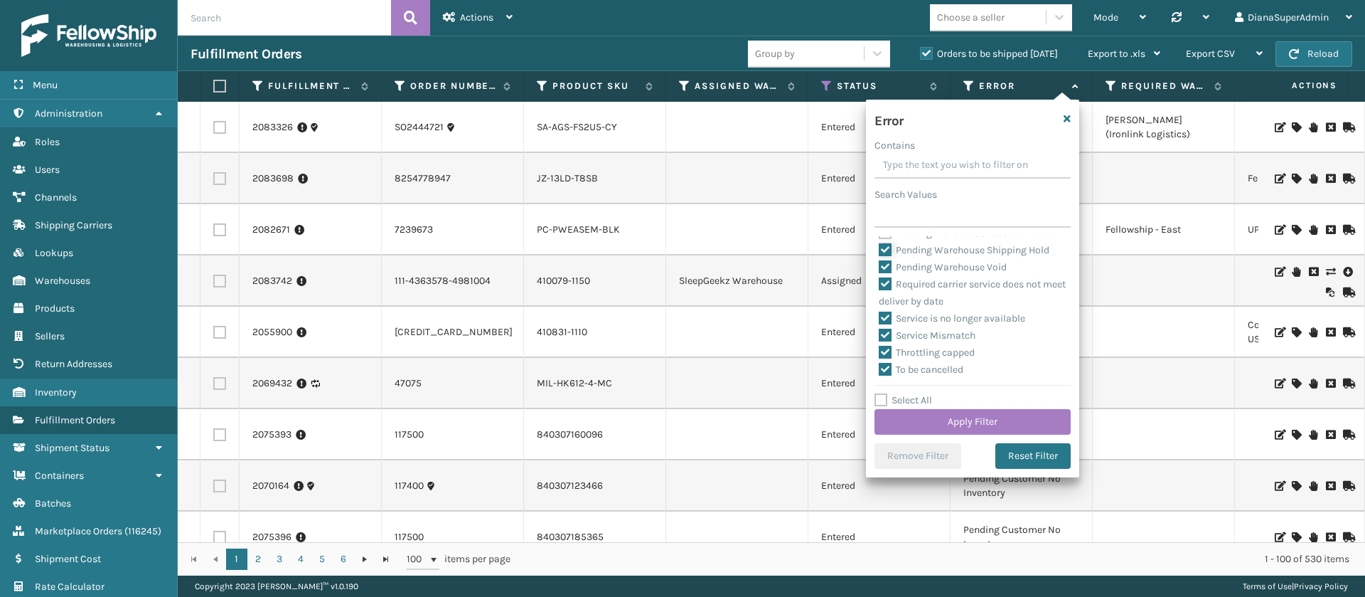
click at [880, 251] on input "Pending Warehouse Shipping Hold" at bounding box center [879, 246] width 1 height 9
click at [886, 276] on div "Pending Warehouse Void" at bounding box center [973, 267] width 188 height 17
click at [886, 273] on label "Pending Warehouse Void" at bounding box center [943, 267] width 128 height 12
click at [880, 268] on input "Pending Warehouse Void" at bounding box center [879, 263] width 1 height 9
click at [989, 420] on button "Apply Filter" at bounding box center [973, 422] width 196 height 26
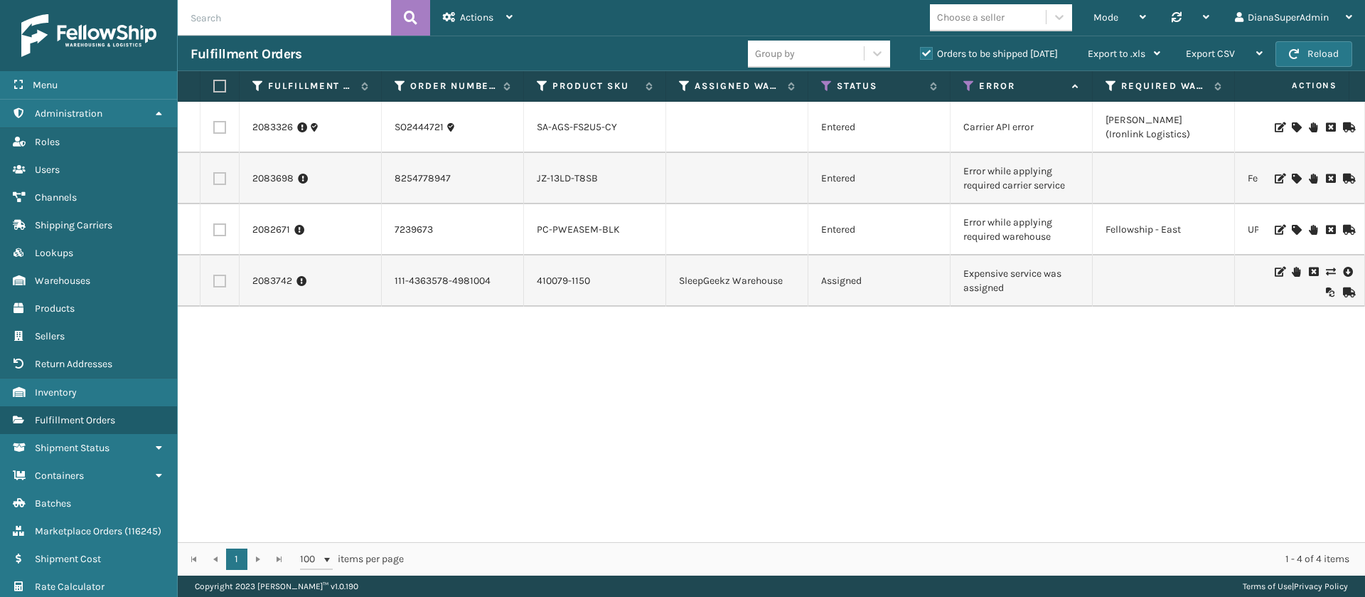
click at [925, 50] on label "Orders to be shipped [DATE]" at bounding box center [989, 54] width 138 height 12
click at [921, 50] on input "Orders to be shipped [DATE]" at bounding box center [920, 50] width 1 height 9
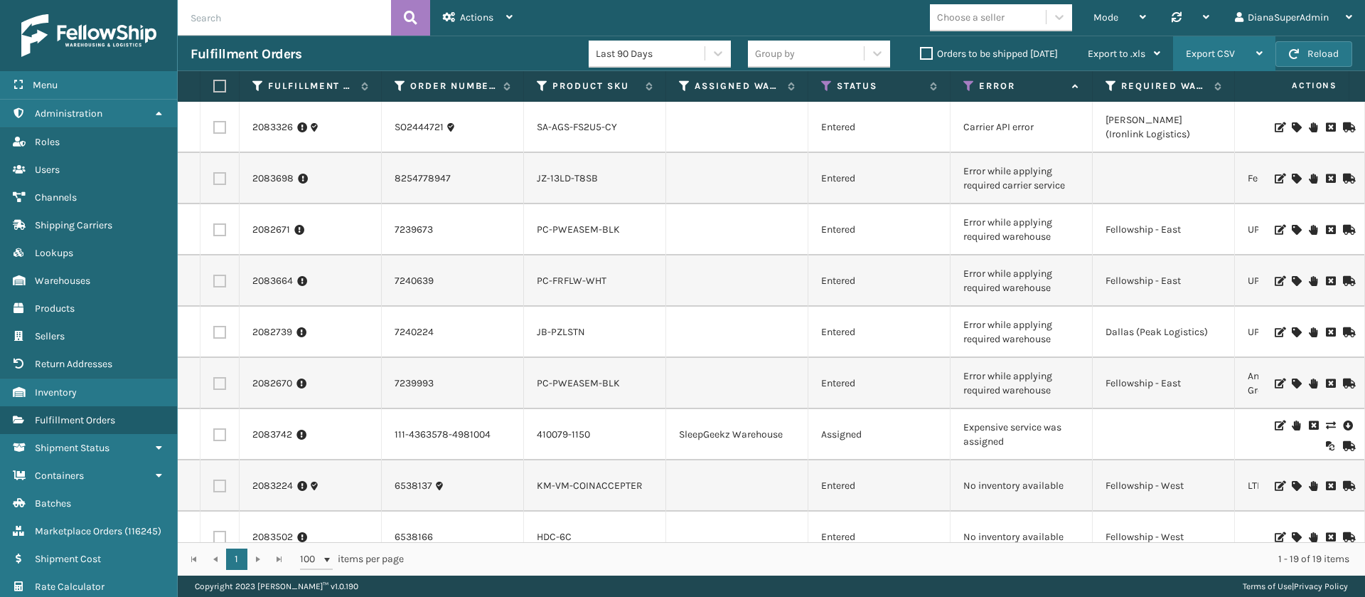
click at [1215, 53] on span "Export CSV" at bounding box center [1210, 54] width 49 height 12
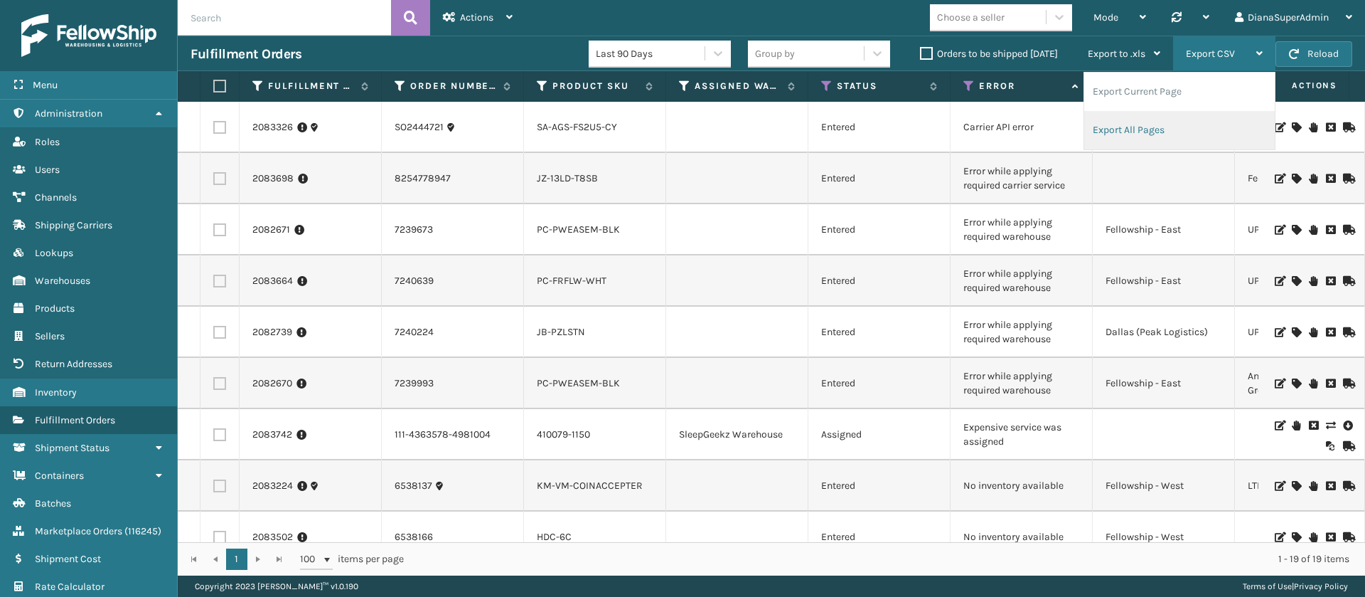
click at [1161, 130] on li "Export All Pages" at bounding box center [1180, 130] width 191 height 38
